Goal: Transaction & Acquisition: Purchase product/service

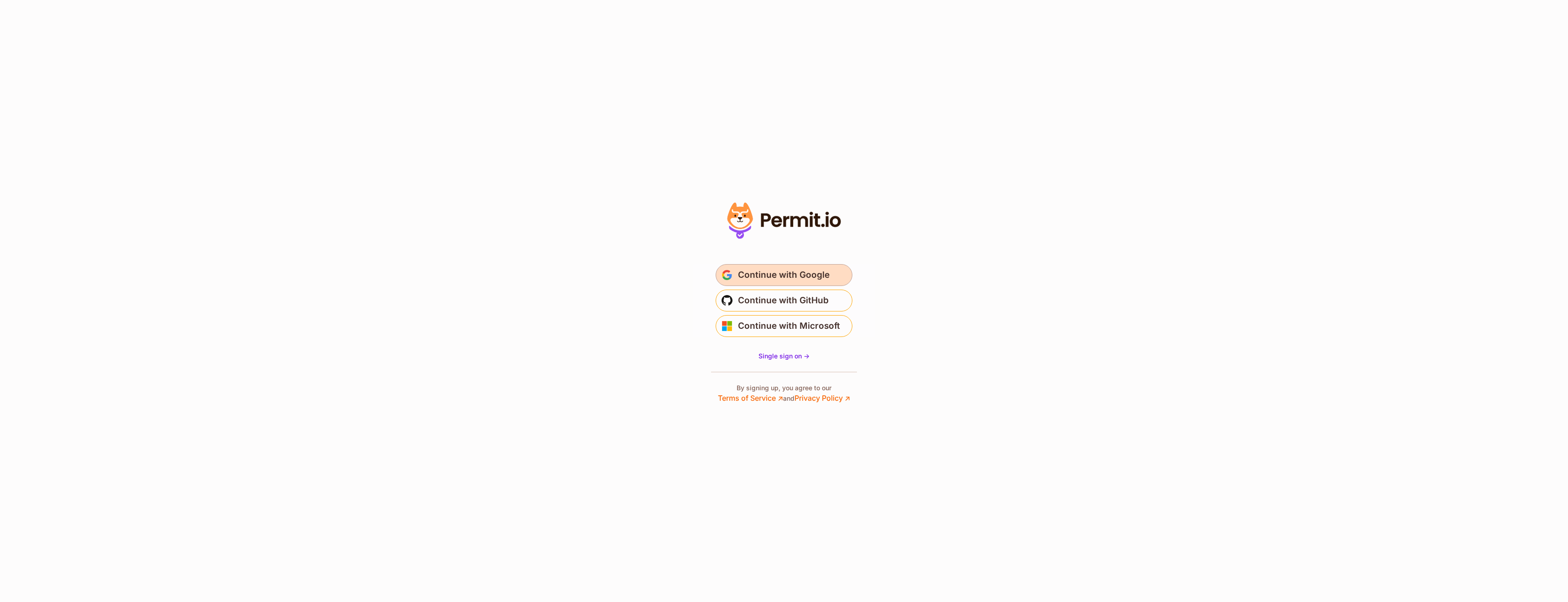
click at [797, 274] on span "Continue with Google" at bounding box center [783, 275] width 91 height 15
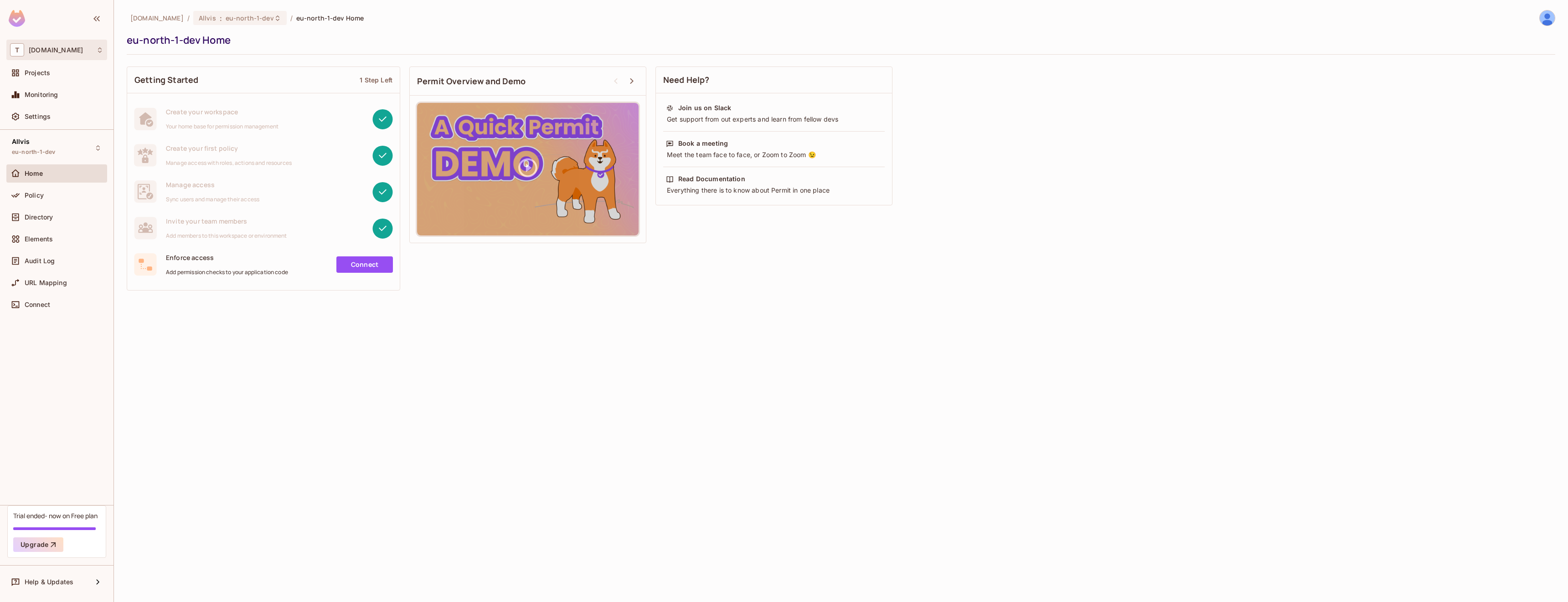
click at [75, 55] on div "T test.vimond.com" at bounding box center [56, 50] width 94 height 13
click at [67, 73] on span "[DOMAIN_NAME]" at bounding box center [51, 77] width 64 height 8
click at [51, 544] on icon "button" at bounding box center [53, 544] width 9 height 9
click at [47, 149] on span "eu-north-1-dev" at bounding box center [34, 152] width 44 height 7
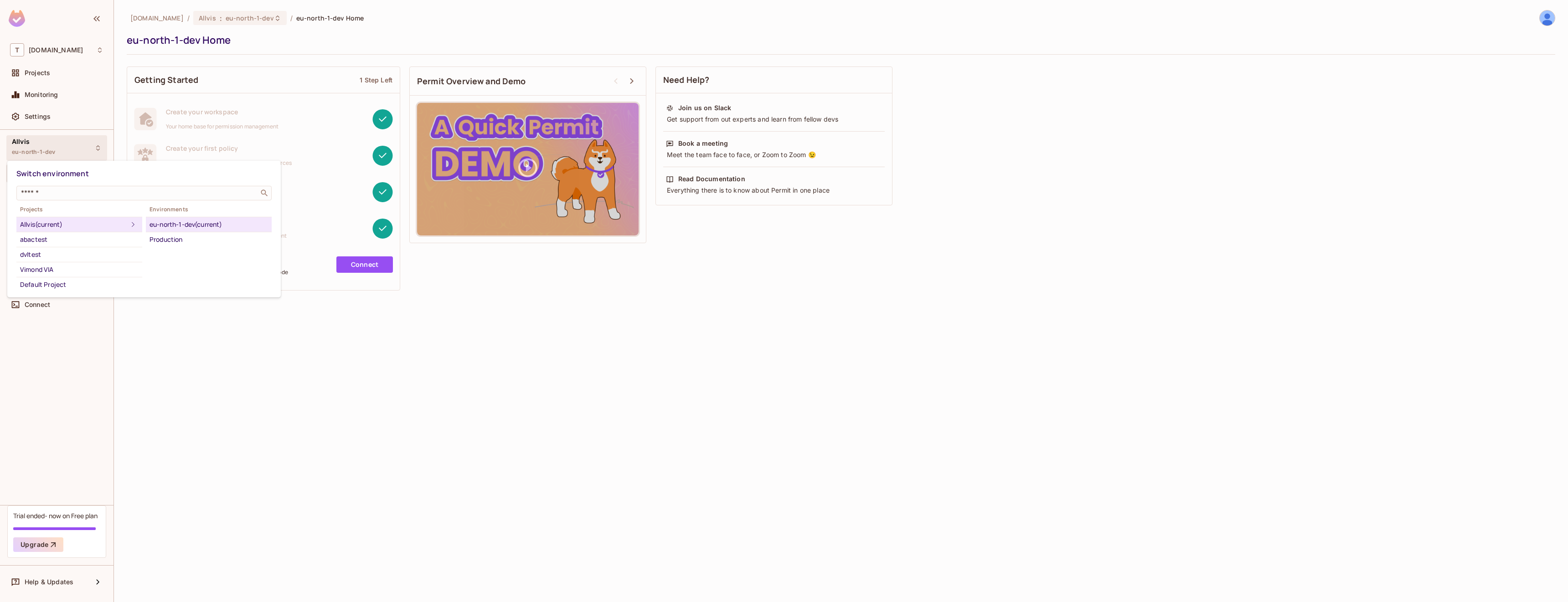
click at [47, 149] on div at bounding box center [784, 301] width 1568 height 602
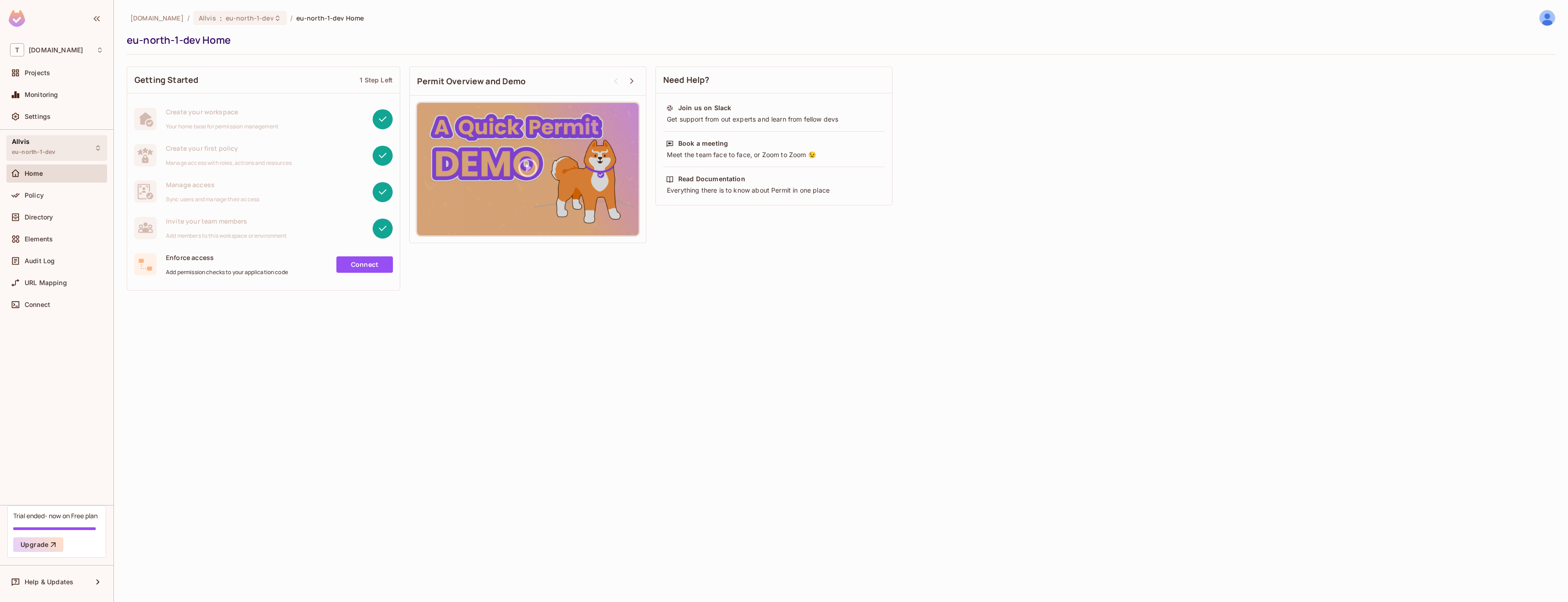
click at [47, 149] on span "eu-north-1-dev" at bounding box center [34, 152] width 44 height 7
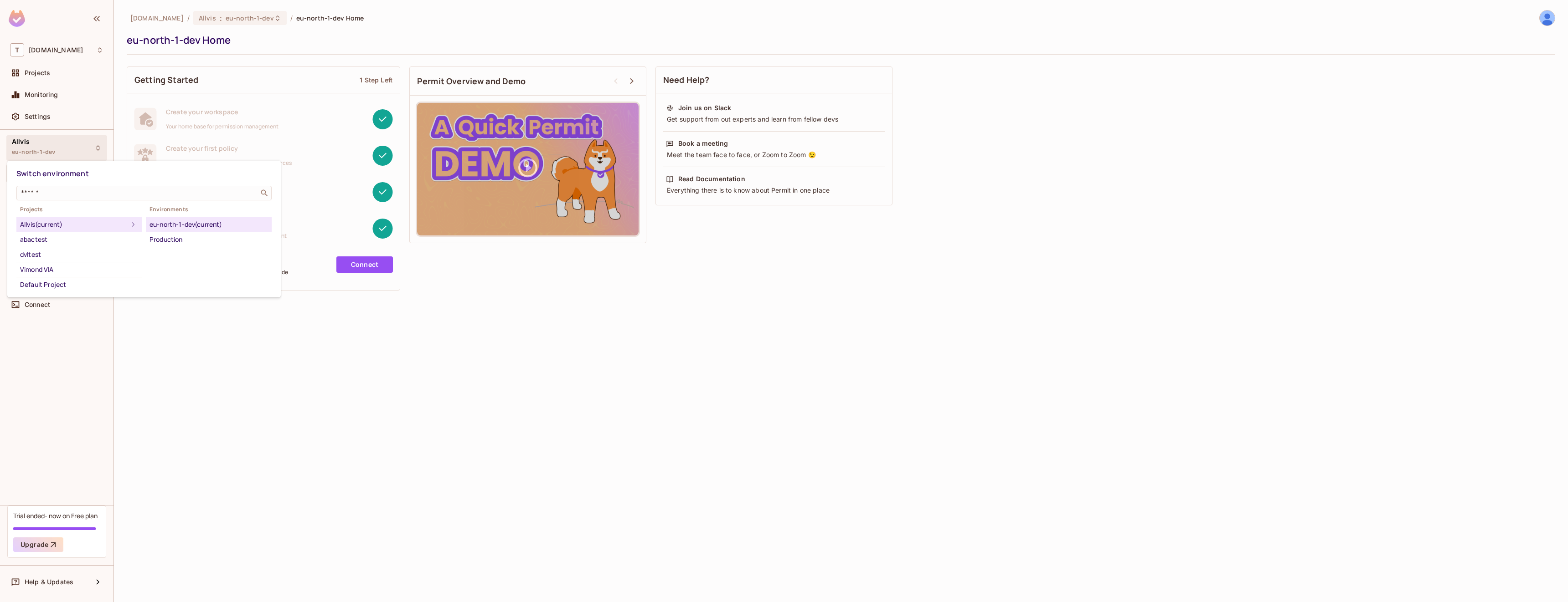
click at [1253, 40] on div at bounding box center [784, 301] width 1568 height 602
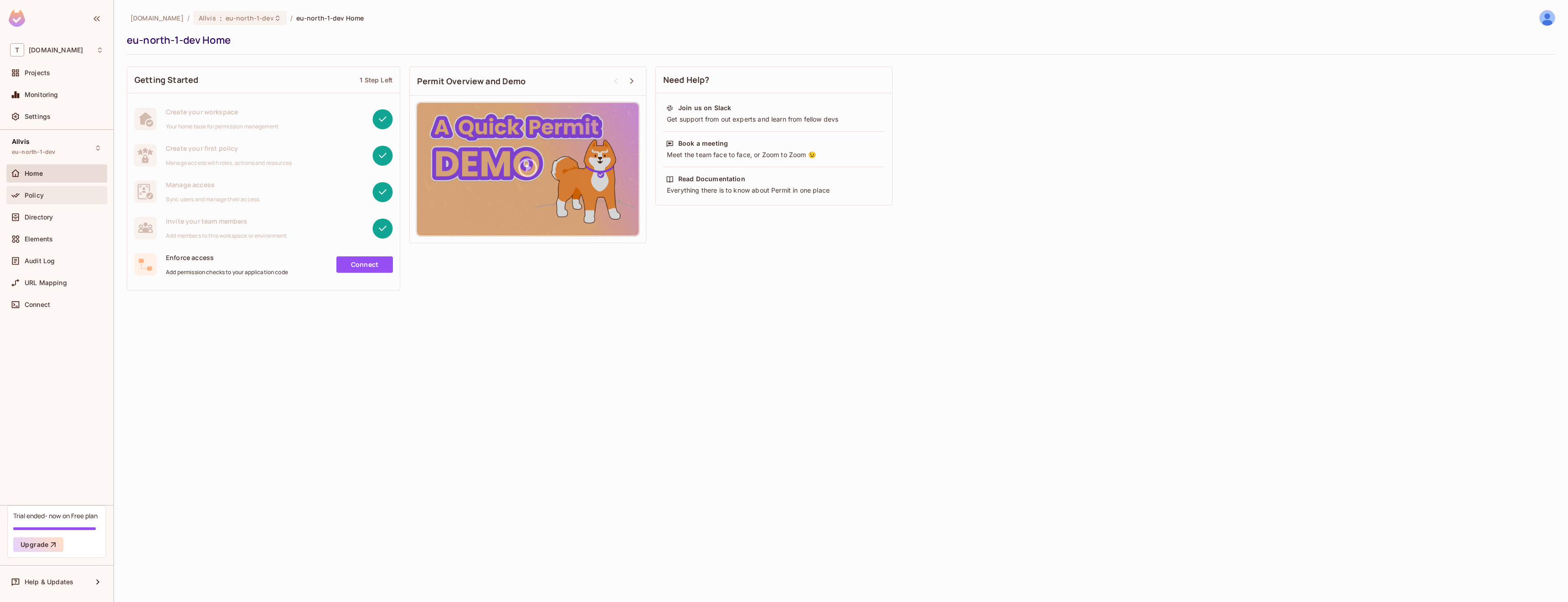
click at [39, 192] on span "Policy" at bounding box center [34, 196] width 19 height 7
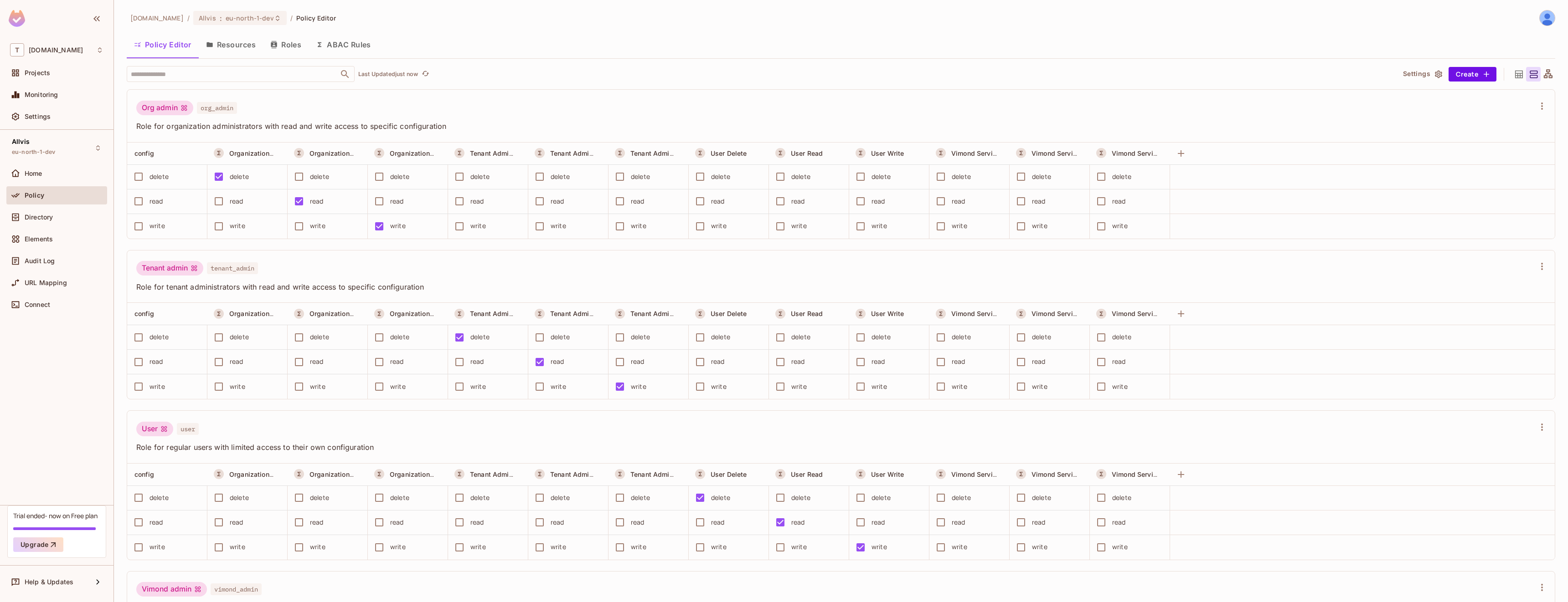
click at [296, 44] on button "Roles" at bounding box center [286, 44] width 46 height 23
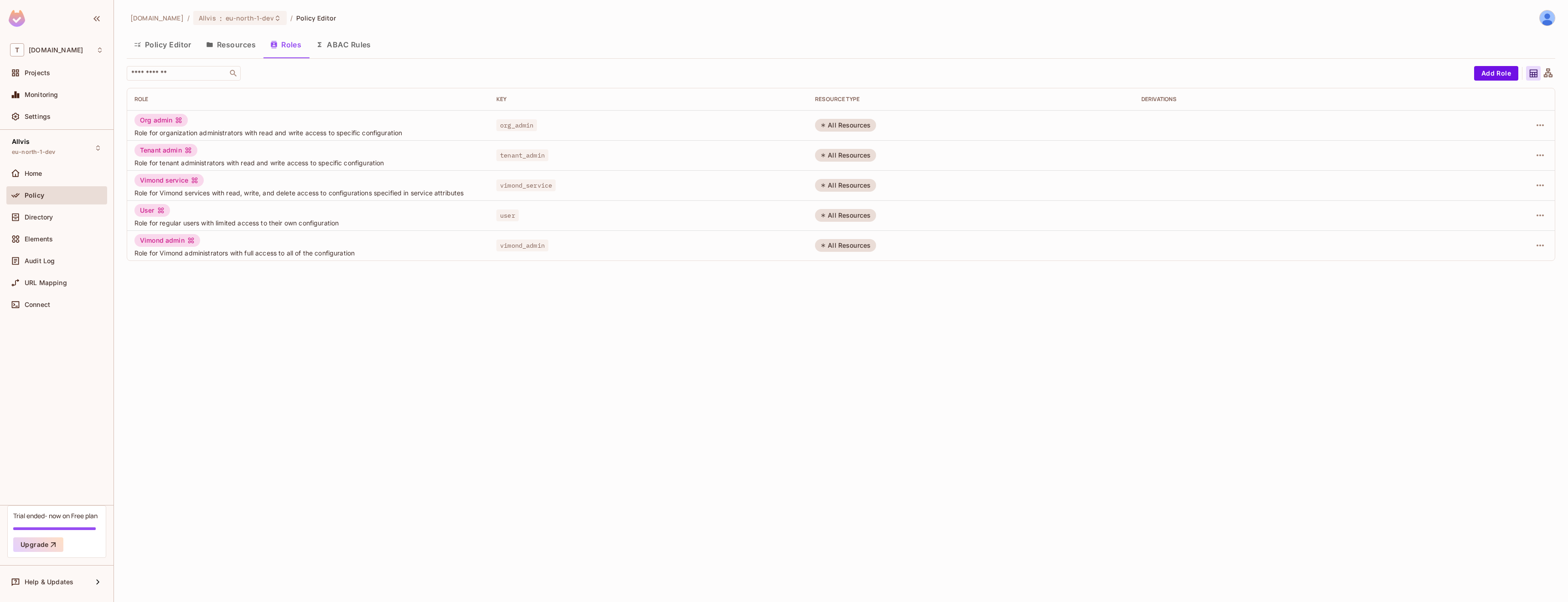
click at [45, 196] on div "Policy" at bounding box center [64, 196] width 79 height 7
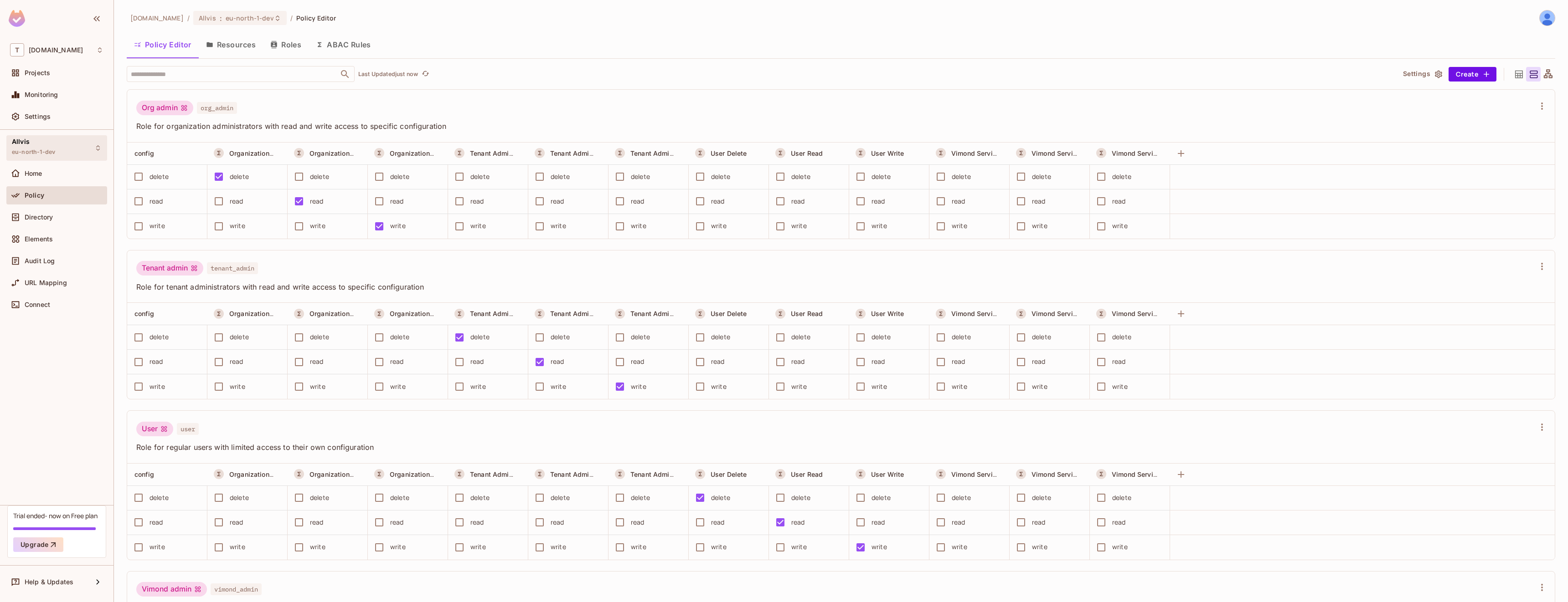
click at [48, 148] on span "eu-north-1-dev" at bounding box center [34, 152] width 44 height 7
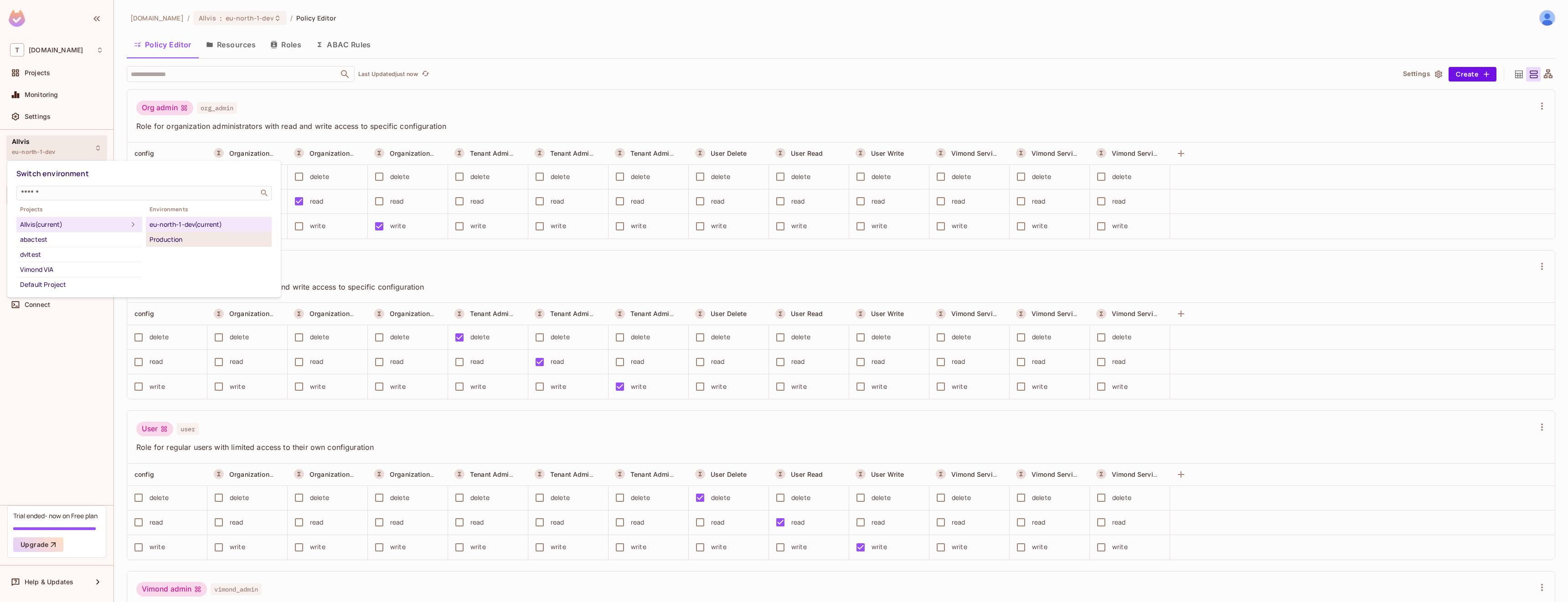
click at [216, 241] on div "Production" at bounding box center [208, 240] width 118 height 11
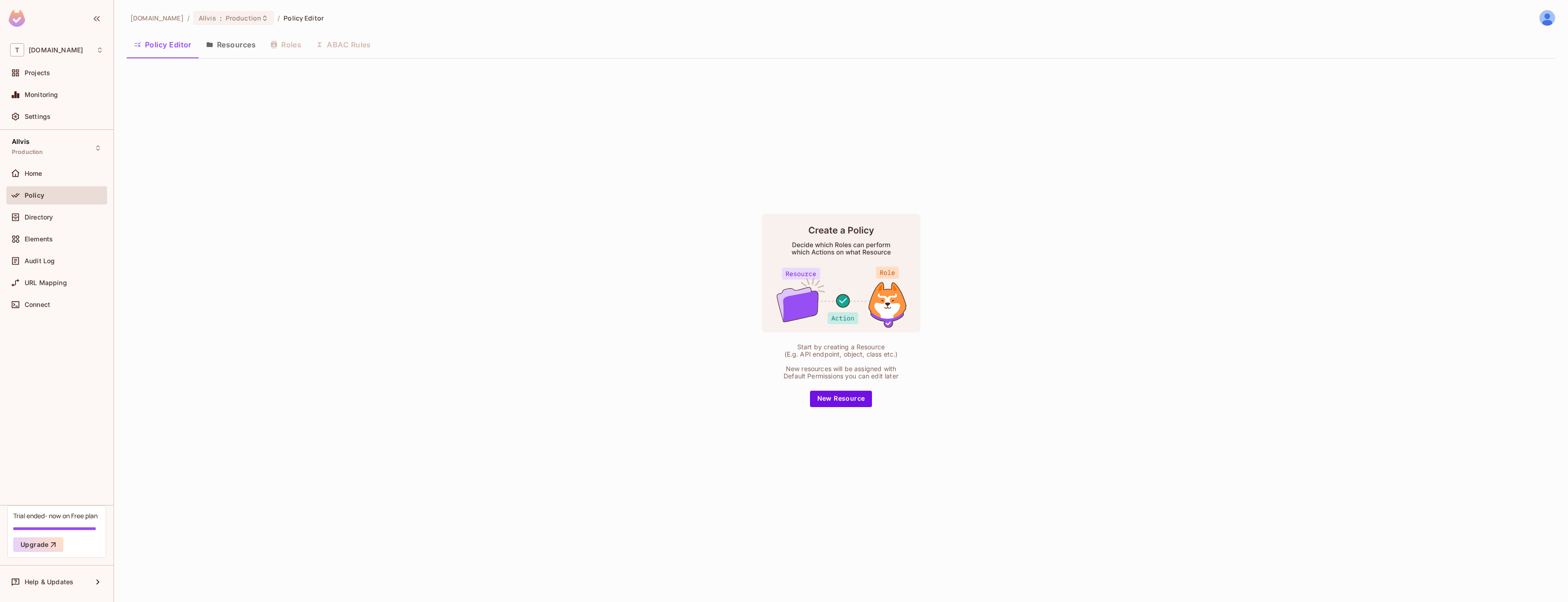
click at [285, 49] on div "Policy Editor Resources Roles ABAC Rules" at bounding box center [840, 44] width 1428 height 23
click at [75, 191] on div "Policy" at bounding box center [56, 196] width 94 height 11
click at [74, 181] on div "Home" at bounding box center [56, 174] width 101 height 18
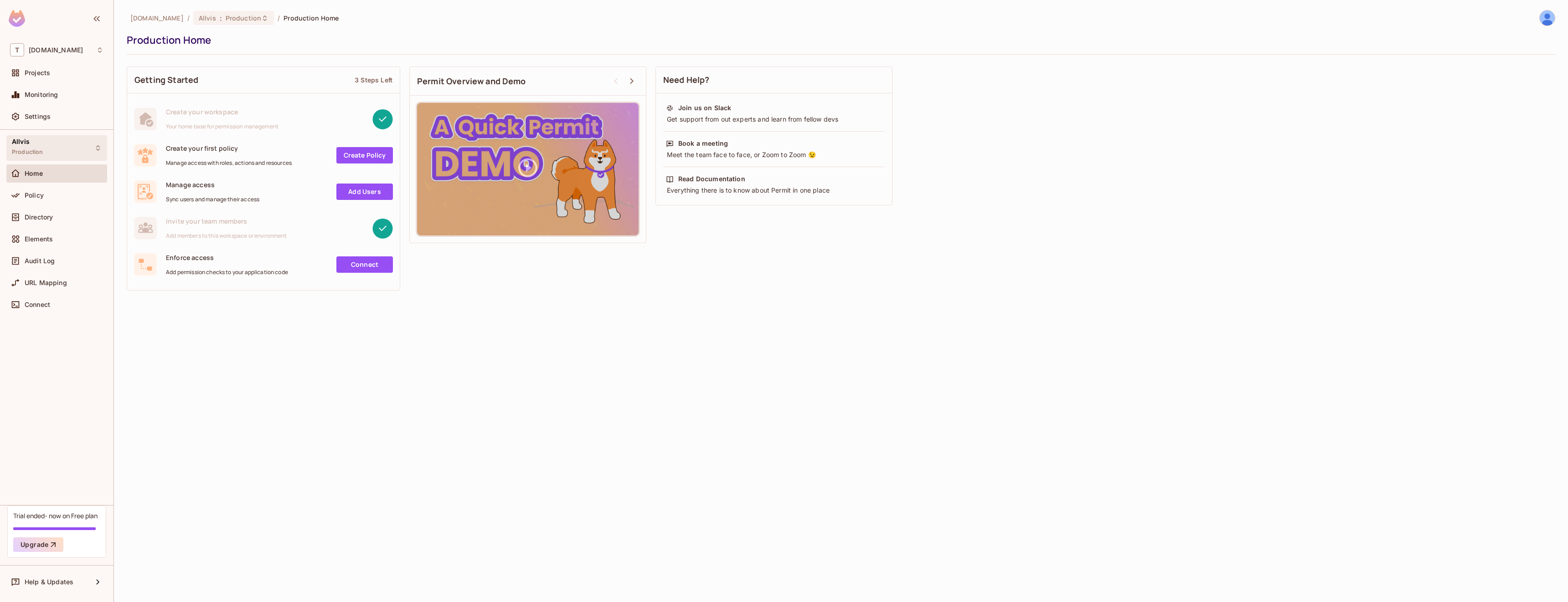
click at [75, 143] on div "Allvis Production" at bounding box center [56, 148] width 101 height 25
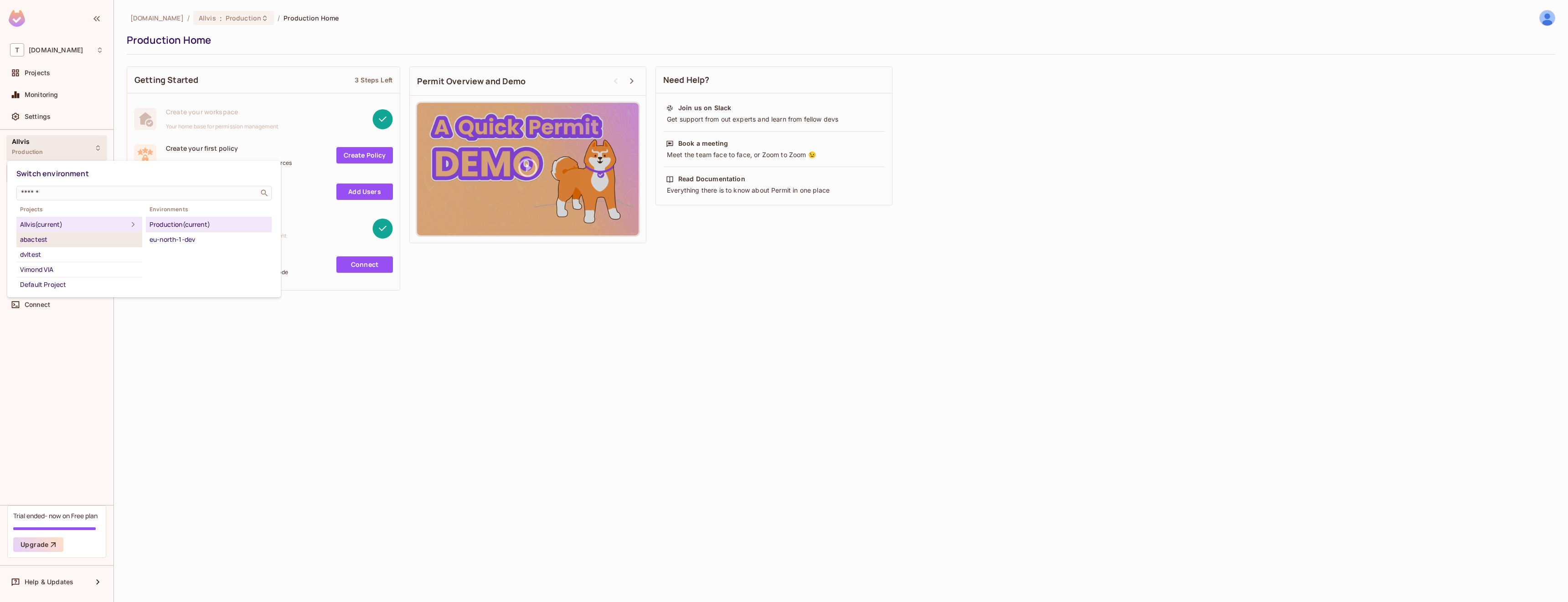
click at [90, 234] on div "abactest" at bounding box center [79, 240] width 118 height 11
click at [195, 225] on div "Production" at bounding box center [208, 224] width 118 height 11
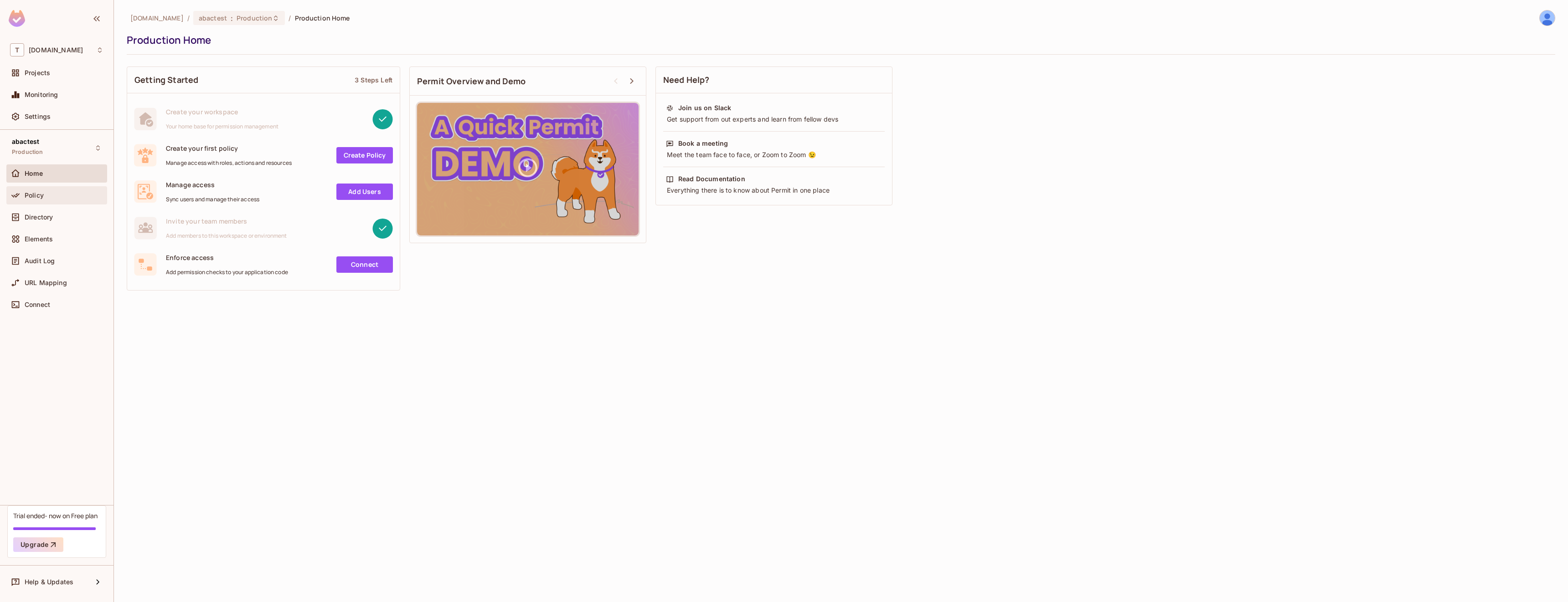
click at [72, 193] on div "Policy" at bounding box center [64, 196] width 79 height 7
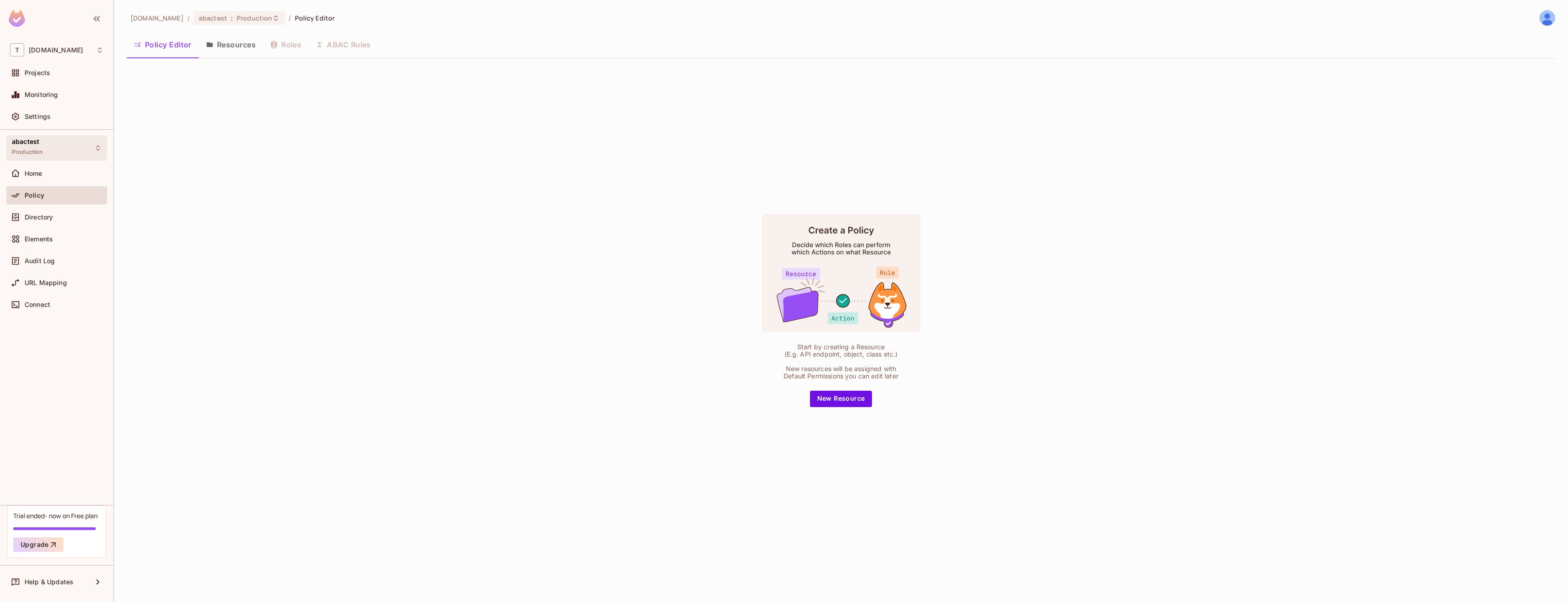
click at [66, 157] on div "abactest Production" at bounding box center [56, 148] width 101 height 25
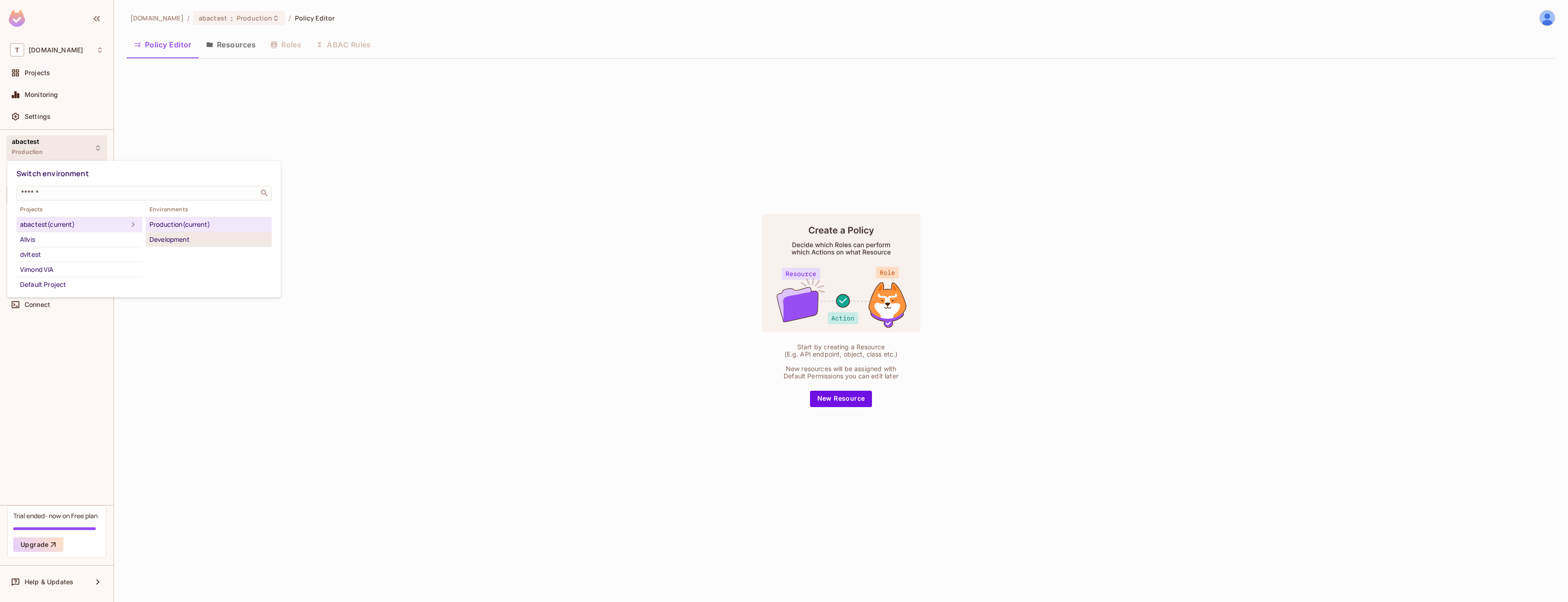
click at [160, 236] on div "Development" at bounding box center [208, 240] width 118 height 11
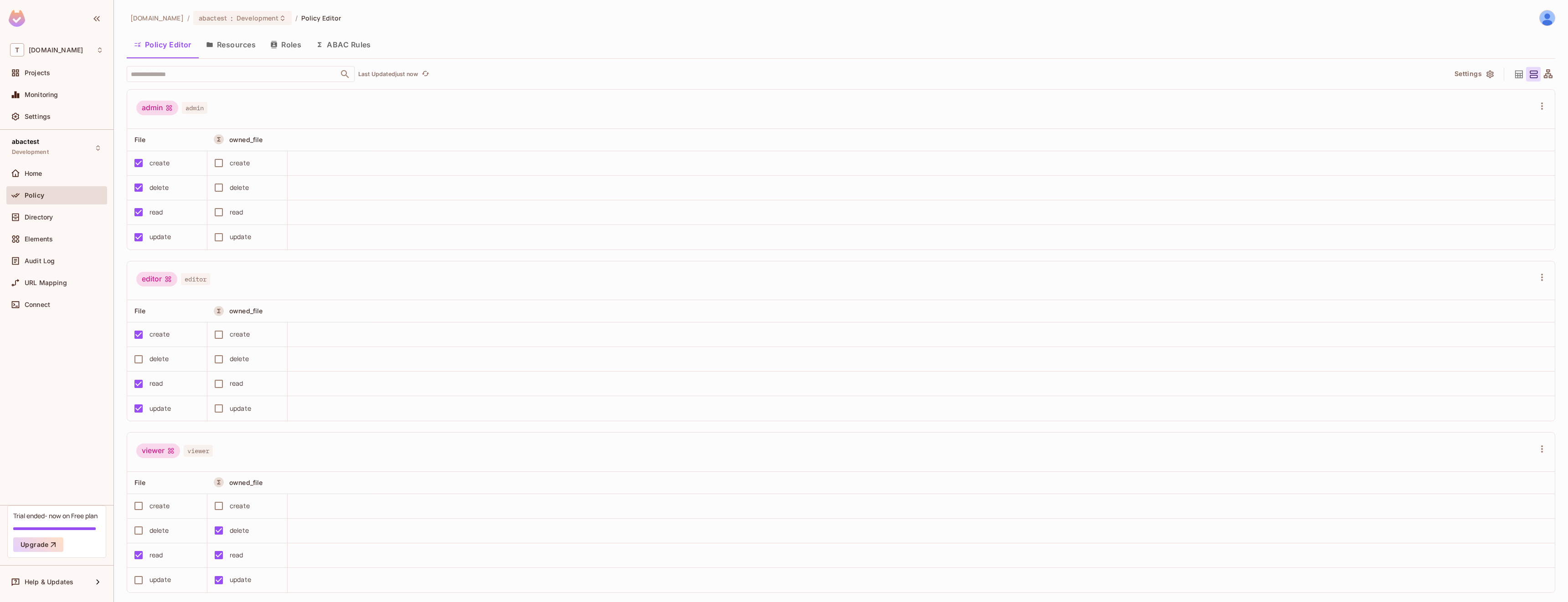
click at [298, 41] on button "Roles" at bounding box center [286, 44] width 46 height 23
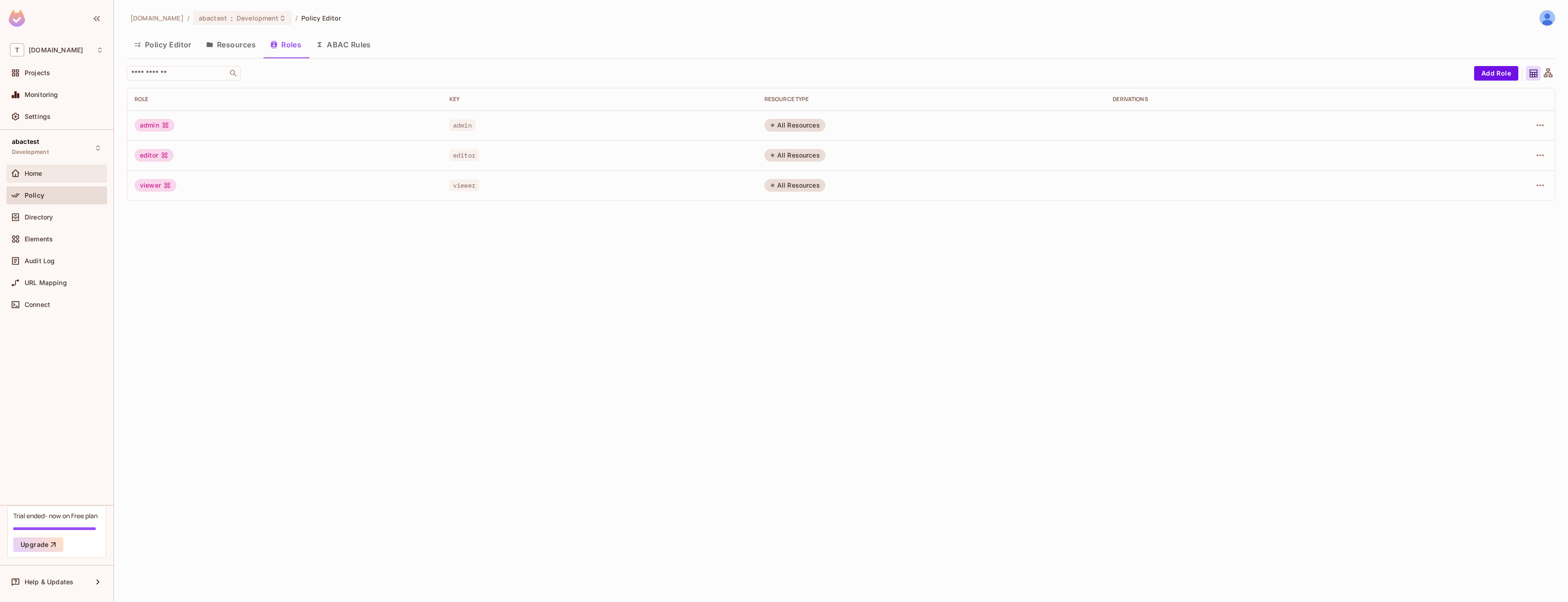
click at [70, 178] on div "Home" at bounding box center [56, 174] width 94 height 11
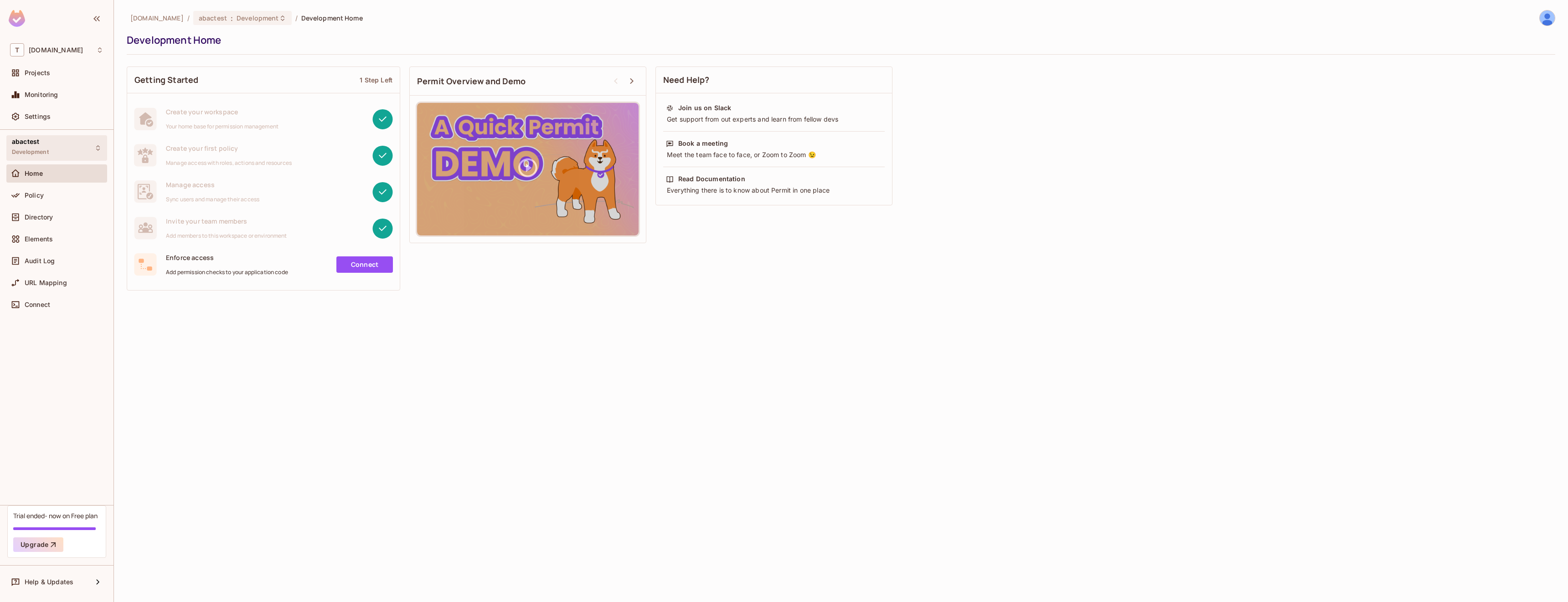
click at [72, 143] on div "abactest Development" at bounding box center [56, 148] width 101 height 25
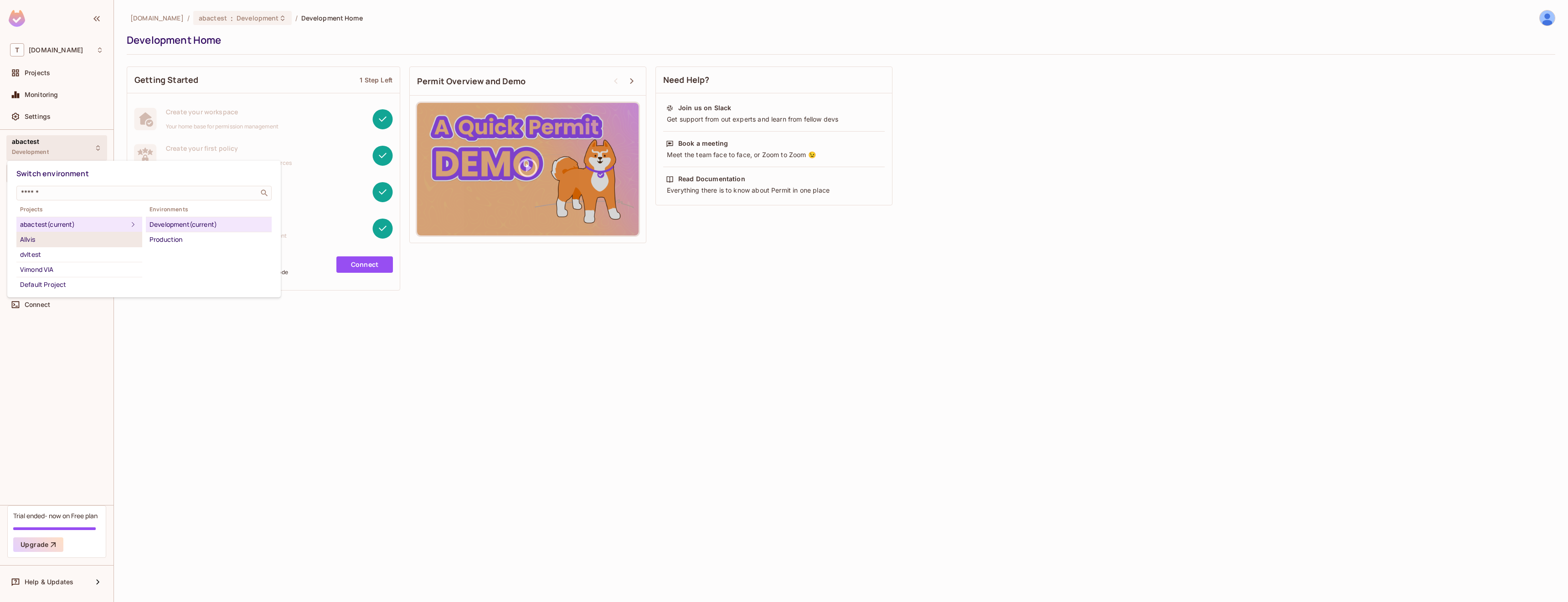
click at [51, 238] on div "Allvis" at bounding box center [79, 240] width 118 height 11
click at [175, 227] on div "eu-north-1-dev" at bounding box center [208, 224] width 118 height 11
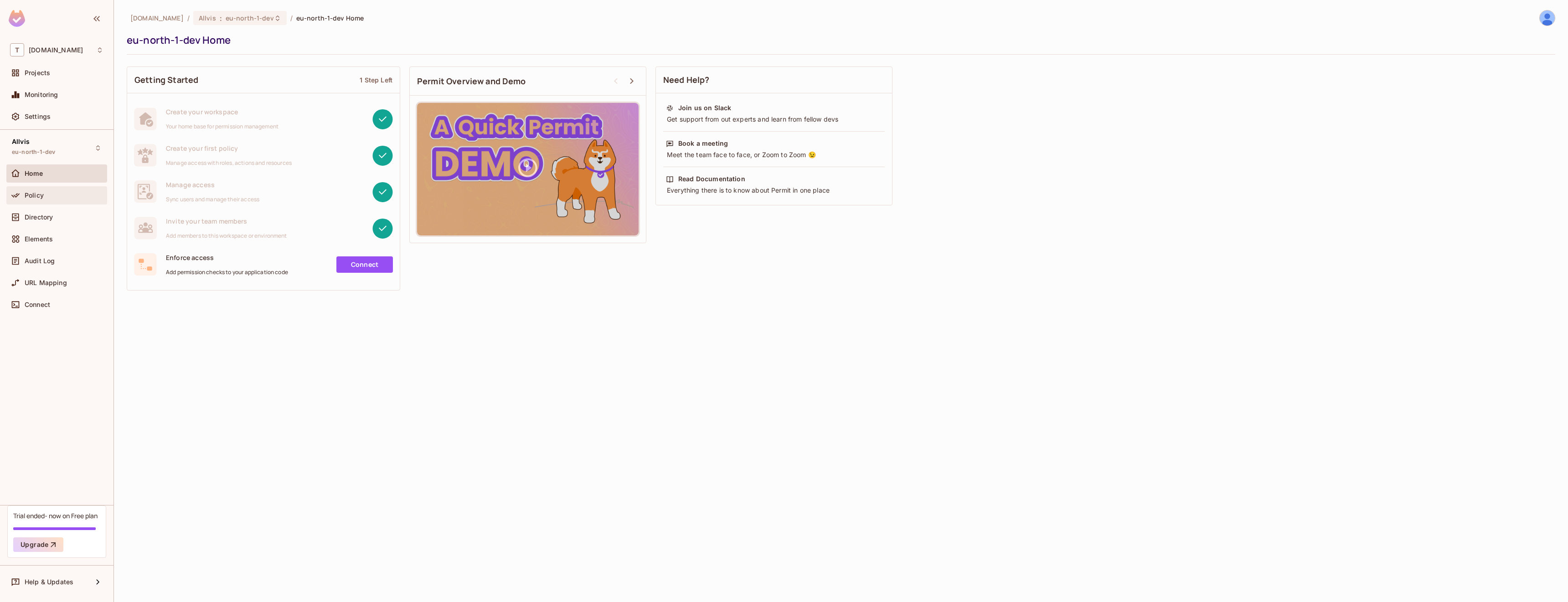
click at [52, 197] on div "Policy" at bounding box center [64, 196] width 79 height 7
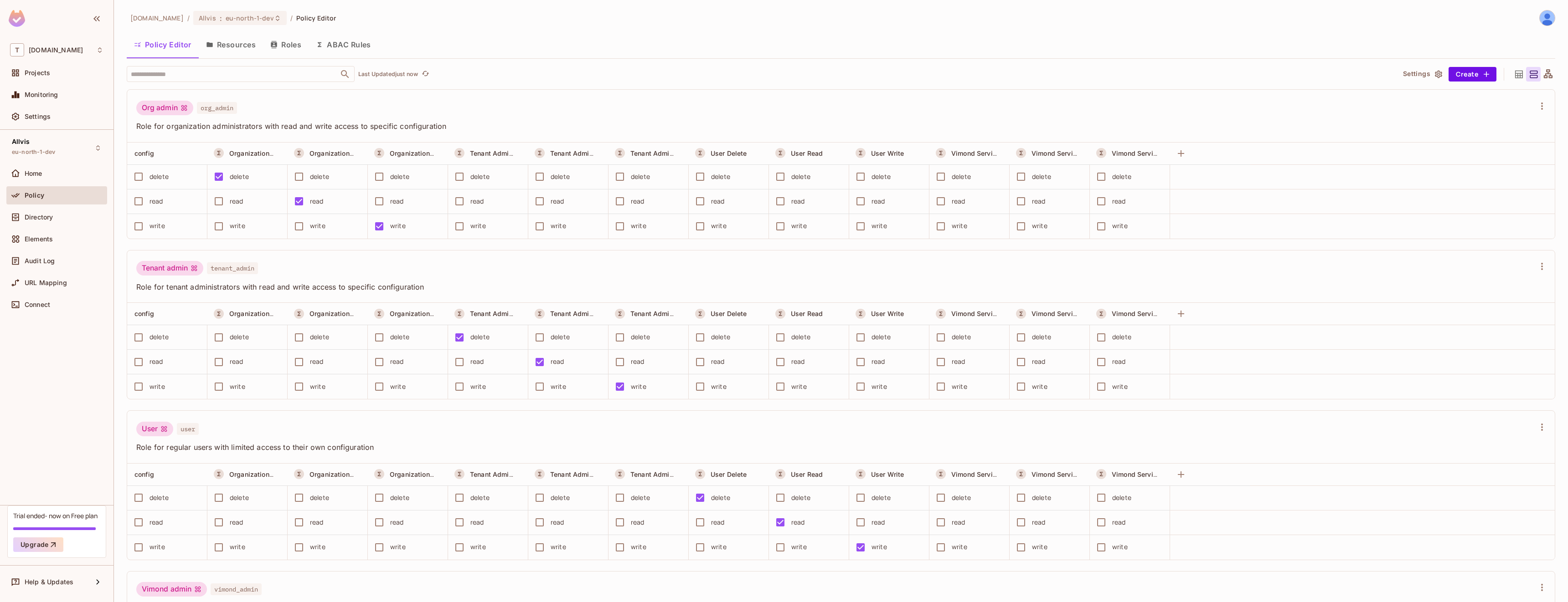
click at [290, 50] on button "Roles" at bounding box center [286, 44] width 46 height 23
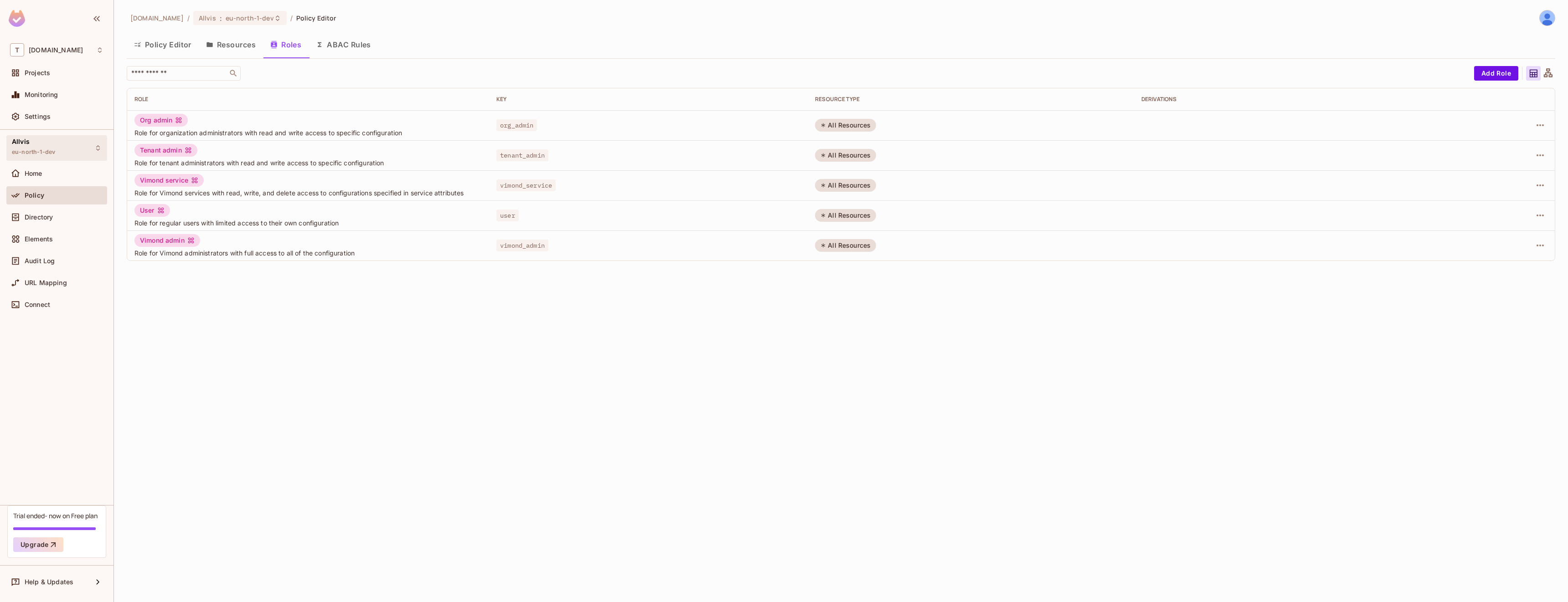
click at [51, 154] on span "eu-north-1-dev" at bounding box center [34, 152] width 44 height 7
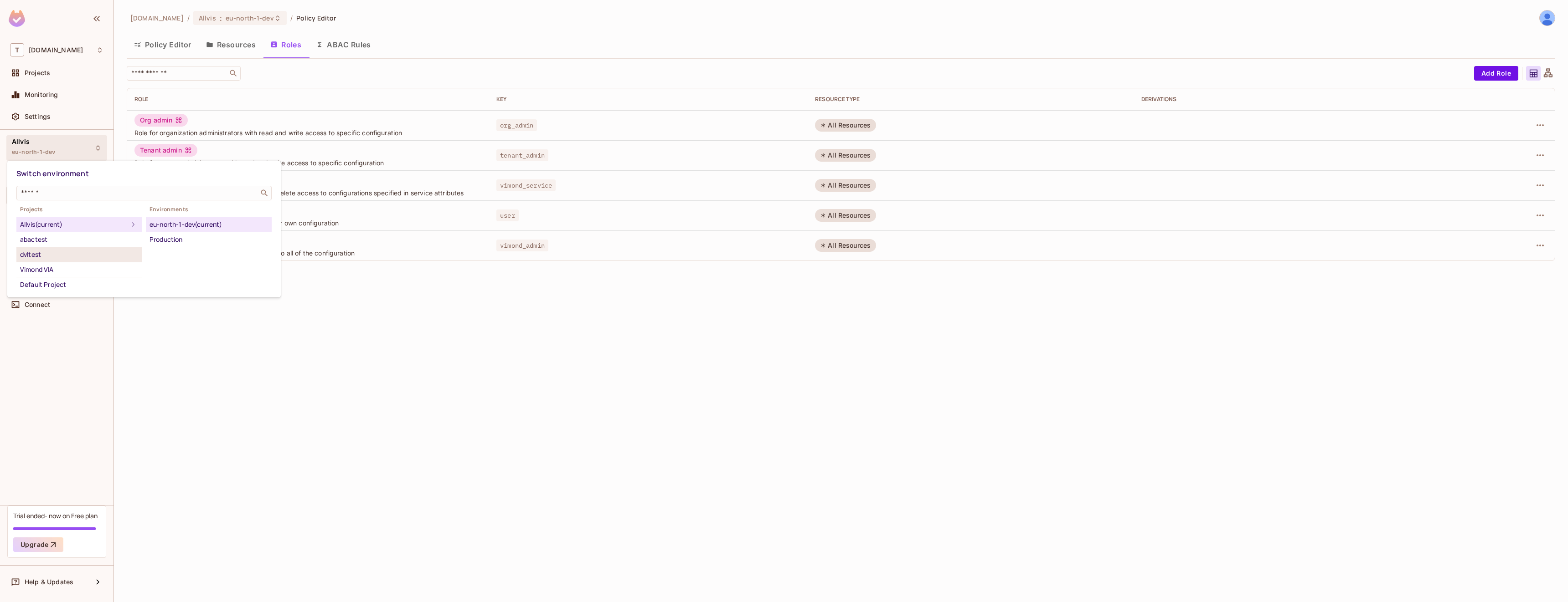
click at [46, 257] on div "dvltest" at bounding box center [79, 255] width 118 height 11
click at [163, 243] on div "Development" at bounding box center [208, 240] width 118 height 11
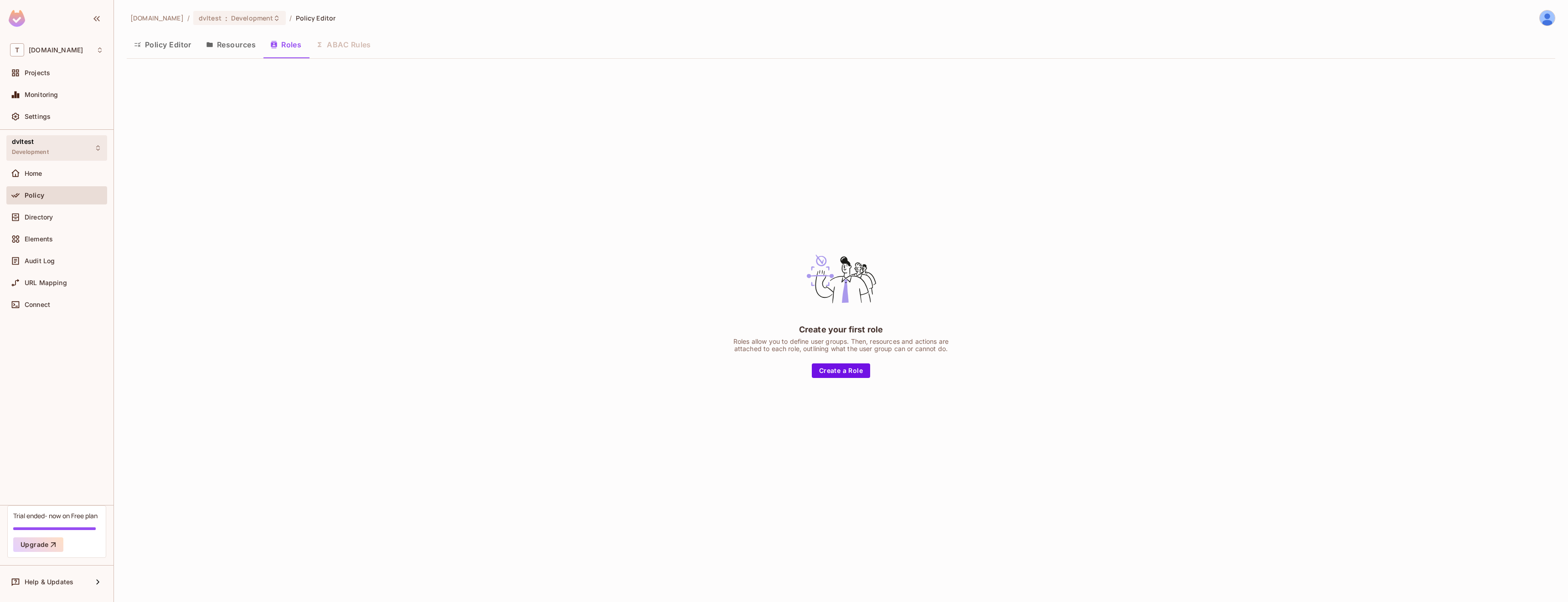
click at [81, 142] on div "dvltest Development" at bounding box center [56, 148] width 101 height 25
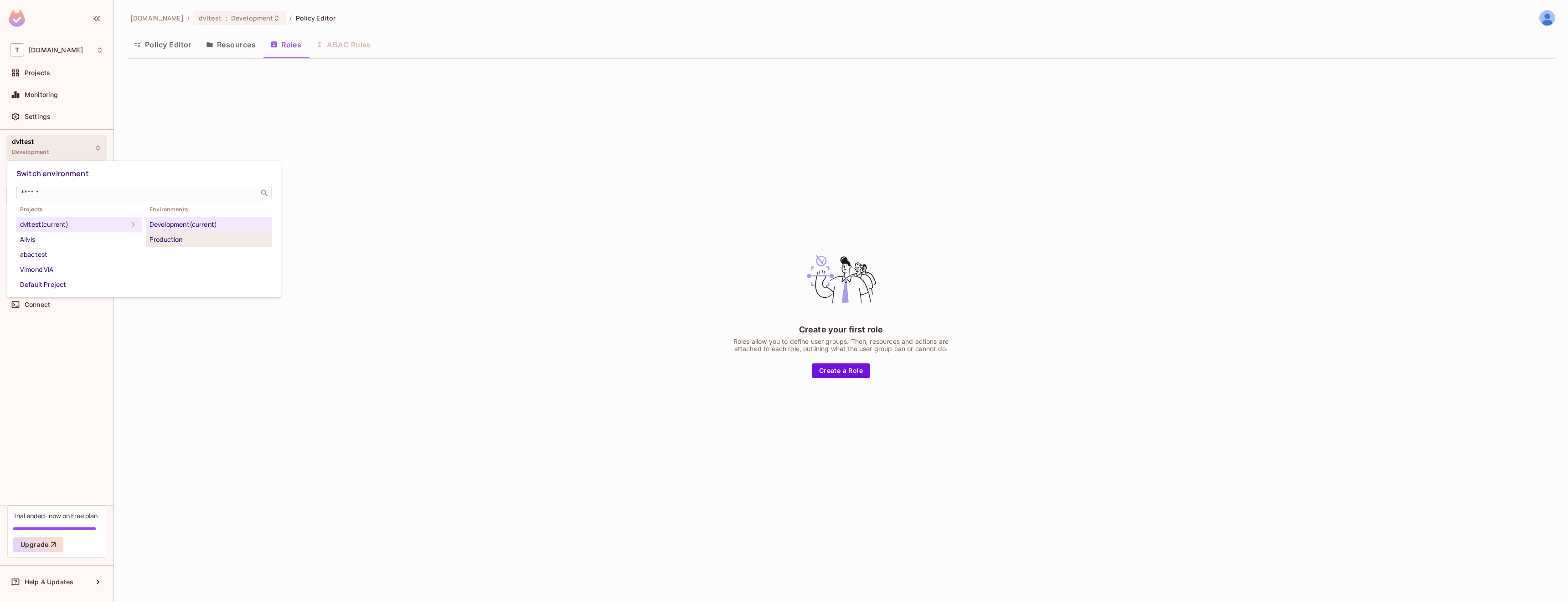
click at [158, 240] on div "Production" at bounding box center [208, 240] width 118 height 11
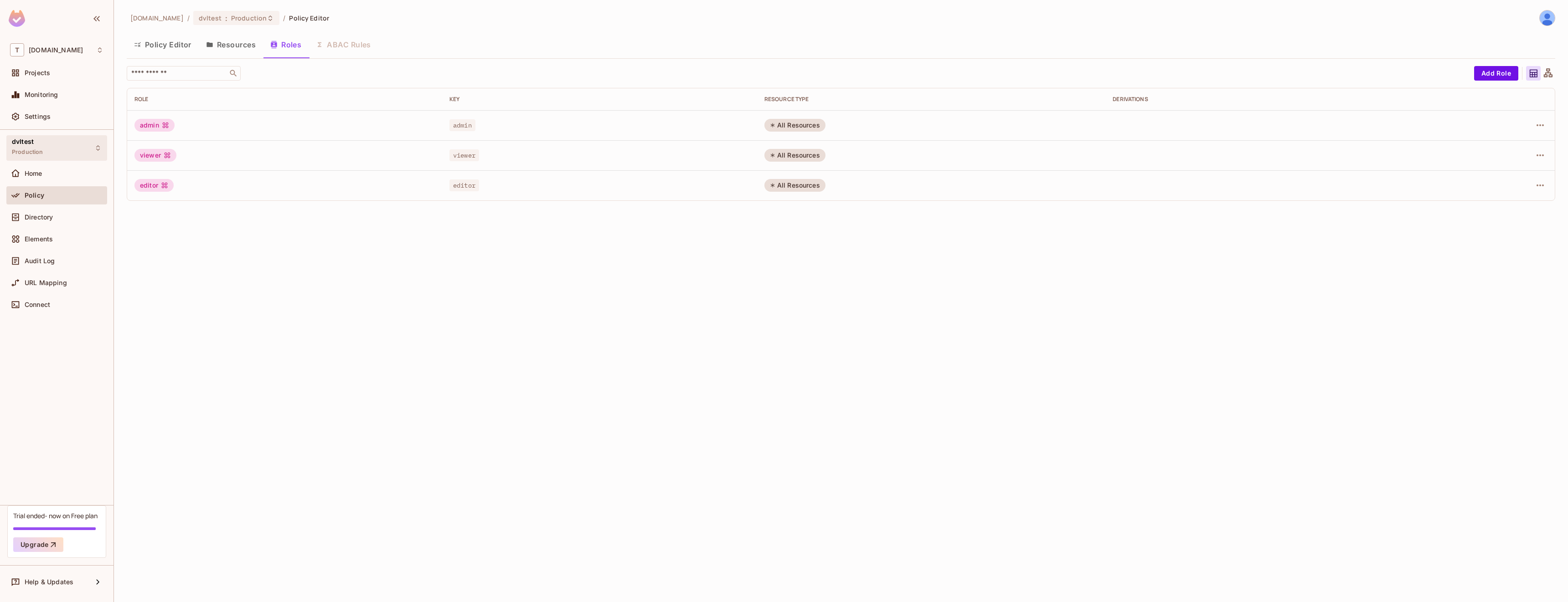
click at [64, 143] on div "dvltest Production" at bounding box center [56, 148] width 101 height 25
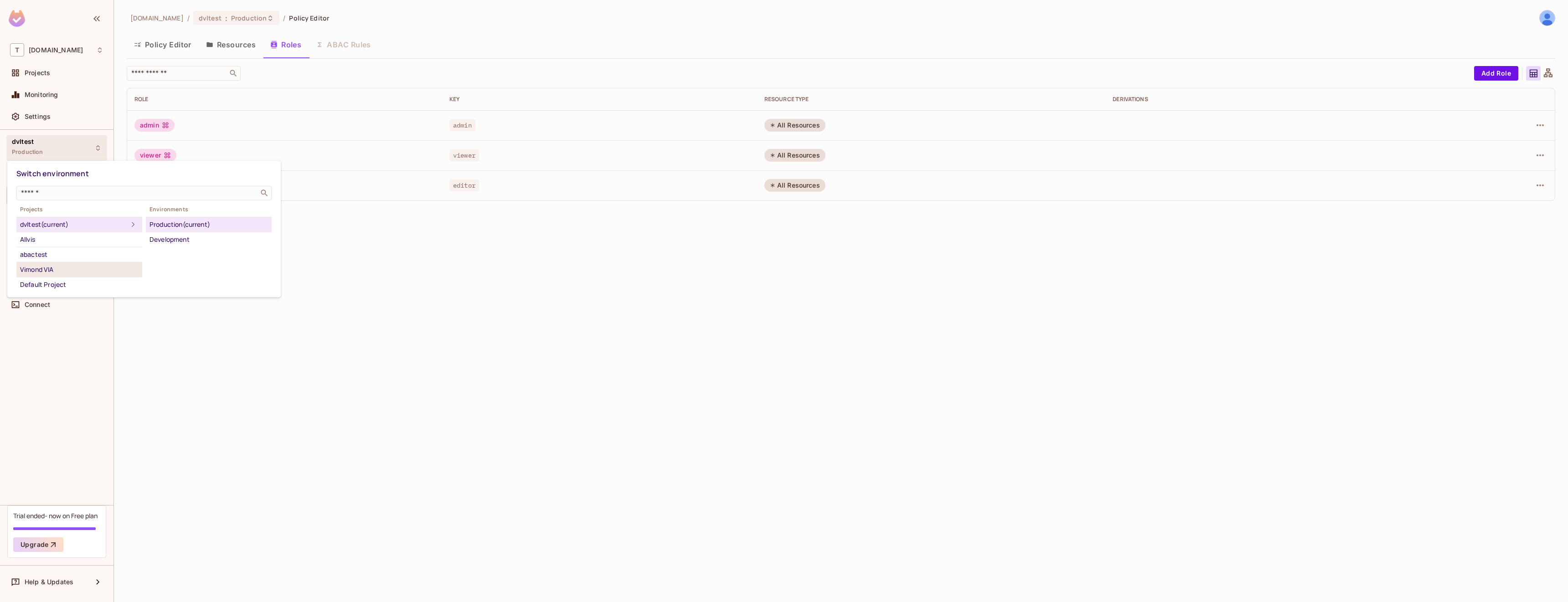
click at [51, 267] on div "Vimond VIA" at bounding box center [79, 270] width 118 height 11
click at [115, 283] on div "Default Project" at bounding box center [79, 285] width 118 height 11
click at [183, 220] on div "Development" at bounding box center [208, 224] width 118 height 11
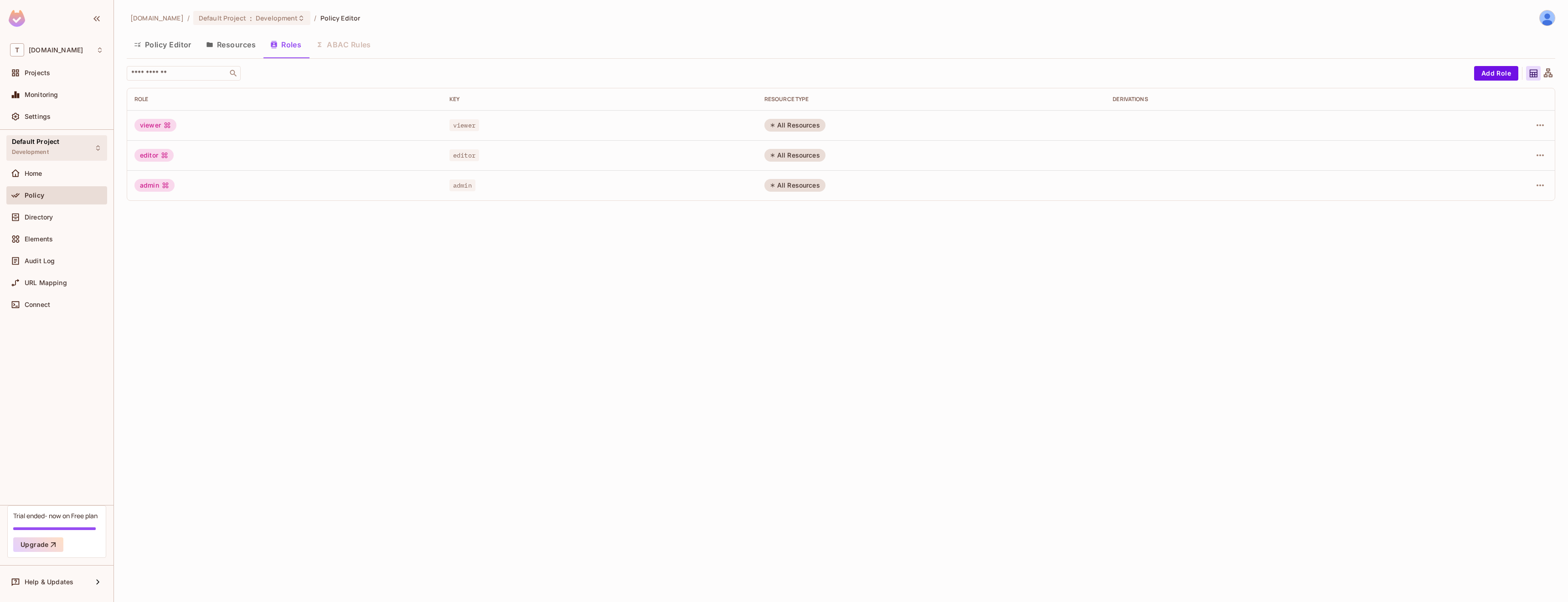
click at [49, 150] on span "Development" at bounding box center [30, 152] width 37 height 7
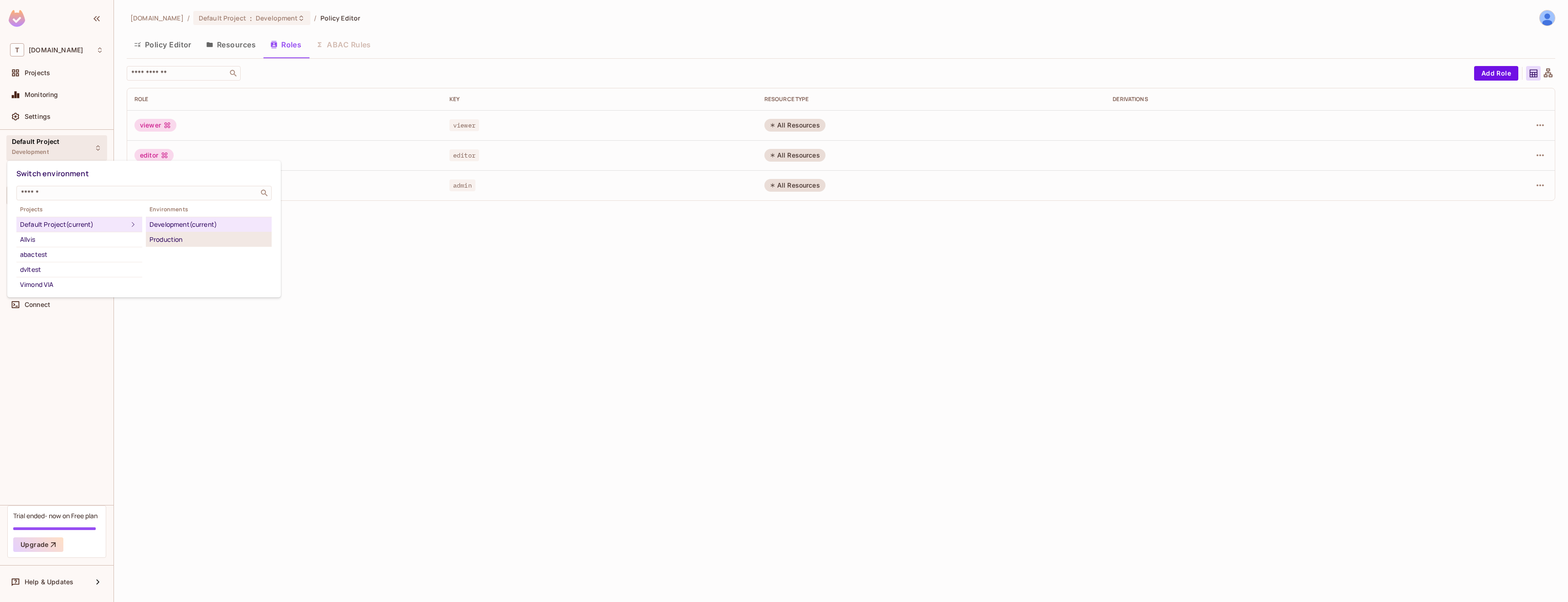
click at [166, 241] on div "Production" at bounding box center [208, 240] width 118 height 11
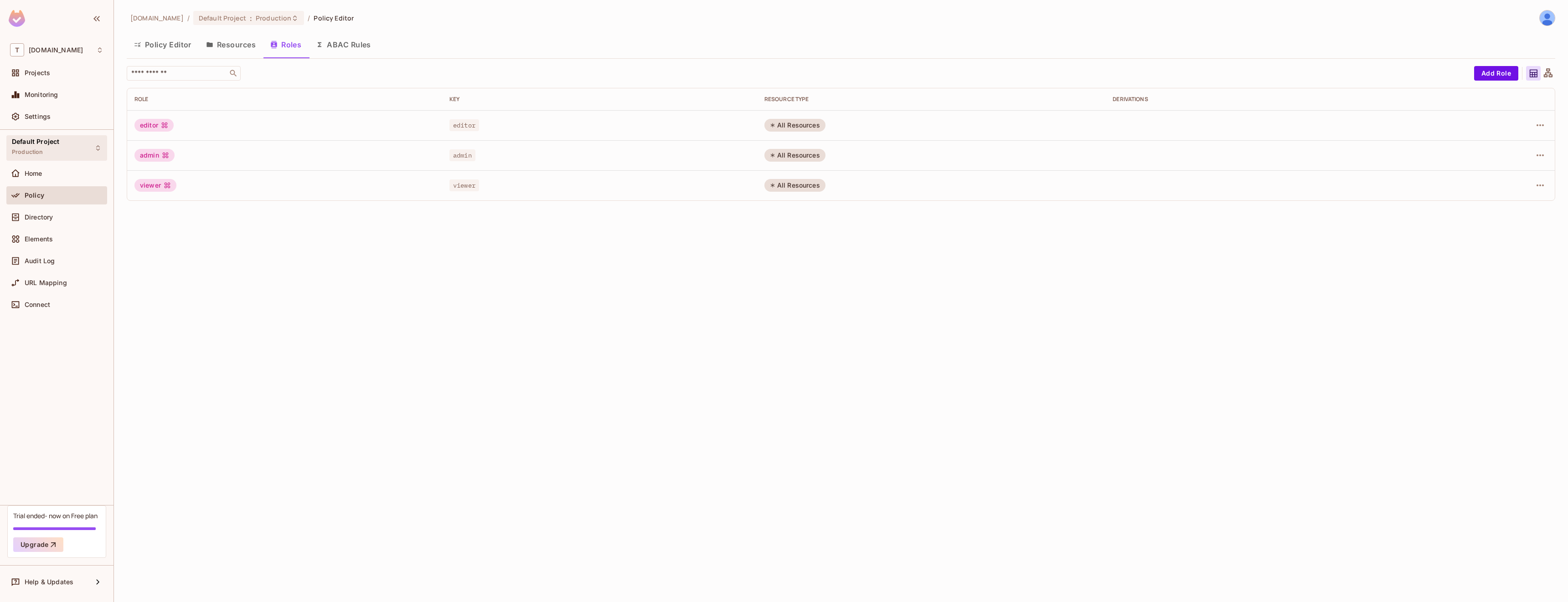
click at [82, 148] on div "Default Project Production" at bounding box center [56, 148] width 101 height 25
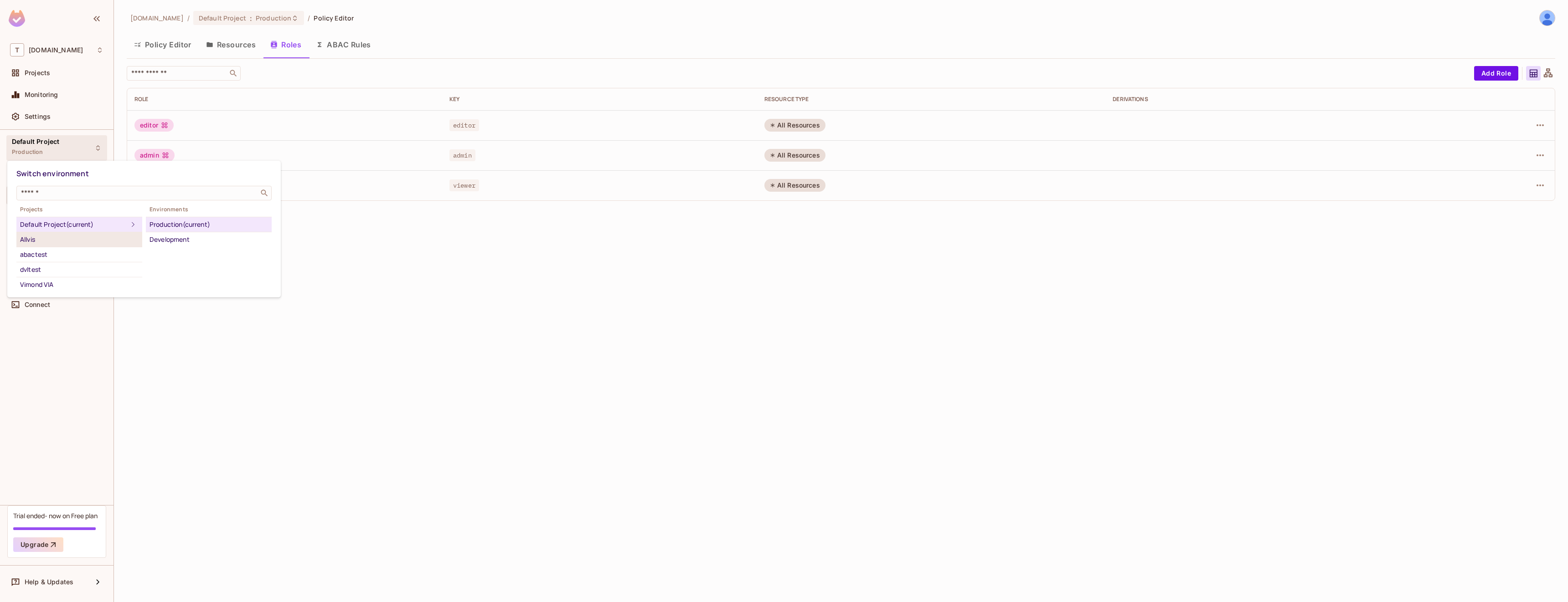
click at [108, 232] on li "Allvis" at bounding box center [79, 239] width 126 height 15
click at [101, 251] on div "abactest" at bounding box center [79, 255] width 118 height 11
click at [90, 271] on div "dvltest" at bounding box center [79, 270] width 118 height 11
click at [87, 281] on div "Vimond VIA" at bounding box center [79, 285] width 118 height 11
click at [94, 274] on div "dvltest" at bounding box center [79, 270] width 118 height 11
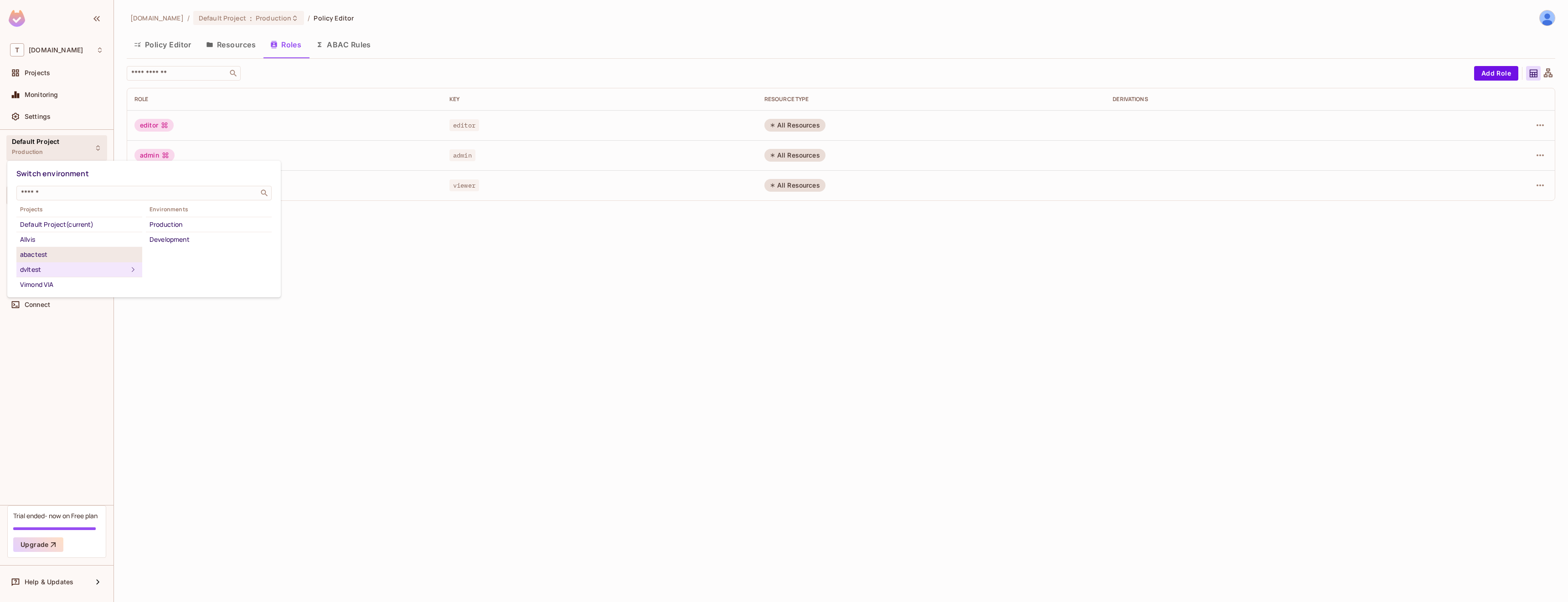
click at [107, 259] on div "abactest" at bounding box center [79, 255] width 118 height 11
click at [107, 248] on li "abactest" at bounding box center [79, 255] width 126 height 15
click at [107, 243] on div "Allvis" at bounding box center [79, 240] width 118 height 11
click at [107, 228] on div "Default Project (current)" at bounding box center [79, 224] width 118 height 11
click at [540, 326] on div at bounding box center [784, 301] width 1568 height 602
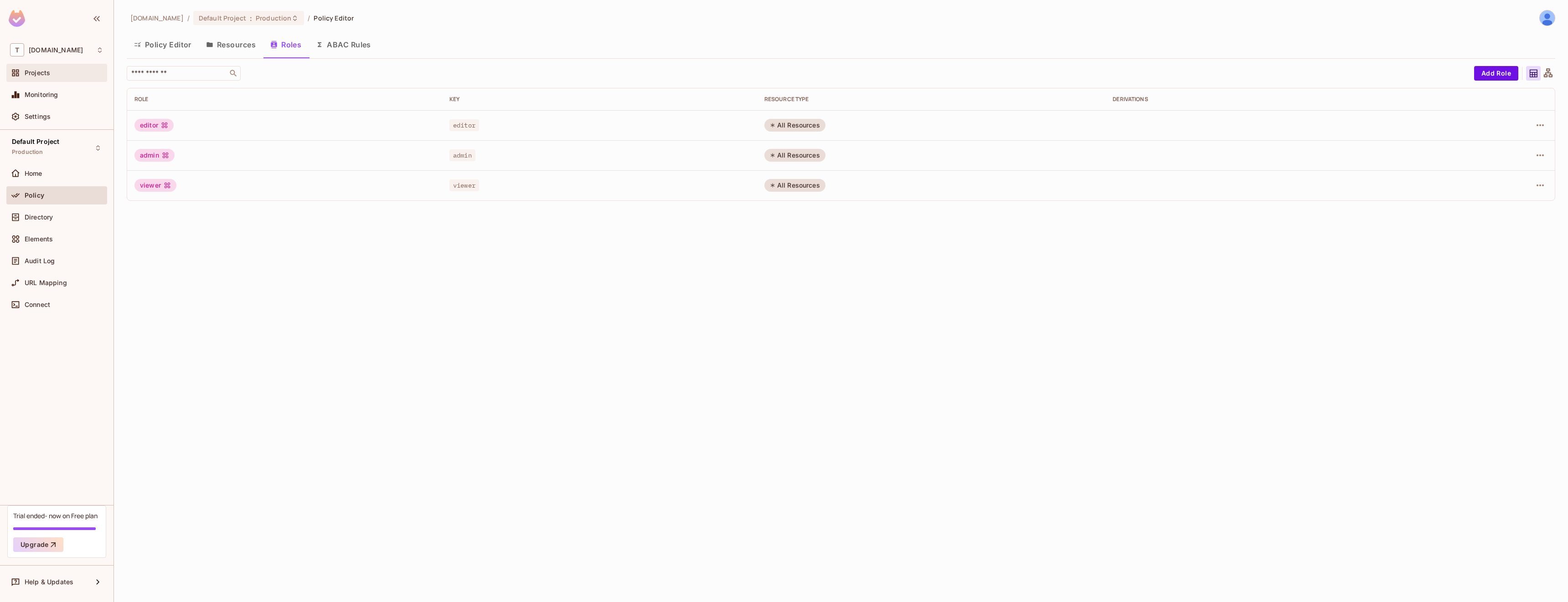
click at [55, 67] on div "Projects" at bounding box center [56, 73] width 101 height 18
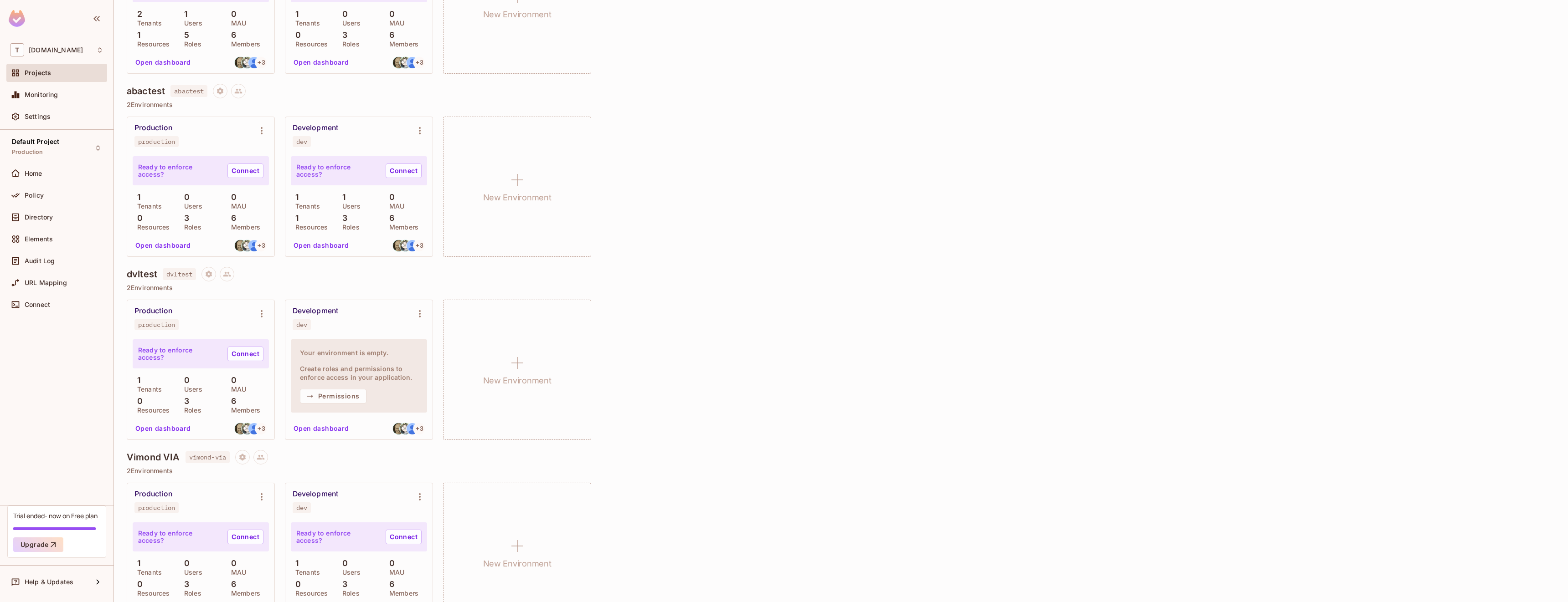
scroll to position [191, 0]
click at [213, 277] on icon "Project settings" at bounding box center [209, 274] width 8 height 8
click at [683, 260] on div at bounding box center [784, 301] width 1568 height 602
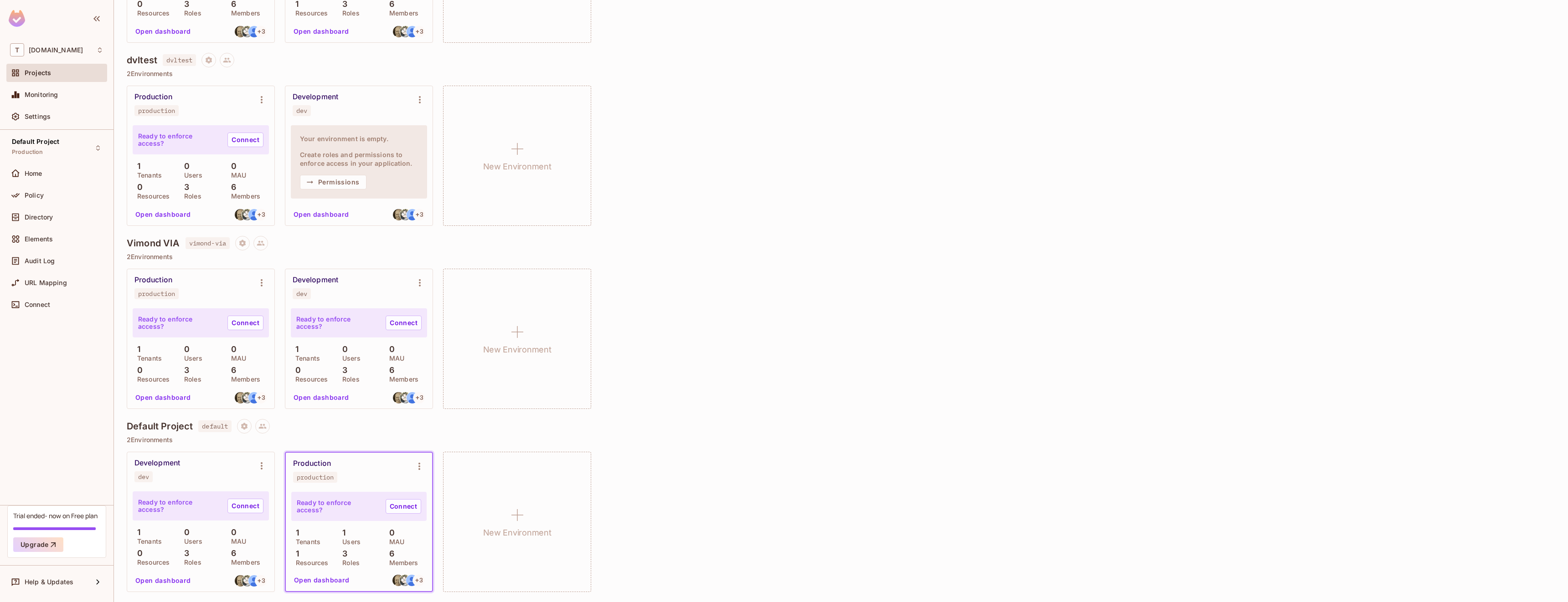
scroll to position [0, 0]
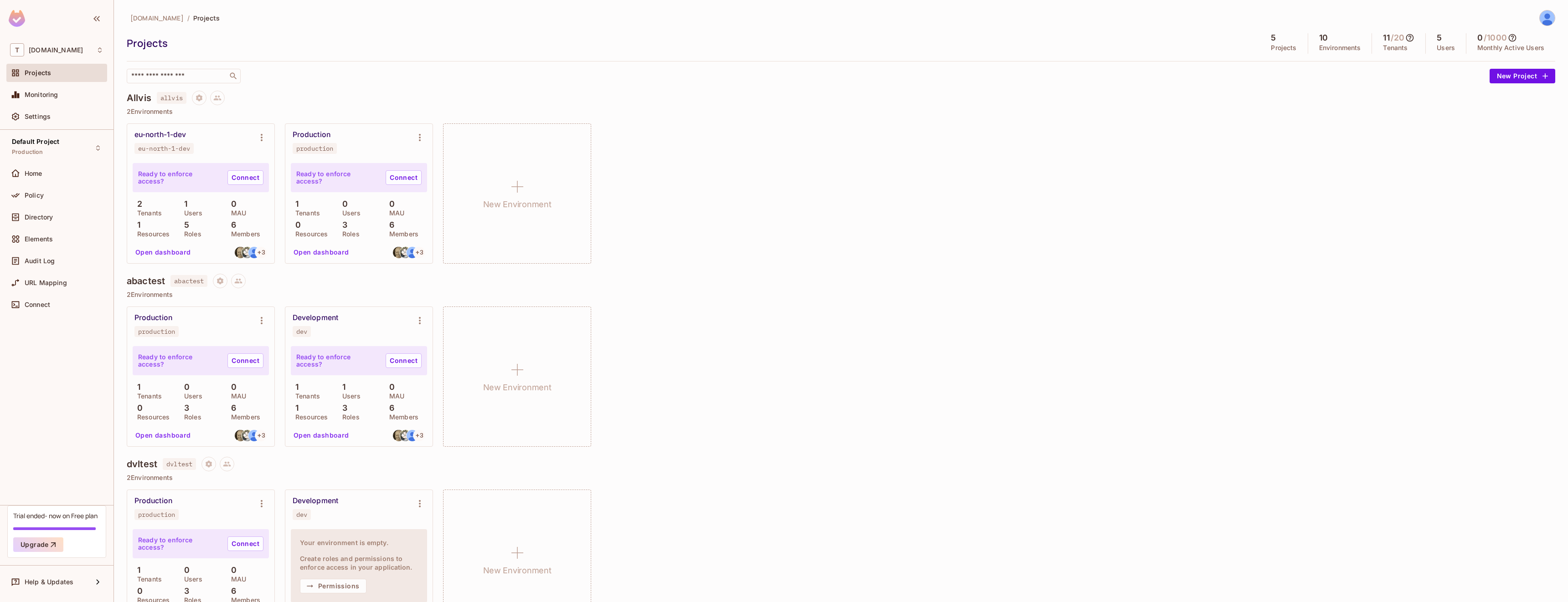
click at [1279, 44] on p "Projects" at bounding box center [1283, 48] width 25 height 7
click at [1511, 36] on icon at bounding box center [1512, 37] width 9 height 9
click at [1511, 36] on div at bounding box center [784, 301] width 1568 height 602
click at [1406, 37] on icon at bounding box center [1410, 38] width 8 height 8
click at [1406, 37] on div at bounding box center [784, 301] width 1568 height 602
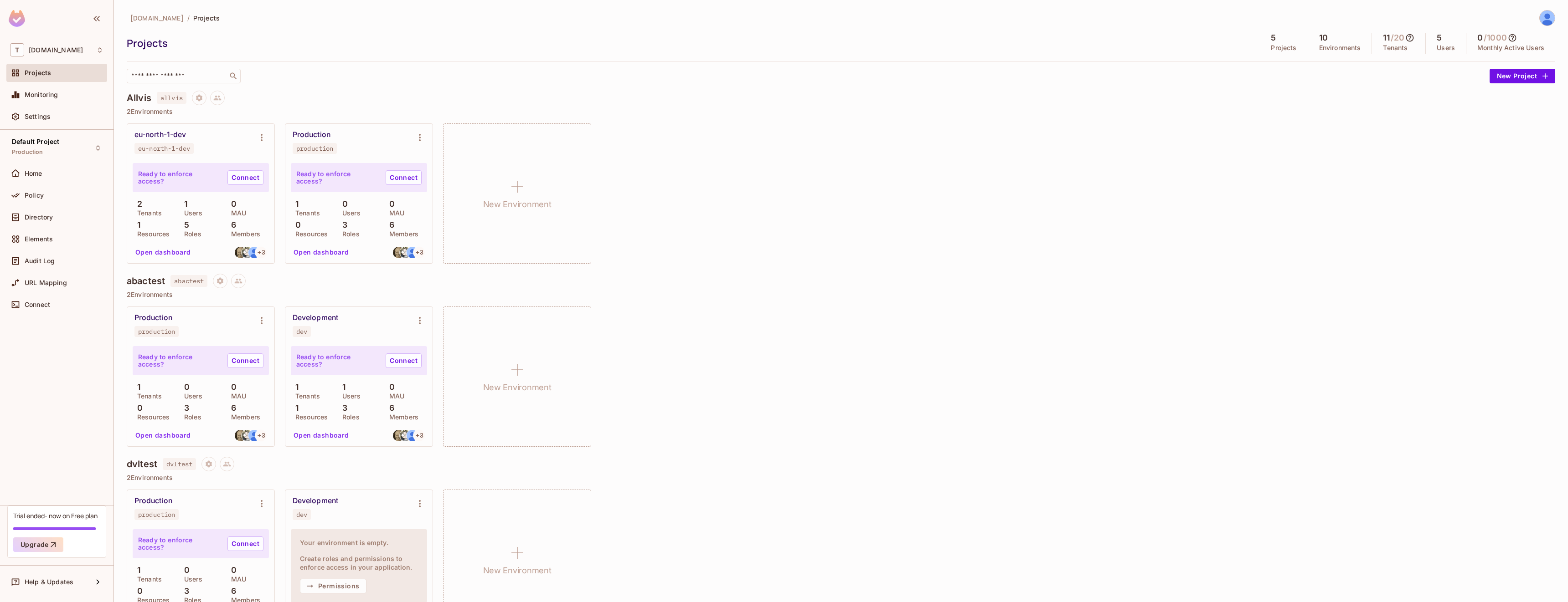
click at [1414, 19] on div "test.vimond.com / Projects" at bounding box center [840, 18] width 1428 height 16
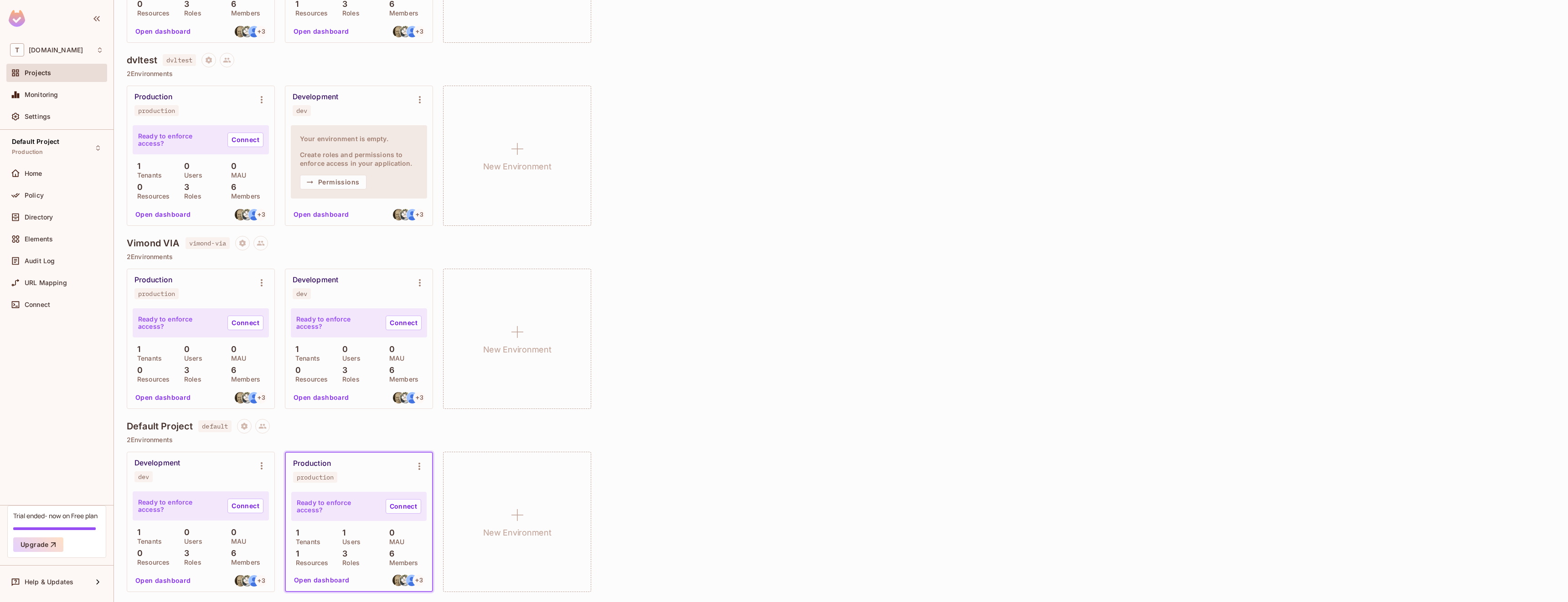
scroll to position [404, 0]
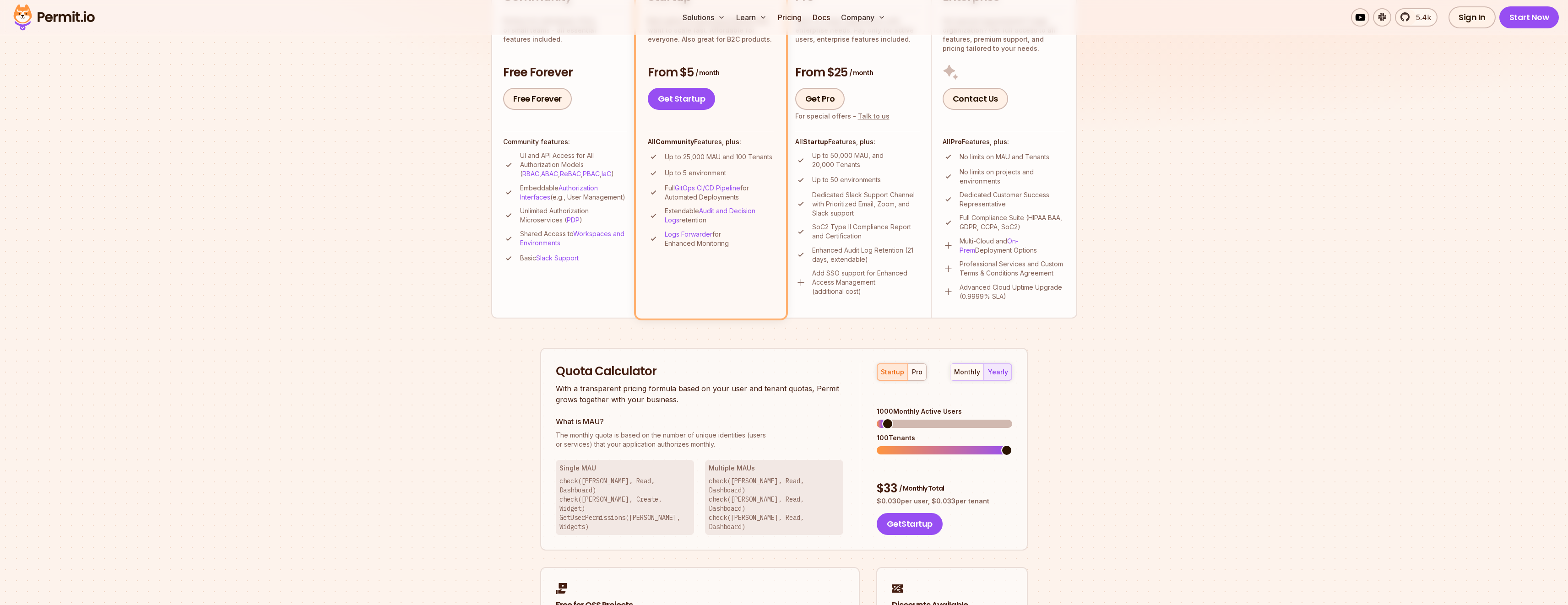
scroll to position [278, 0]
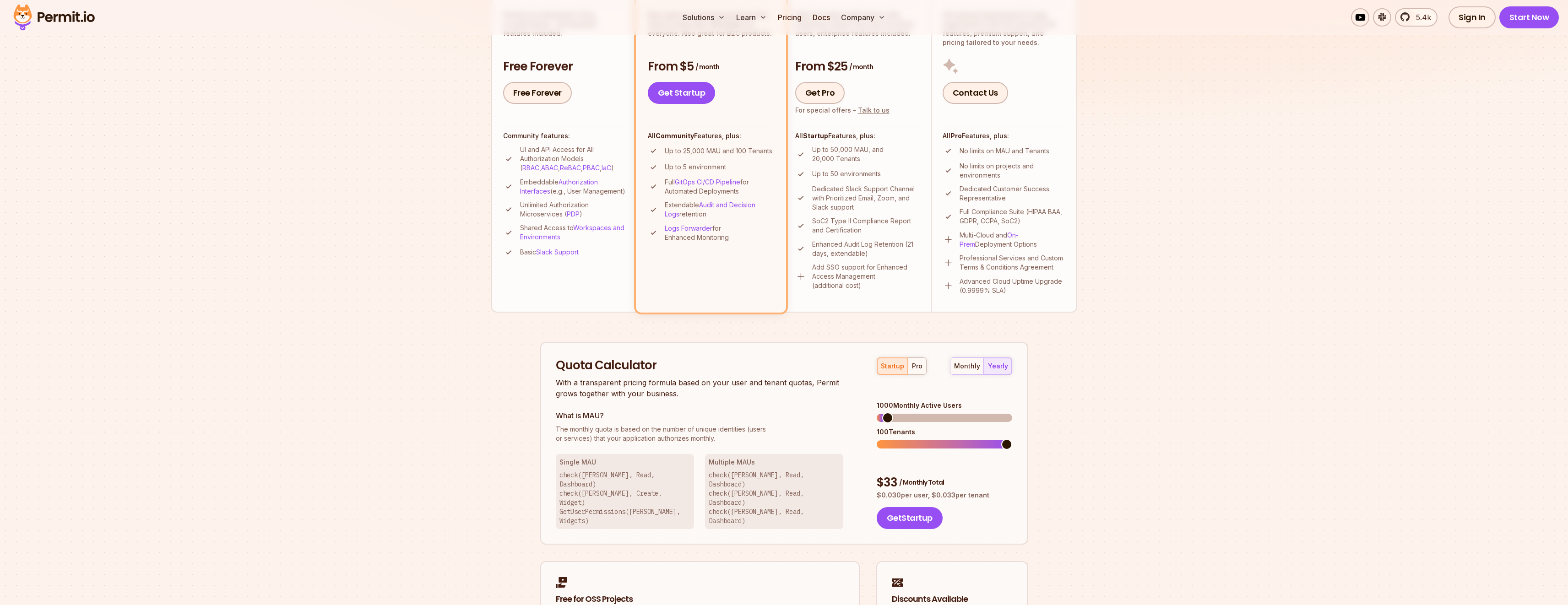
click at [889, 412] on span at bounding box center [888, 418] width 11 height 11
click at [917, 368] on div "pro" at bounding box center [917, 366] width 11 height 9
click at [1012, 439] on span at bounding box center [1007, 445] width 11 height 11
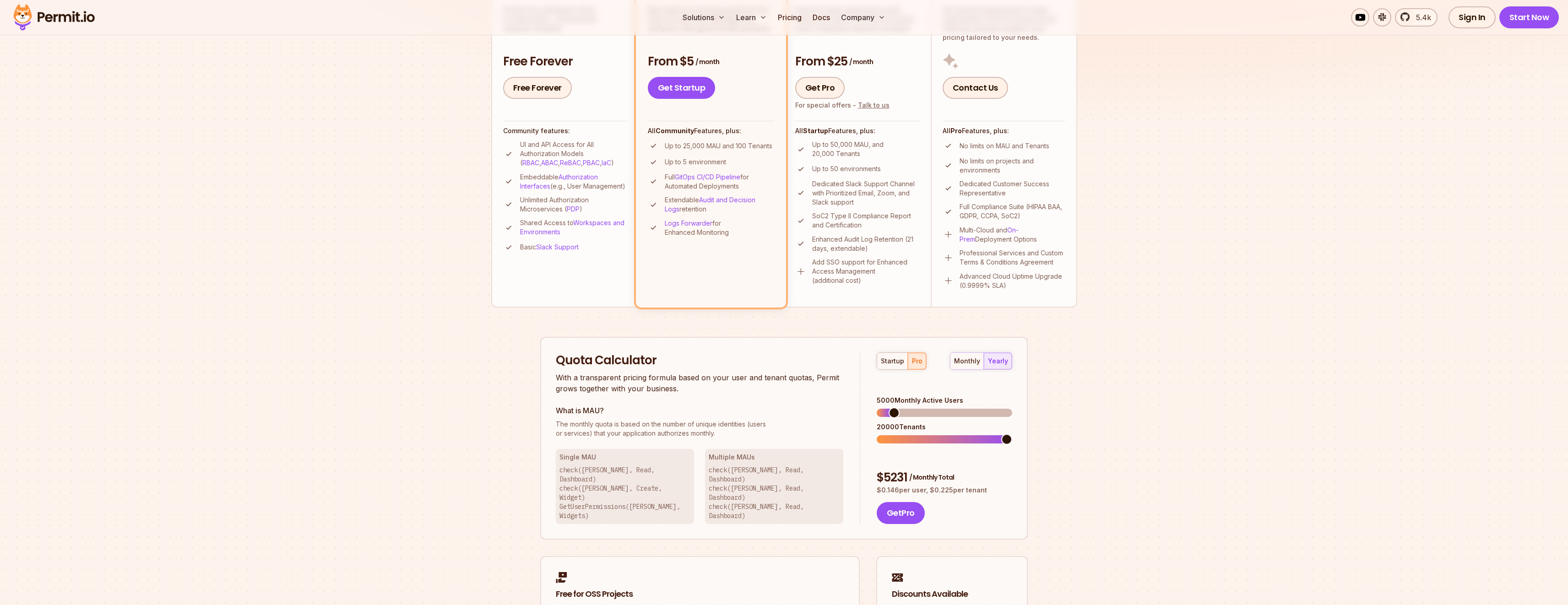
scroll to position [282, 0]
click at [994, 362] on div "monthly yearly" at bounding box center [981, 363] width 62 height 18
click at [971, 360] on div "monthly" at bounding box center [967, 362] width 26 height 9
click at [988, 360] on div "yearly" at bounding box center [997, 362] width 20 height 9
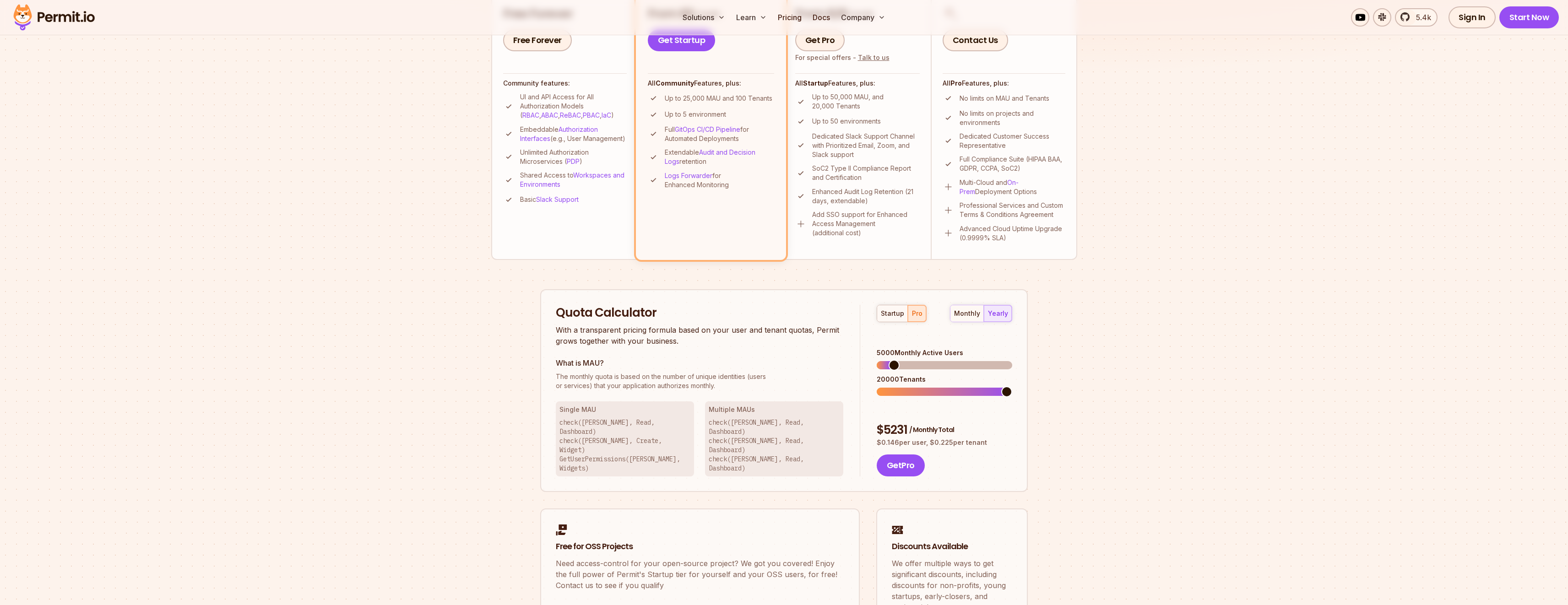
scroll to position [341, 0]
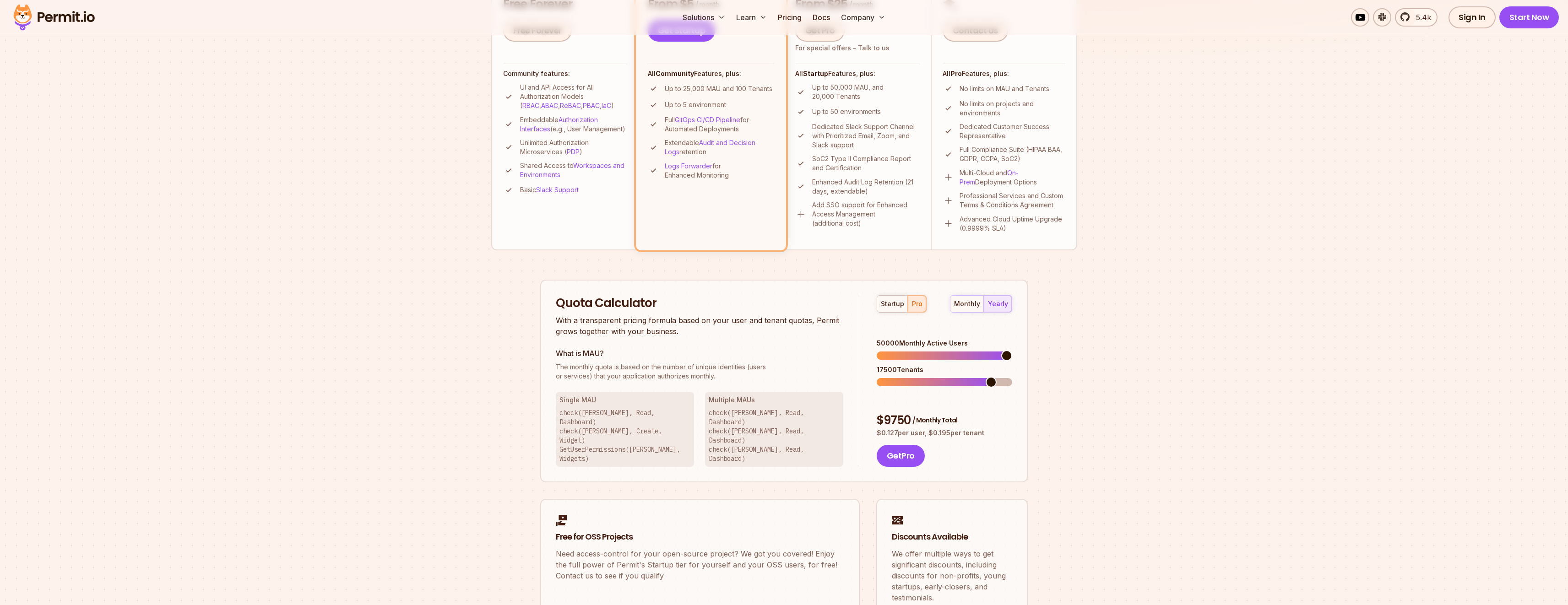
click at [1012, 350] on span at bounding box center [1007, 356] width 11 height 11
click at [1012, 377] on span at bounding box center [1007, 382] width 11 height 11
click at [930, 350] on span at bounding box center [932, 356] width 11 height 11
click at [1012, 377] on span at bounding box center [1007, 382] width 11 height 11
click at [1012, 350] on span at bounding box center [1007, 356] width 11 height 11
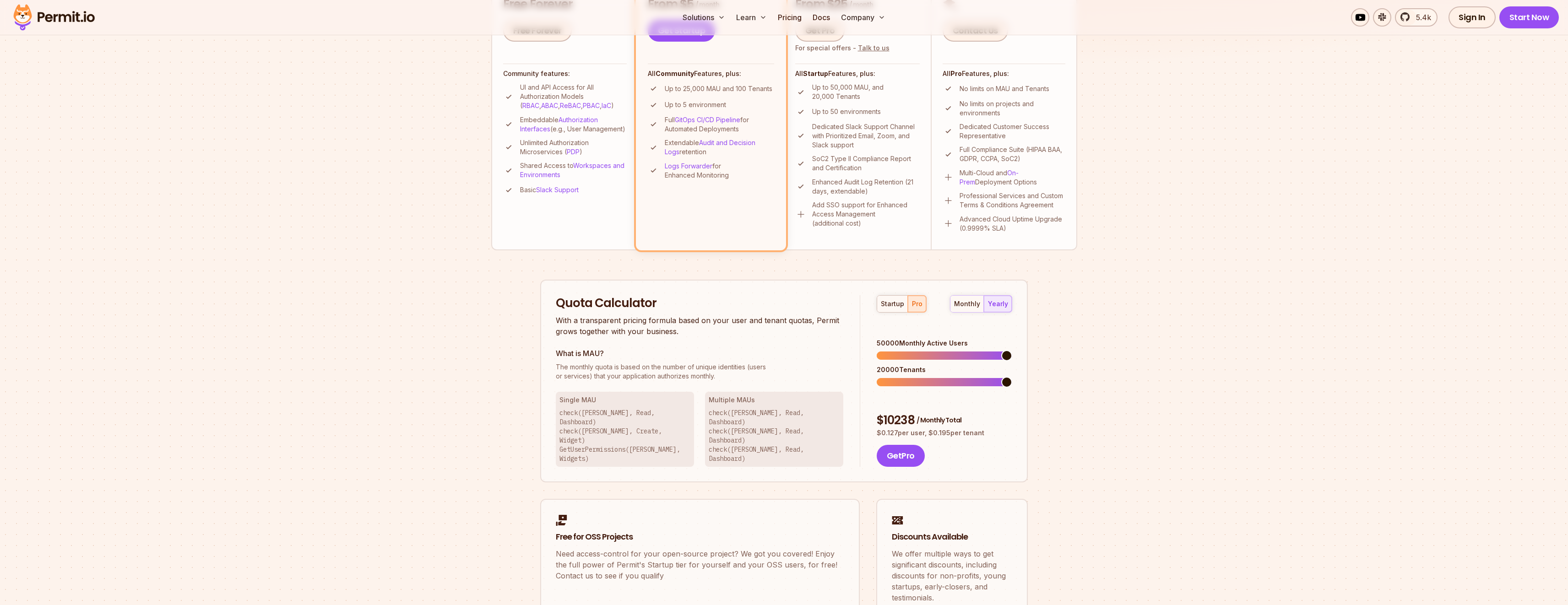
click at [1012, 377] on span at bounding box center [1007, 382] width 11 height 11
drag, startPoint x: 887, startPoint y: 406, endPoint x: 899, endPoint y: 404, distance: 12.2
click at [899, 428] on p "$ 0.127 per user, $ 0.195 per tenant" at bounding box center [944, 433] width 136 height 9
drag, startPoint x: 938, startPoint y: 404, endPoint x: 946, endPoint y: 404, distance: 8.0
click at [946, 428] on p "$ 0.127 per user, $ 0.195 per tenant" at bounding box center [944, 433] width 136 height 9
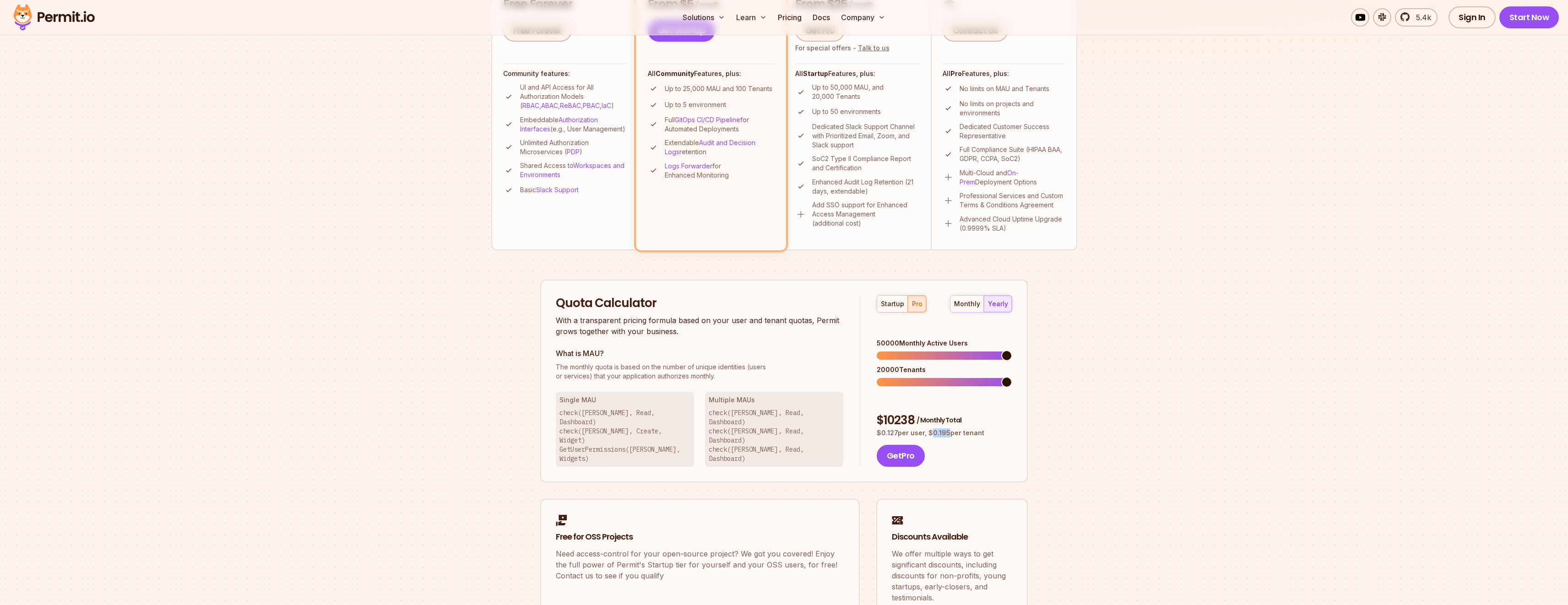
drag, startPoint x: 947, startPoint y: 404, endPoint x: 928, endPoint y: 404, distance: 19.0
click at [928, 428] on p "$ 0.127 per user, $ 0.195 per tenant" at bounding box center [944, 433] width 136 height 9
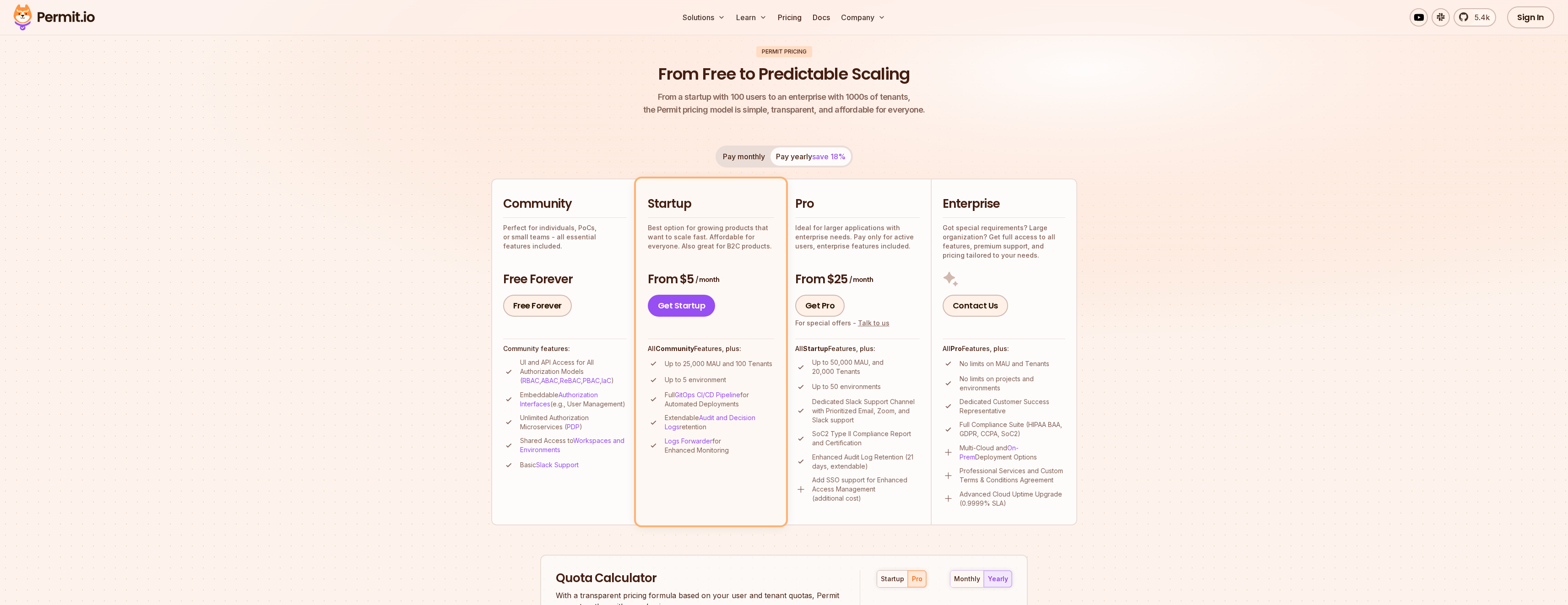
scroll to position [35, 0]
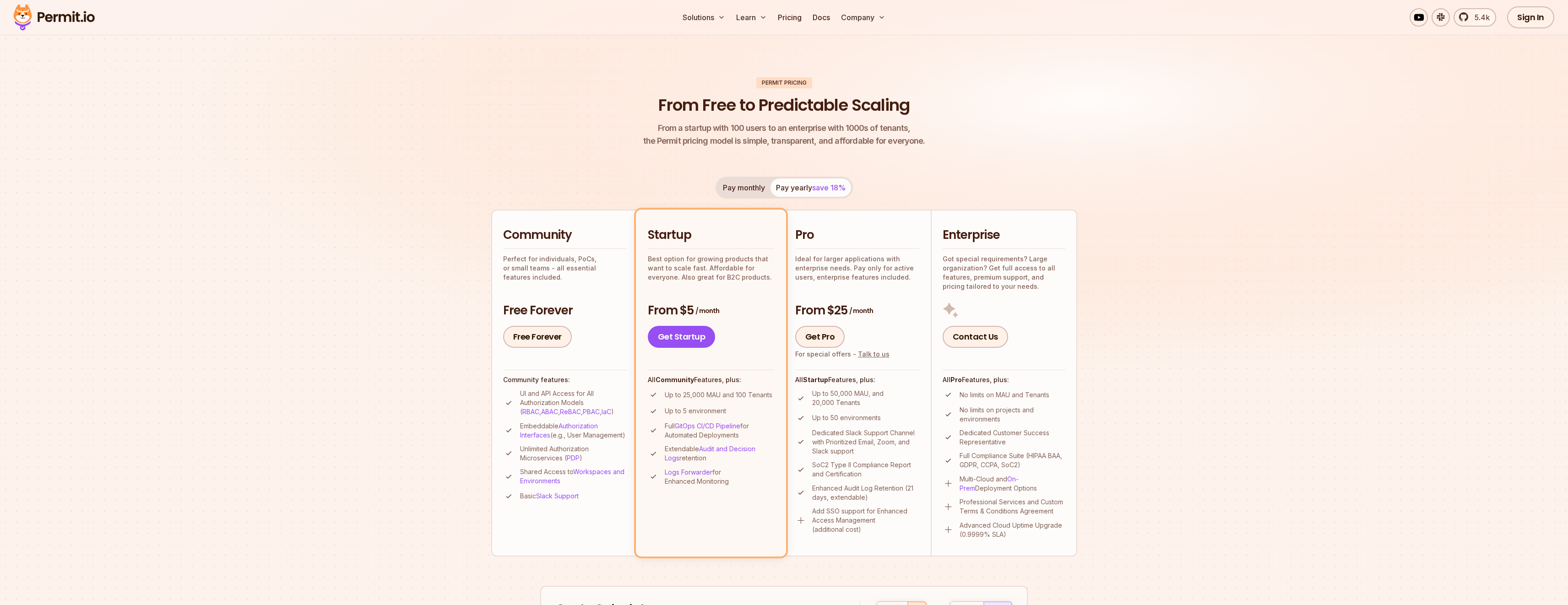
click at [732, 187] on button "Pay monthly" at bounding box center [744, 188] width 53 height 18
click at [809, 186] on button "Pay yearly save 18%" at bounding box center [811, 188] width 81 height 18
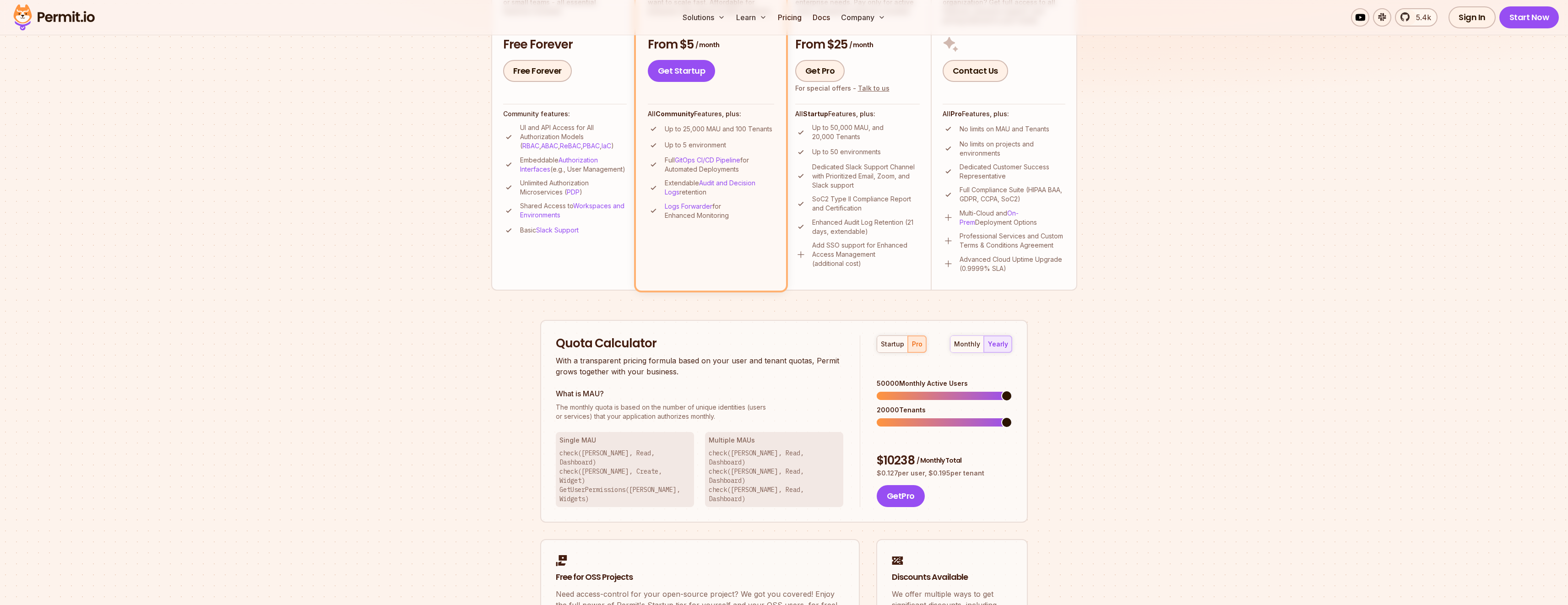
scroll to position [419, 0]
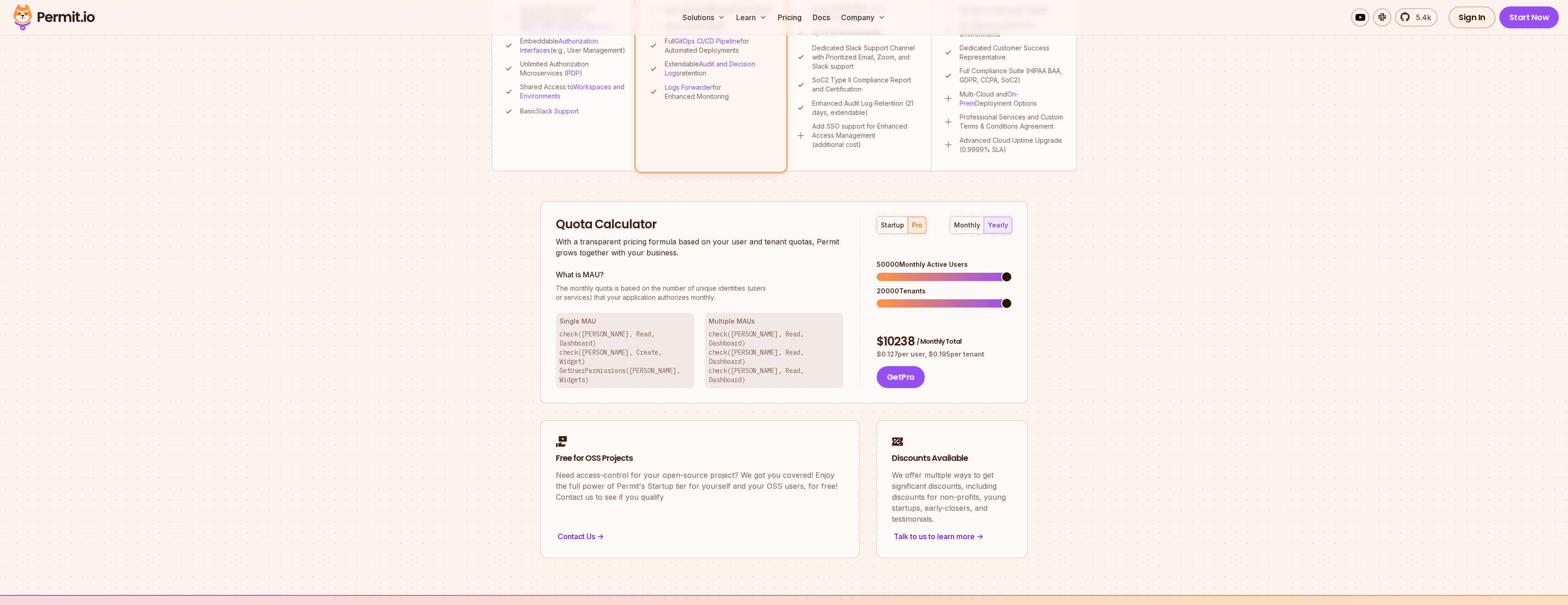
click at [1097, 266] on section "Permit Pricing From Free to Predictable Scaling From a startup with 100 users t…" at bounding box center [784, 100] width 1568 height 990
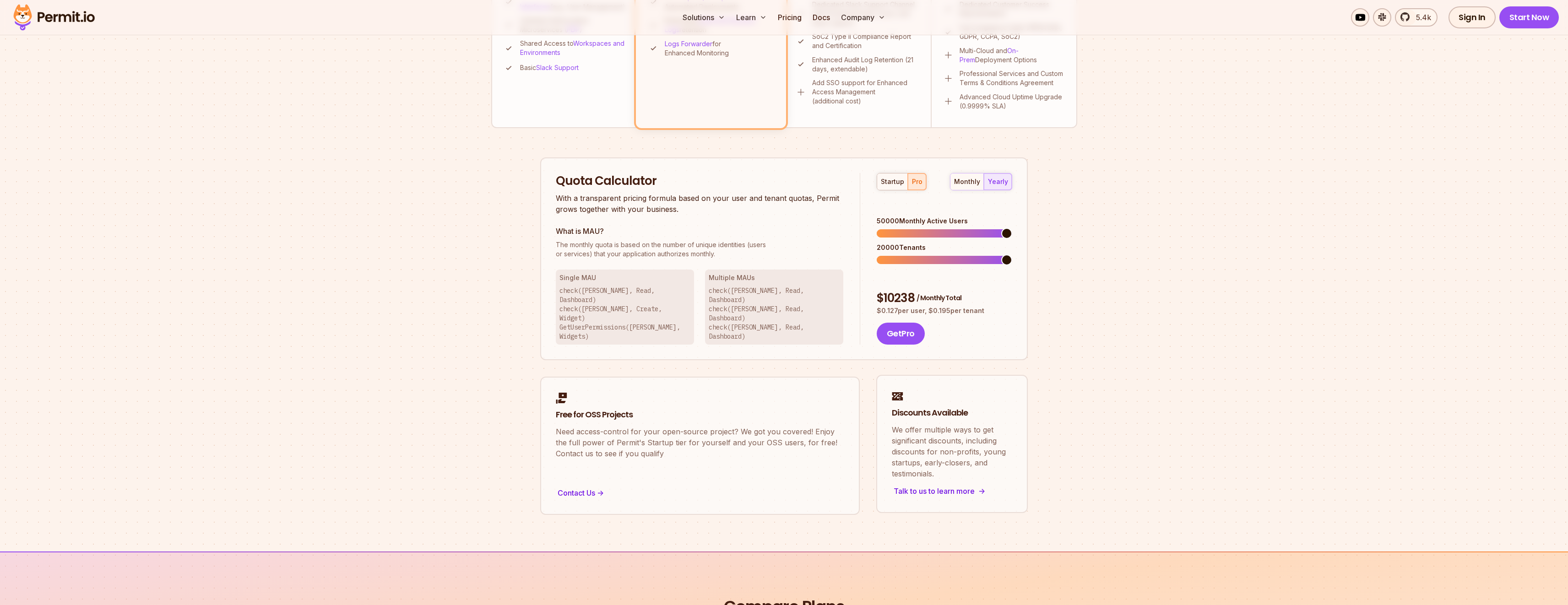
scroll to position [463, 0]
click at [482, 410] on section "Permit Pricing From Free to Predictable Scaling From a startup with 100 users t…" at bounding box center [784, 55] width 1568 height 990
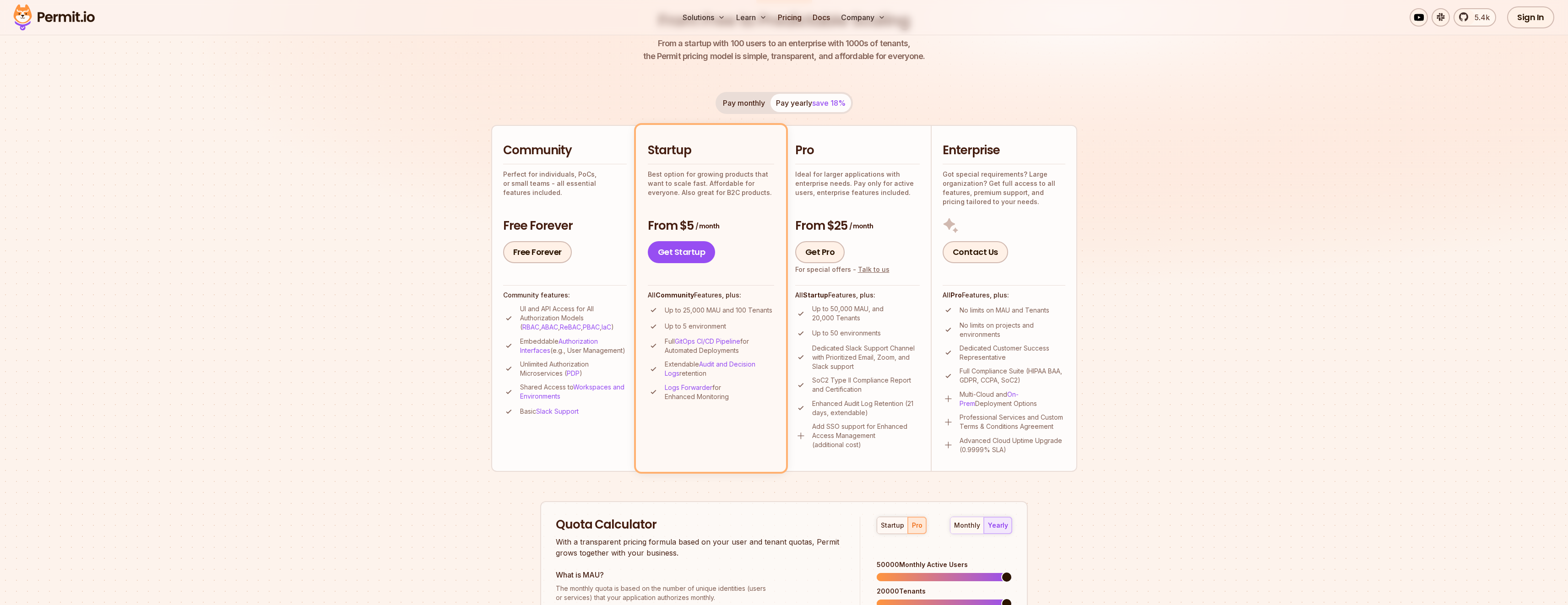
scroll to position [0, 0]
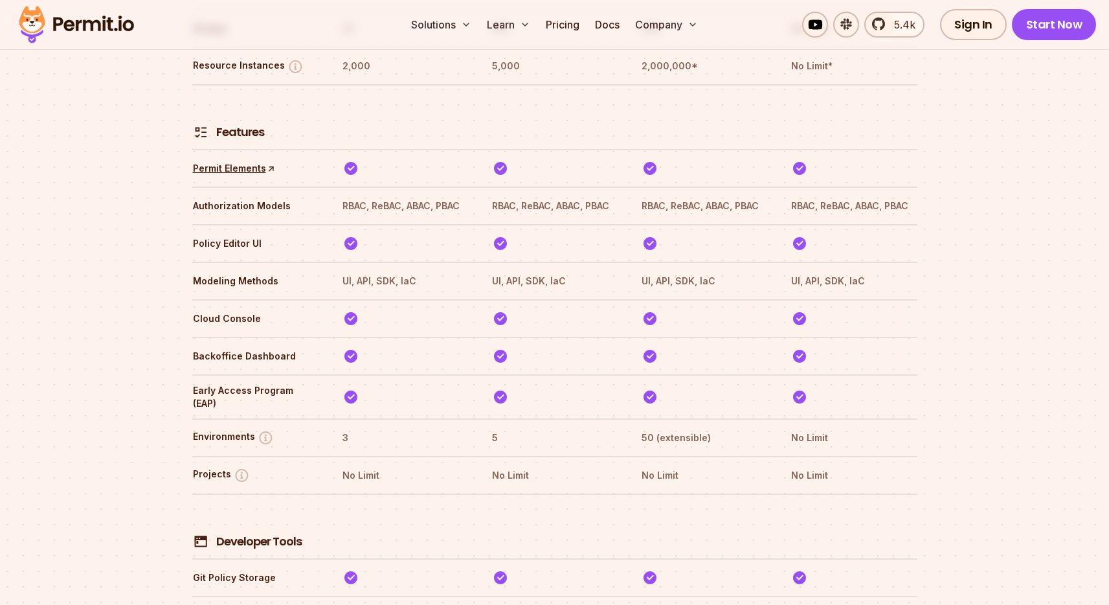
scroll to position [1999, 0]
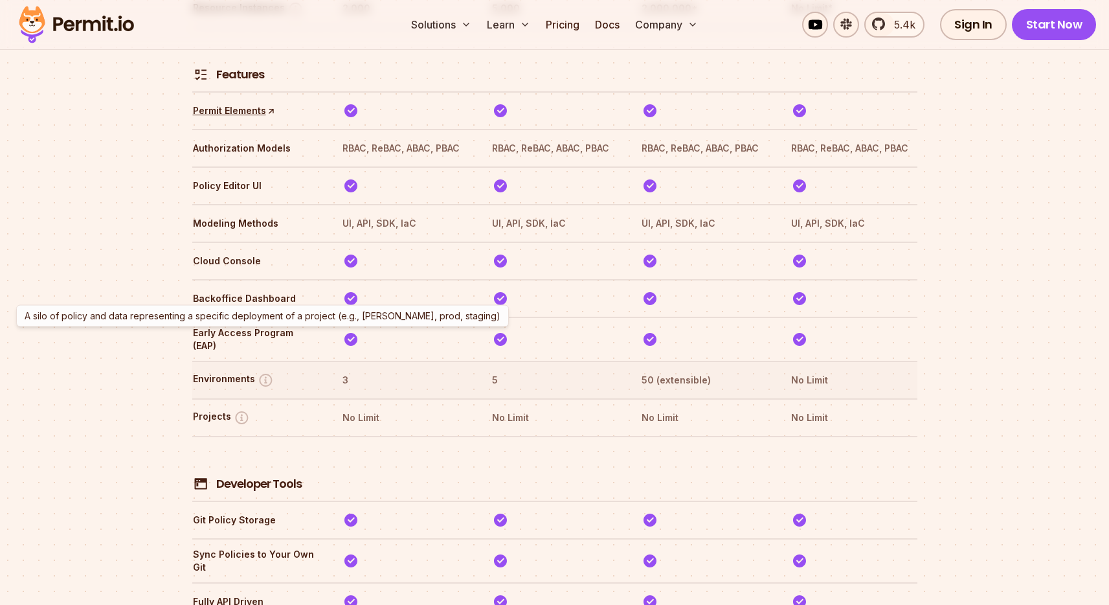
click at [260, 372] on img at bounding box center [266, 380] width 16 height 16
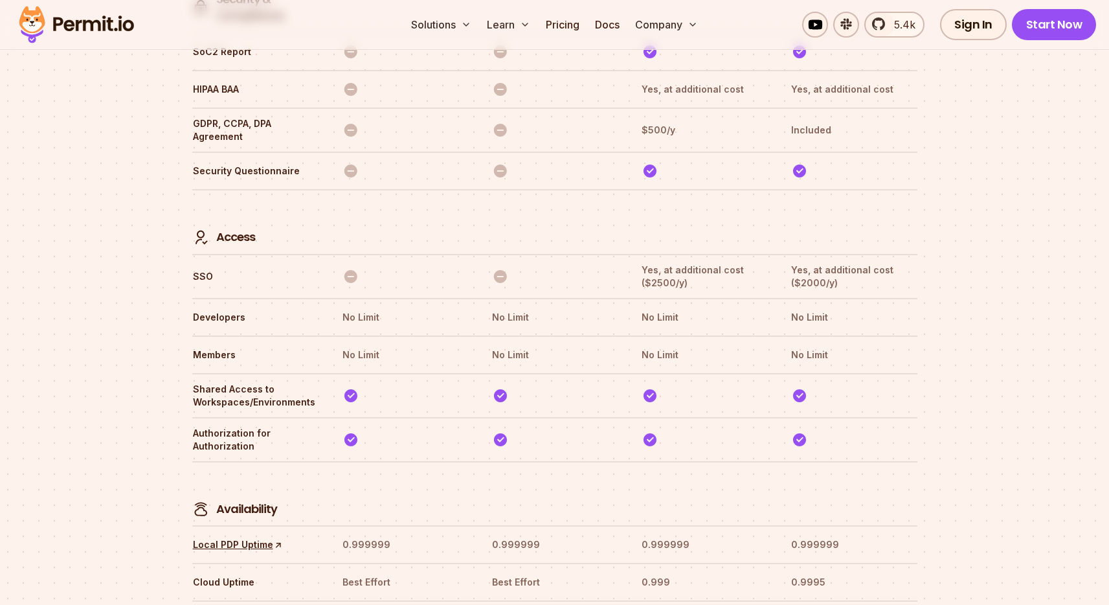
scroll to position [3843, 0]
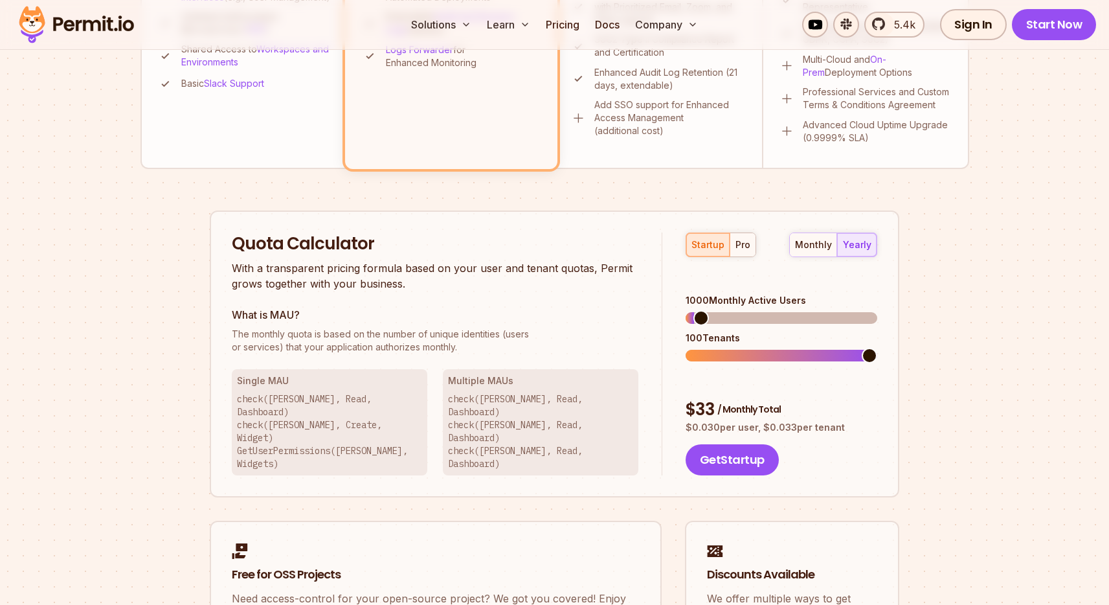
scroll to position [663, 0]
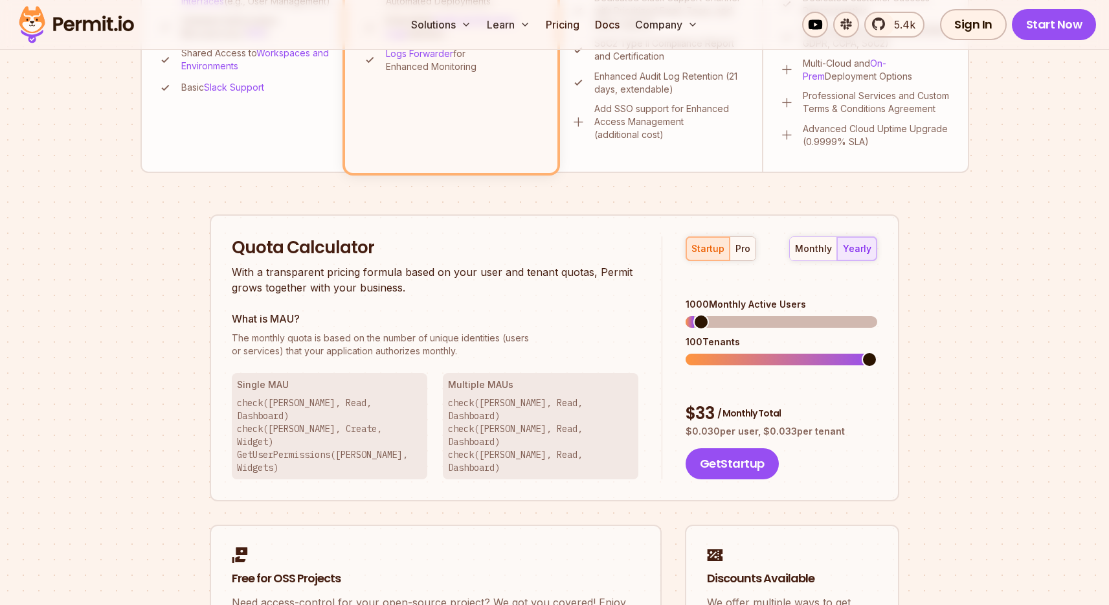
click at [702, 260] on div "startup pro monthly yearly 1000 Monthly Active Users 100 Tenants $ 33 / Monthly…" at bounding box center [769, 357] width 215 height 243
click at [705, 253] on div "startup pro" at bounding box center [721, 248] width 71 height 25
click at [877, 315] on span at bounding box center [870, 322] width 16 height 16
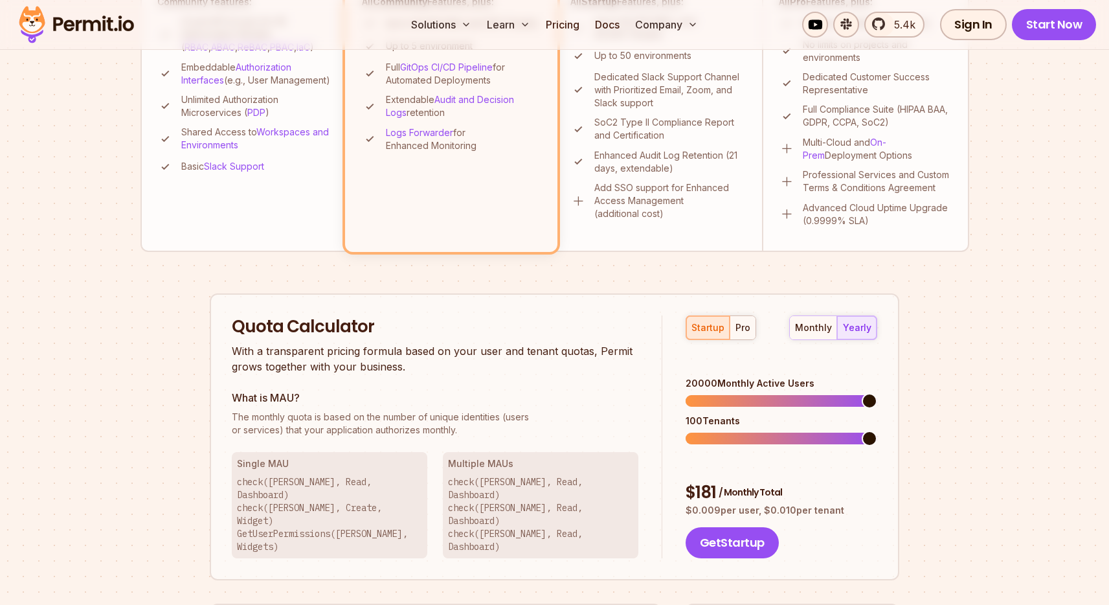
scroll to position [576, 0]
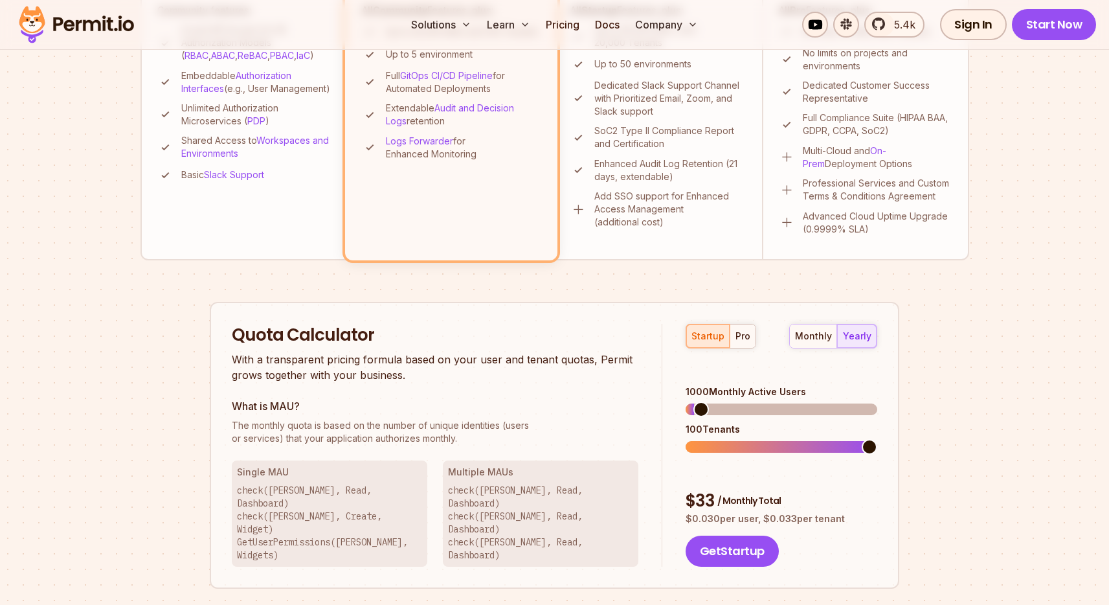
click at [694, 401] on span at bounding box center [702, 409] width 16 height 16
click at [712, 401] on span at bounding box center [718, 409] width 16 height 16
click at [714, 401] on span at bounding box center [719, 409] width 16 height 16
click at [740, 336] on div "pro" at bounding box center [743, 336] width 15 height 13
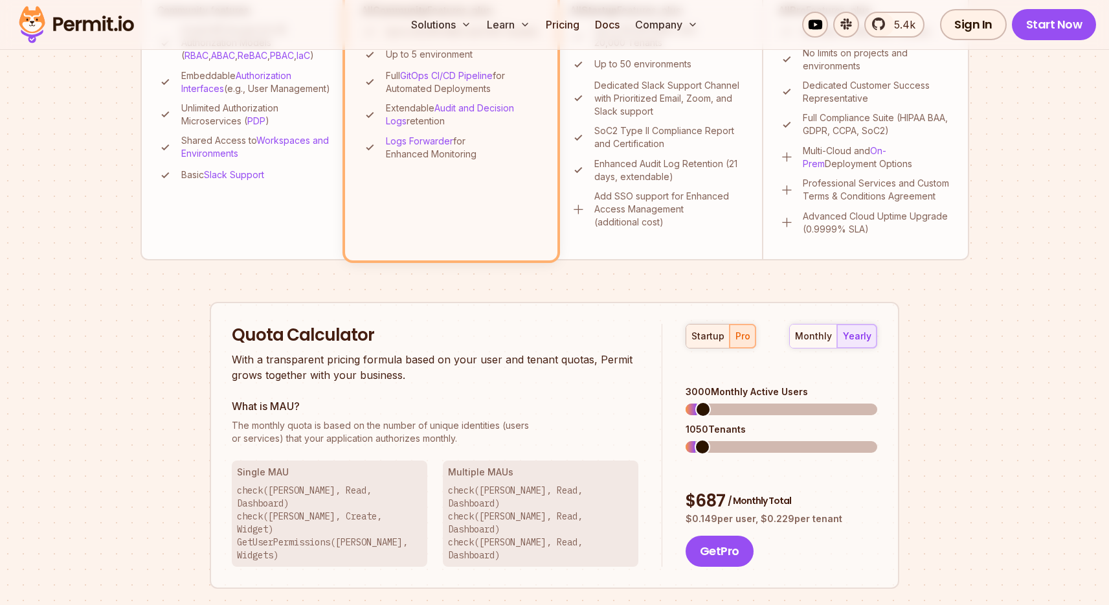
click at [702, 336] on div "startup" at bounding box center [708, 336] width 33 height 13
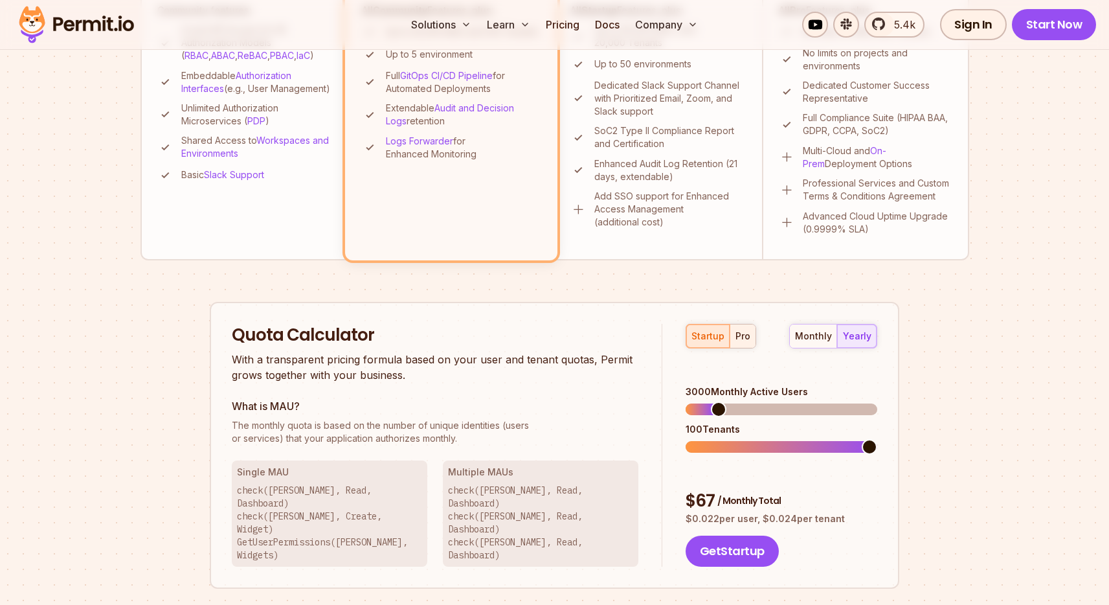
click at [745, 335] on div "pro" at bounding box center [743, 336] width 15 height 13
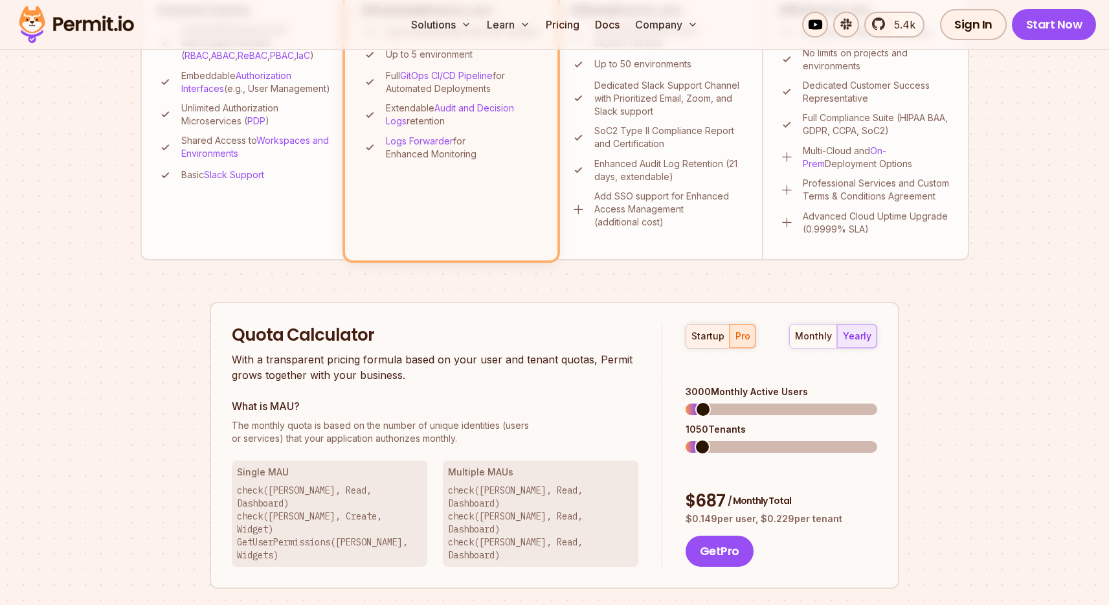
click at [710, 331] on div "startup" at bounding box center [708, 336] width 33 height 13
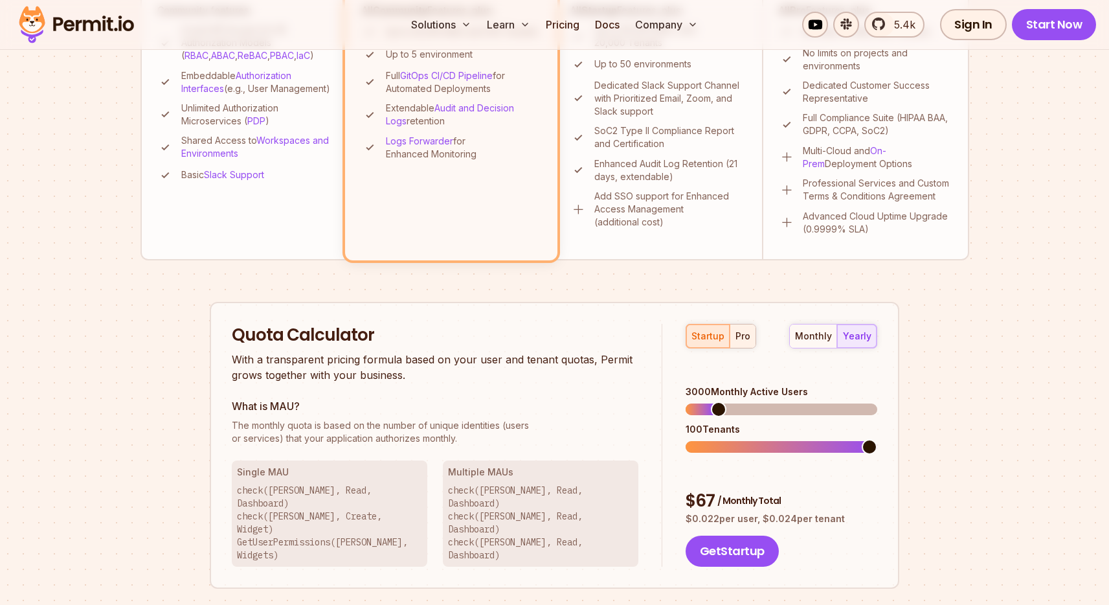
click at [736, 332] on div "pro" at bounding box center [743, 336] width 15 height 13
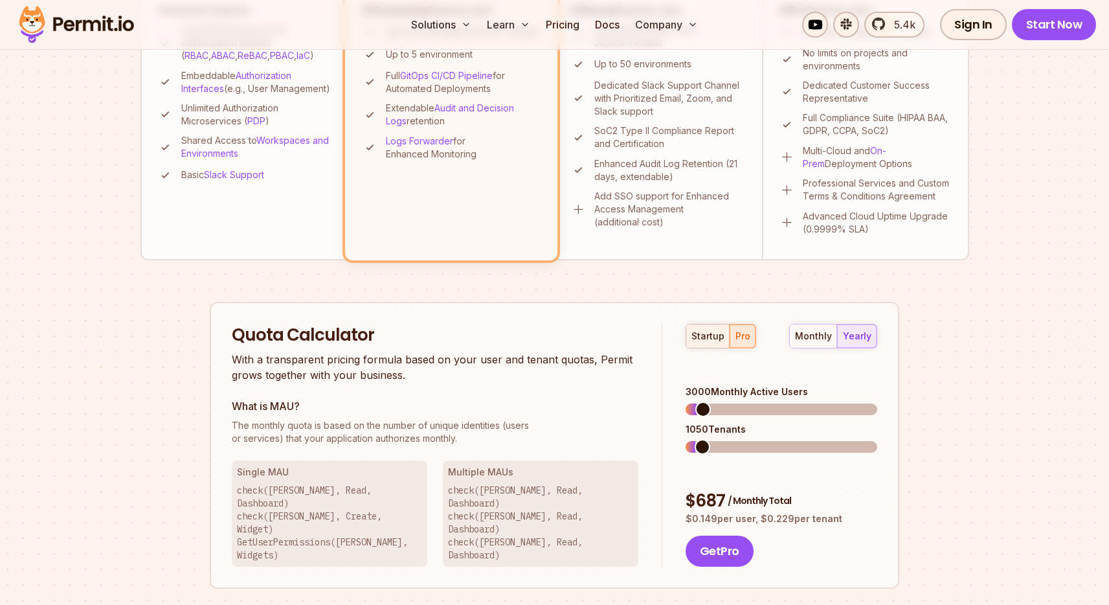
click at [692, 332] on div "startup" at bounding box center [708, 336] width 33 height 13
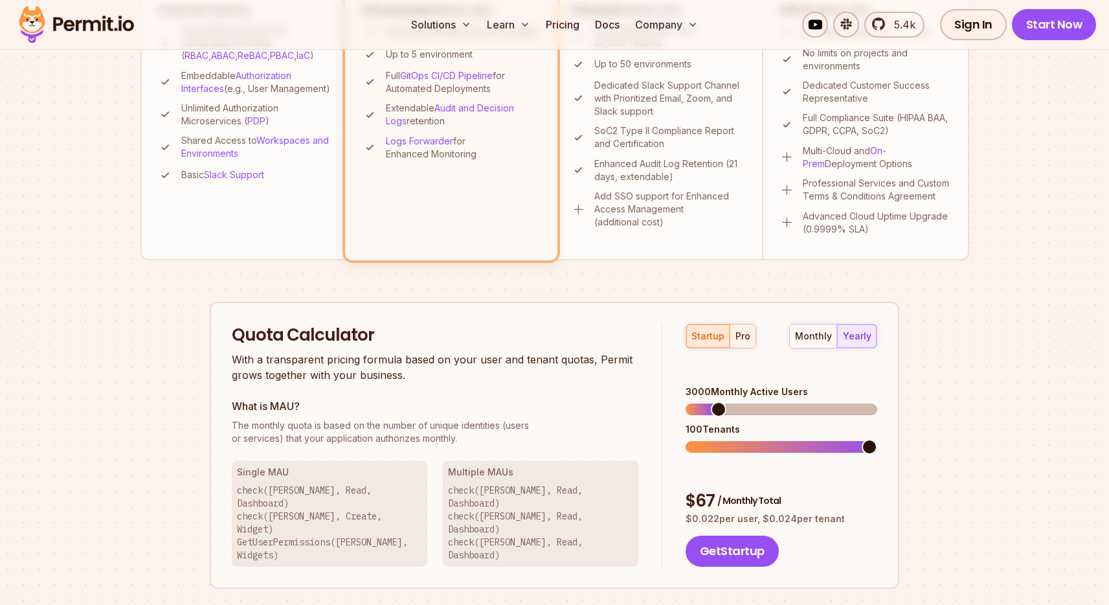
click at [741, 335] on div "pro" at bounding box center [743, 336] width 15 height 13
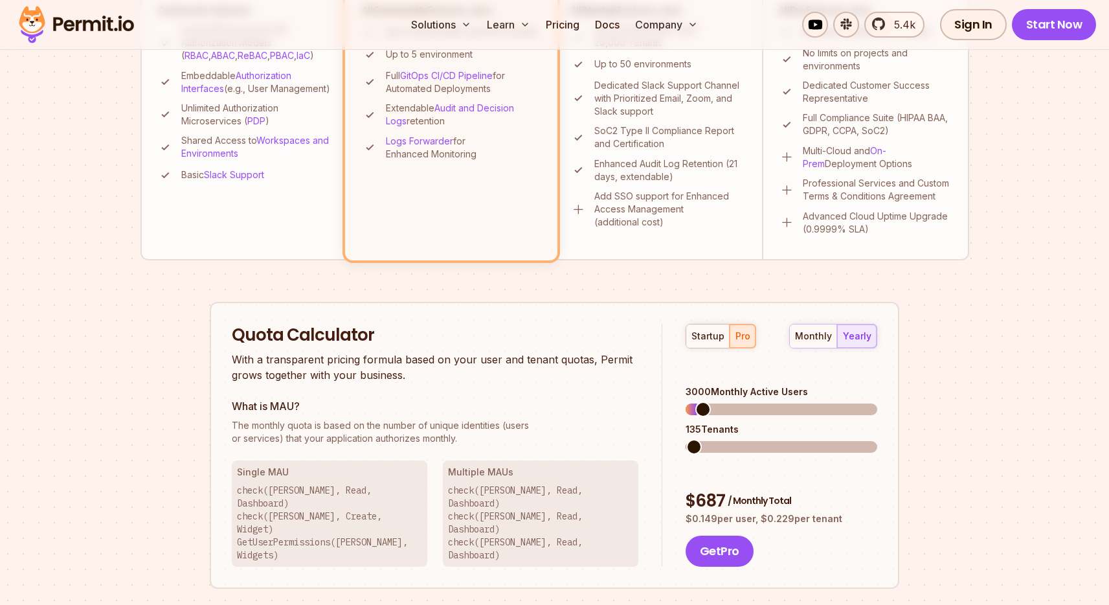
click at [686, 439] on span at bounding box center [694, 447] width 16 height 16
click at [741, 309] on div "Quota Calculator With a transparent pricing formula based on your user and tena…" at bounding box center [555, 446] width 690 height 288
click at [707, 339] on div "startup" at bounding box center [708, 336] width 33 height 13
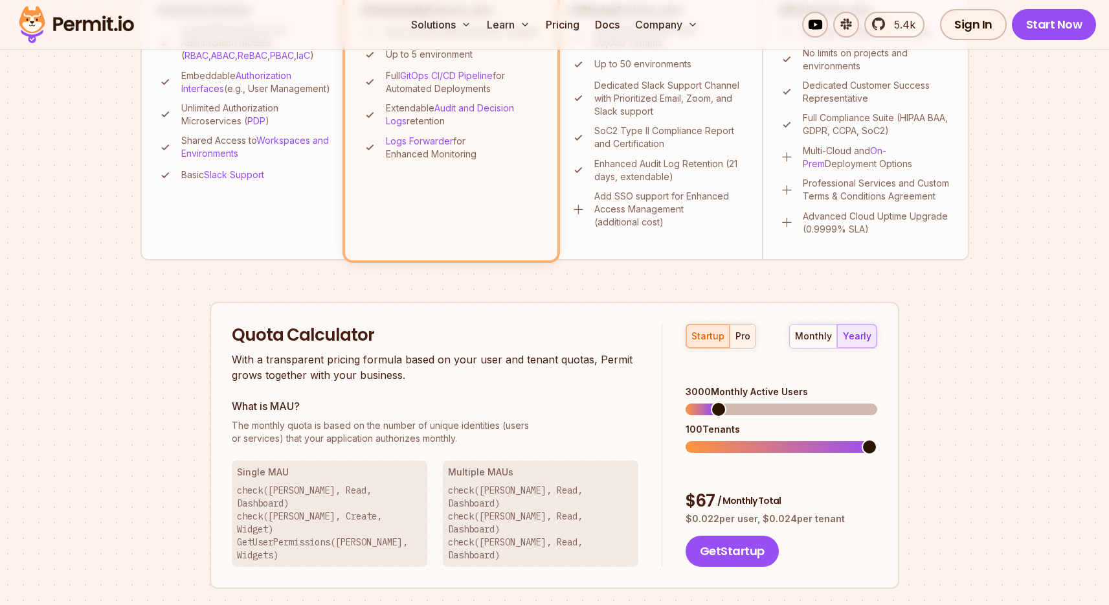
click at [738, 335] on div "pro" at bounding box center [743, 336] width 15 height 13
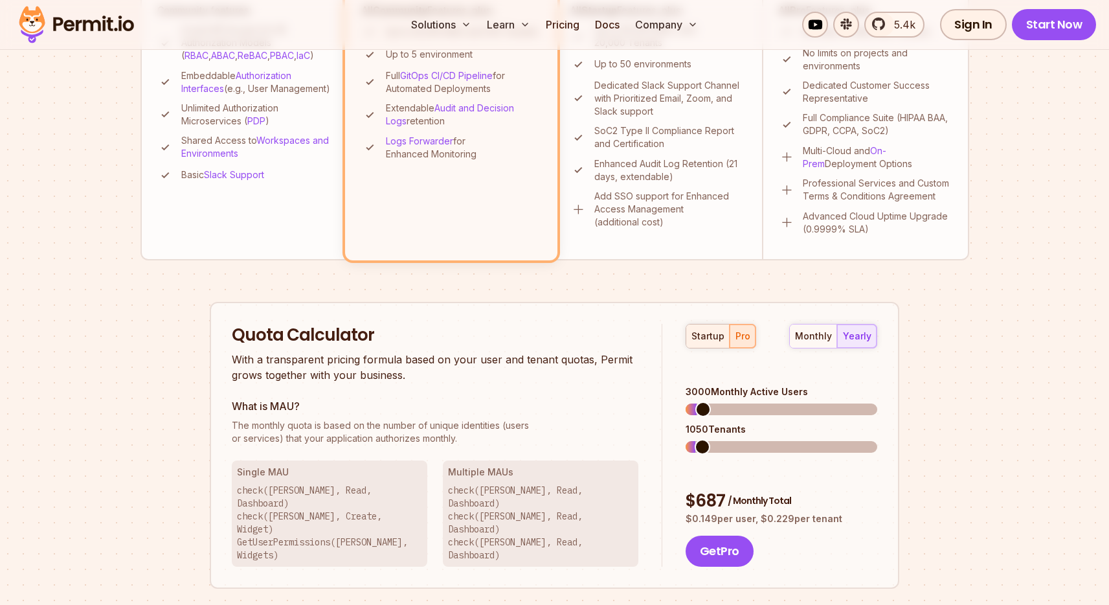
click at [695, 337] on div "startup" at bounding box center [708, 336] width 33 height 13
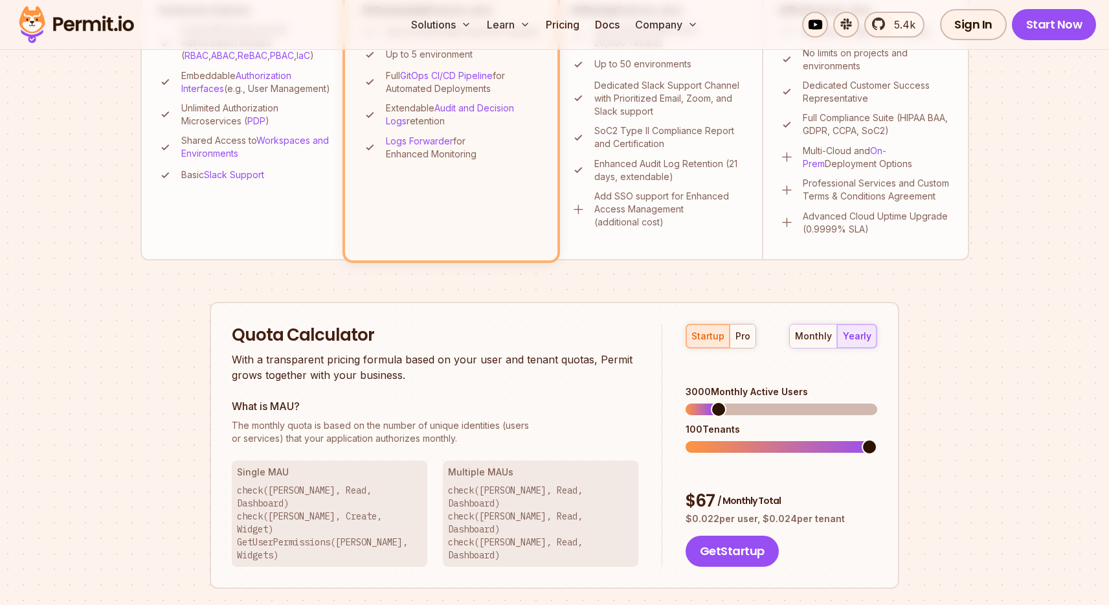
click at [726, 337] on div "startup pro" at bounding box center [721, 336] width 71 height 25
click at [744, 335] on div "pro" at bounding box center [743, 336] width 15 height 13
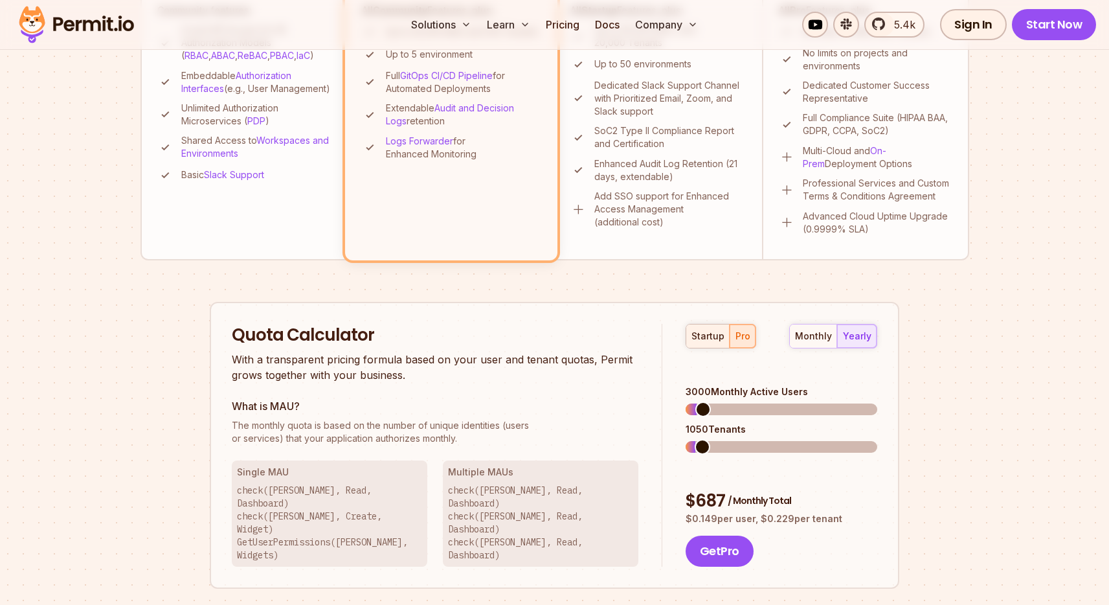
click at [698, 334] on div "startup" at bounding box center [708, 336] width 33 height 13
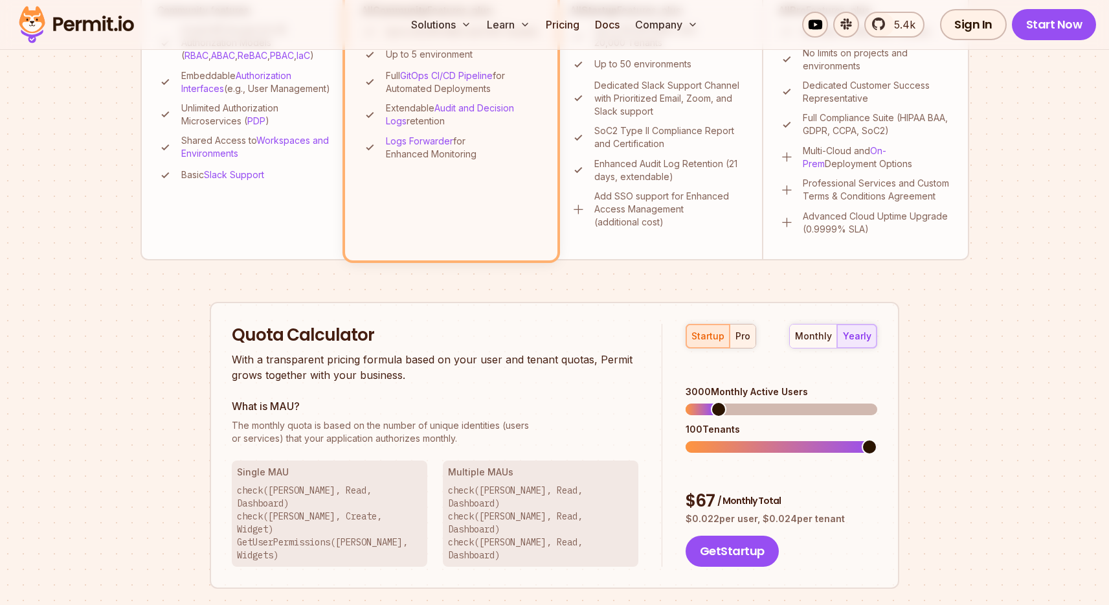
click at [736, 332] on div "pro" at bounding box center [743, 336] width 15 height 13
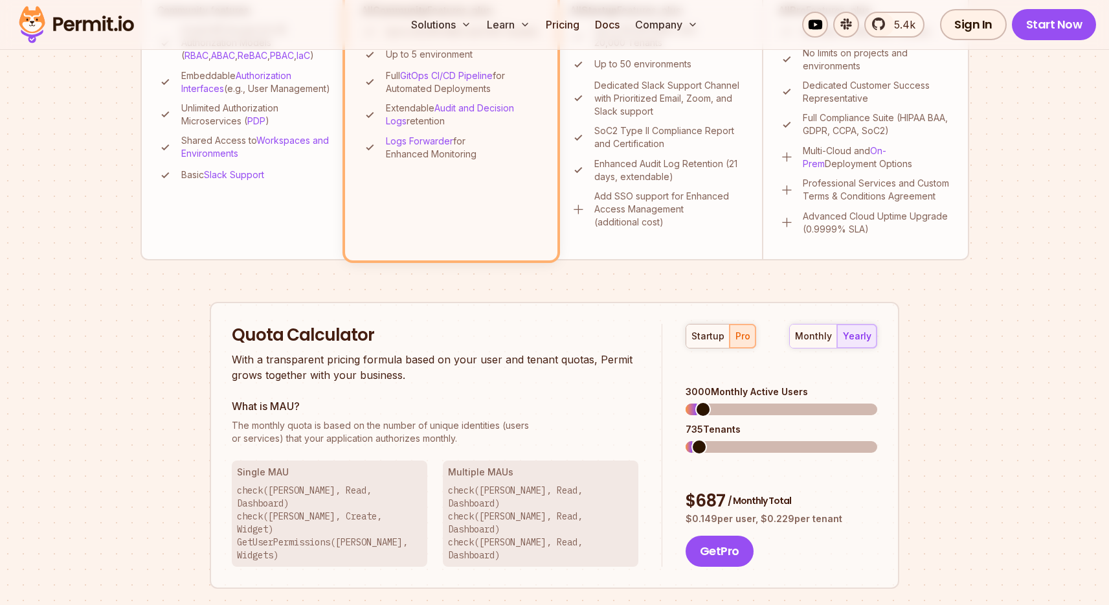
click at [692, 439] on span at bounding box center [700, 447] width 16 height 16
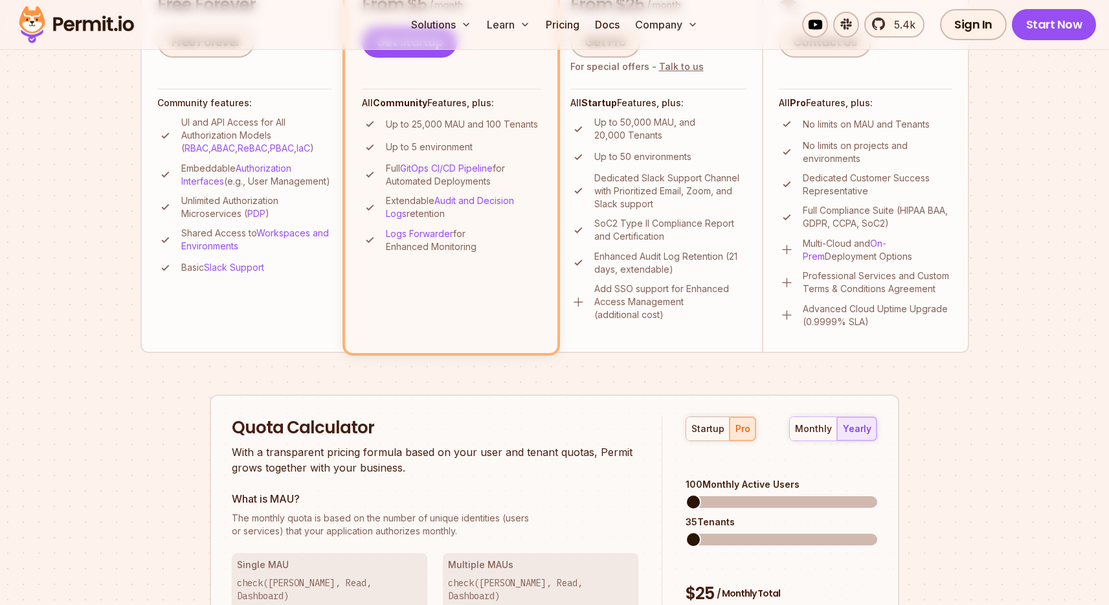
click at [686, 494] on span at bounding box center [694, 502] width 16 height 16
click at [721, 427] on div "startup" at bounding box center [708, 428] width 33 height 13
click at [732, 426] on button "pro" at bounding box center [743, 428] width 26 height 23
click at [692, 426] on div "startup" at bounding box center [708, 428] width 33 height 13
click at [686, 532] on span at bounding box center [694, 540] width 16 height 16
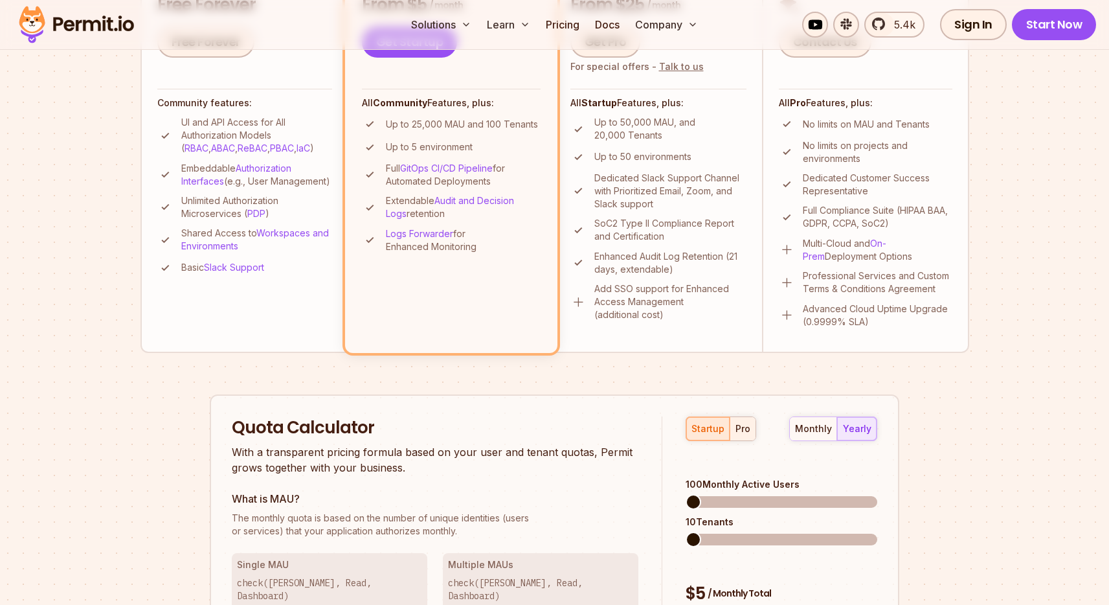
click at [737, 427] on div "pro" at bounding box center [743, 428] width 15 height 13
click at [686, 532] on span at bounding box center [694, 540] width 16 height 16
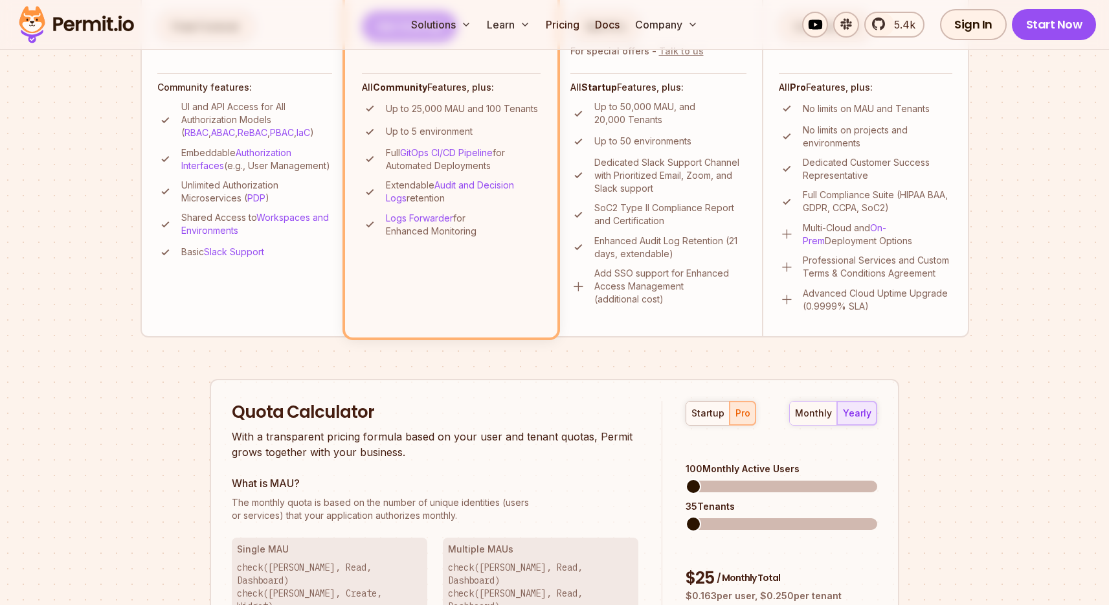
scroll to position [731, 0]
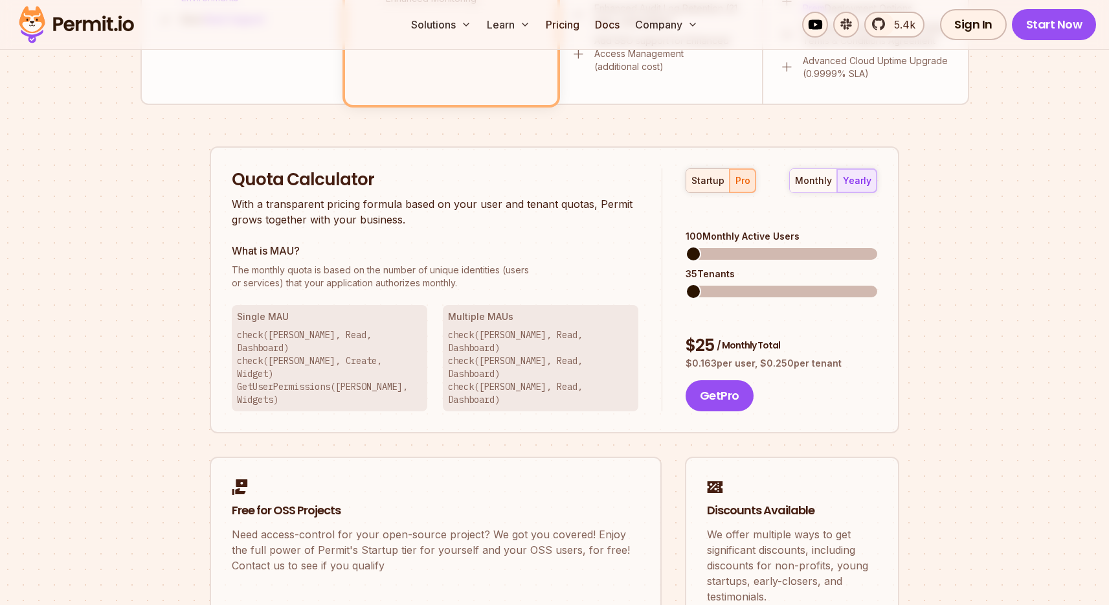
click at [703, 181] on div "startup" at bounding box center [708, 180] width 33 height 13
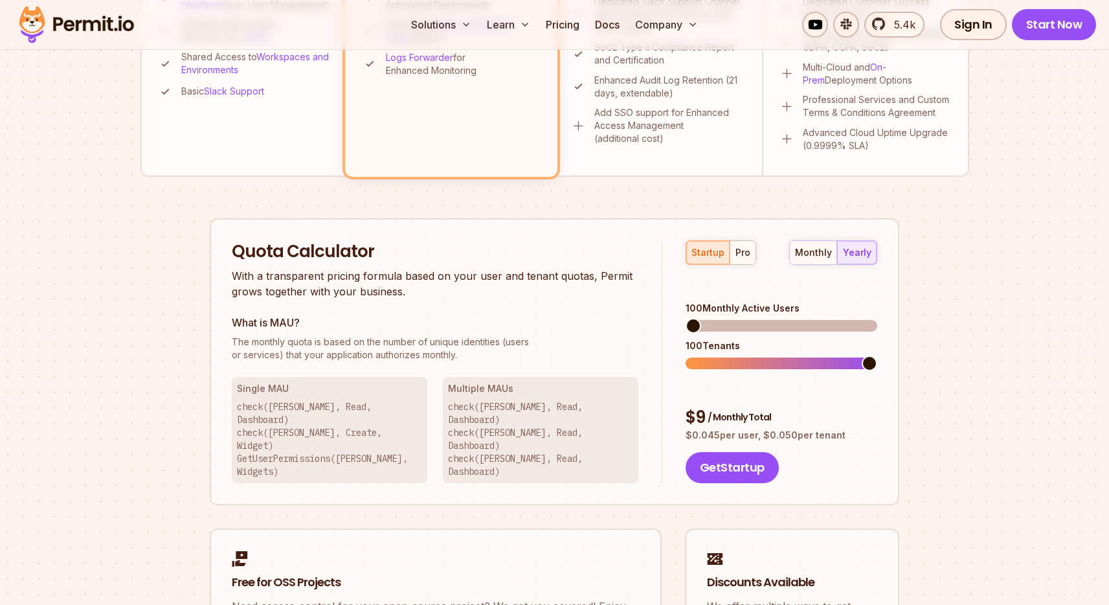
click at [877, 356] on span at bounding box center [870, 364] width 16 height 16
click at [877, 318] on span at bounding box center [870, 326] width 16 height 16
click at [784, 318] on span at bounding box center [784, 326] width 16 height 16
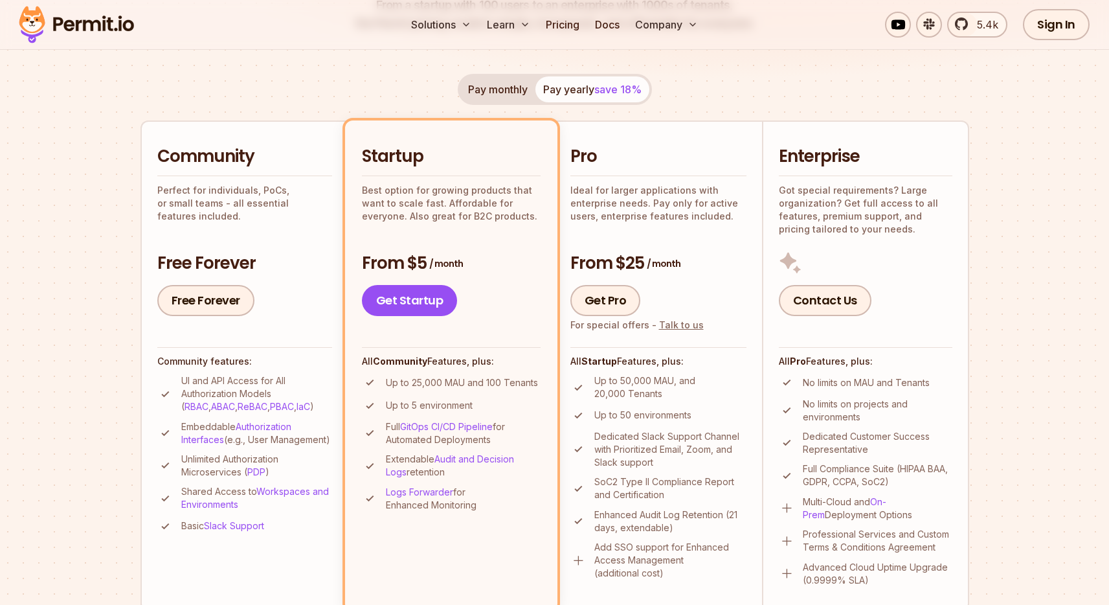
scroll to position [0, 0]
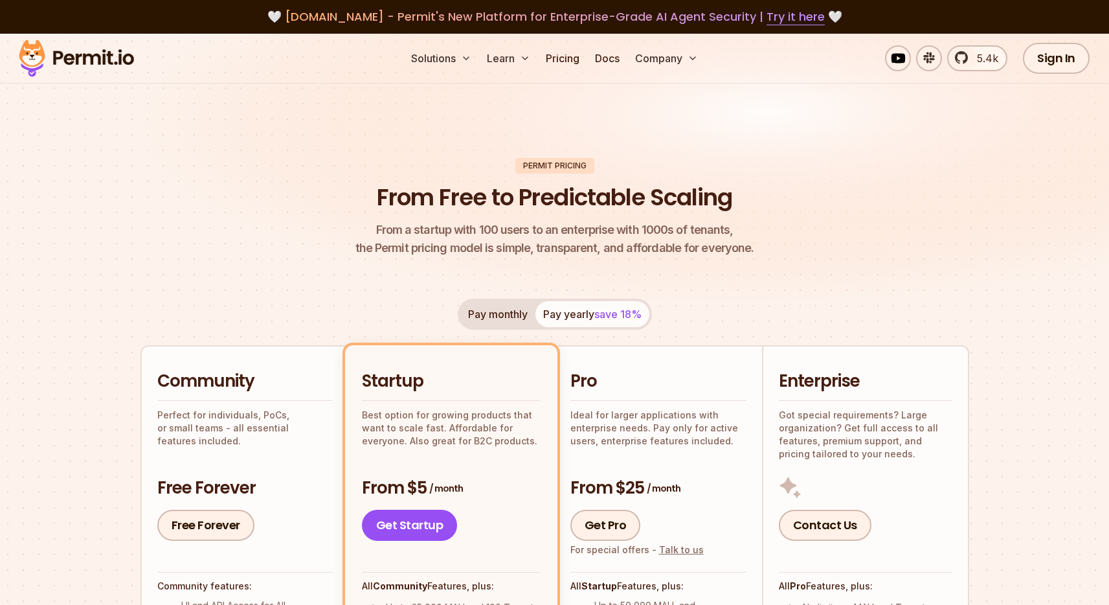
click at [838, 171] on header "Permit Pricing From Free to Predictable Scaling From a startup with 100 users t…" at bounding box center [555, 208] width 829 height 100
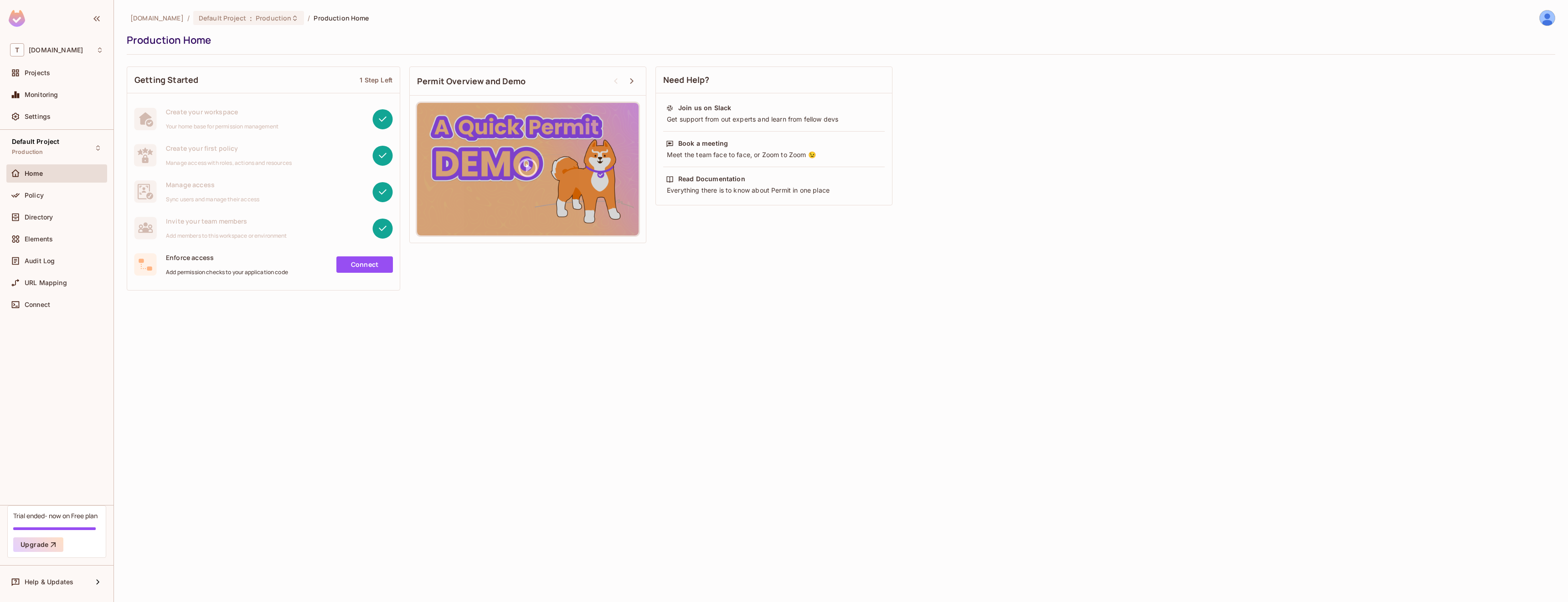
click at [146, 350] on div "[DOMAIN_NAME] / Default Project : Production / Production Home Production Home …" at bounding box center [841, 301] width 1454 height 602
click at [145, 342] on div "[DOMAIN_NAME] / Default Project : Production / Production Home Production Home …" at bounding box center [841, 301] width 1454 height 602
click at [172, 501] on div "[DOMAIN_NAME] / Default Project : Production / Production Home Production Home …" at bounding box center [841, 301] width 1454 height 602
click at [65, 541] on div "Upgrade" at bounding box center [57, 544] width 87 height 15
click at [30, 548] on button "Upgrade" at bounding box center [38, 544] width 50 height 15
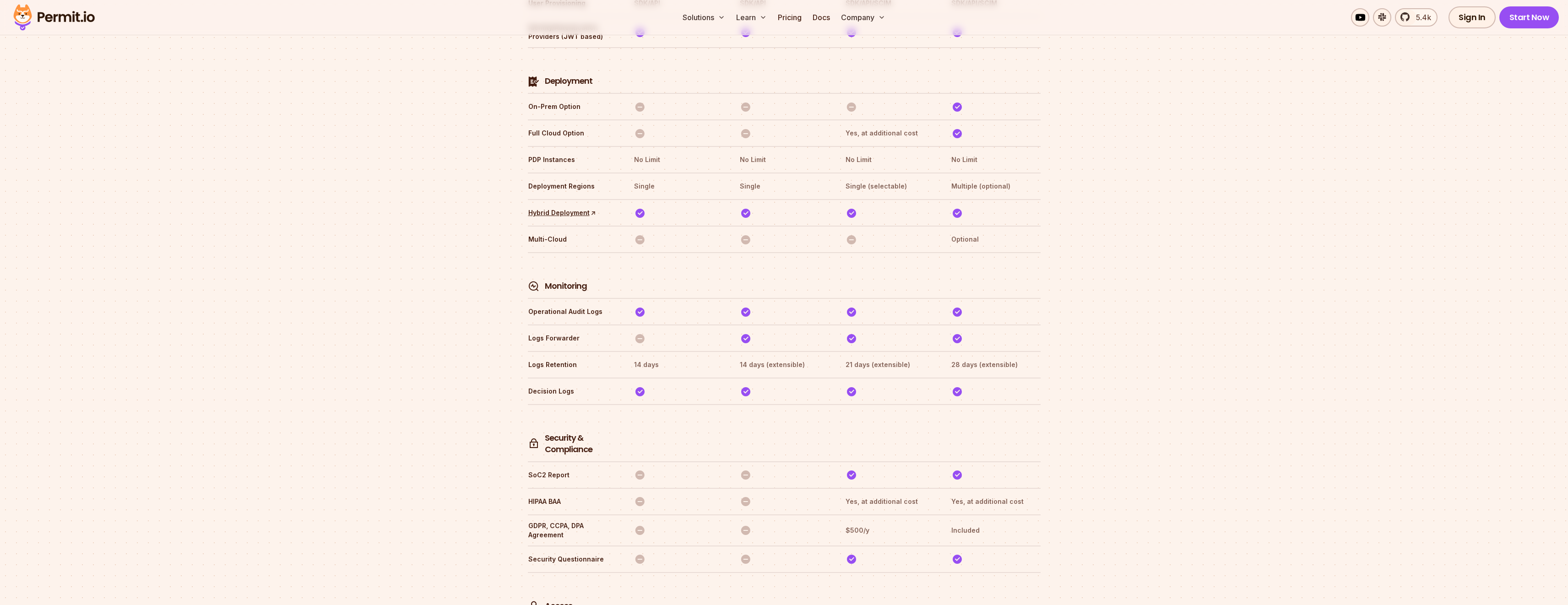
scroll to position [2156, 0]
